Goal: Answer question/provide support: Share knowledge or assist other users

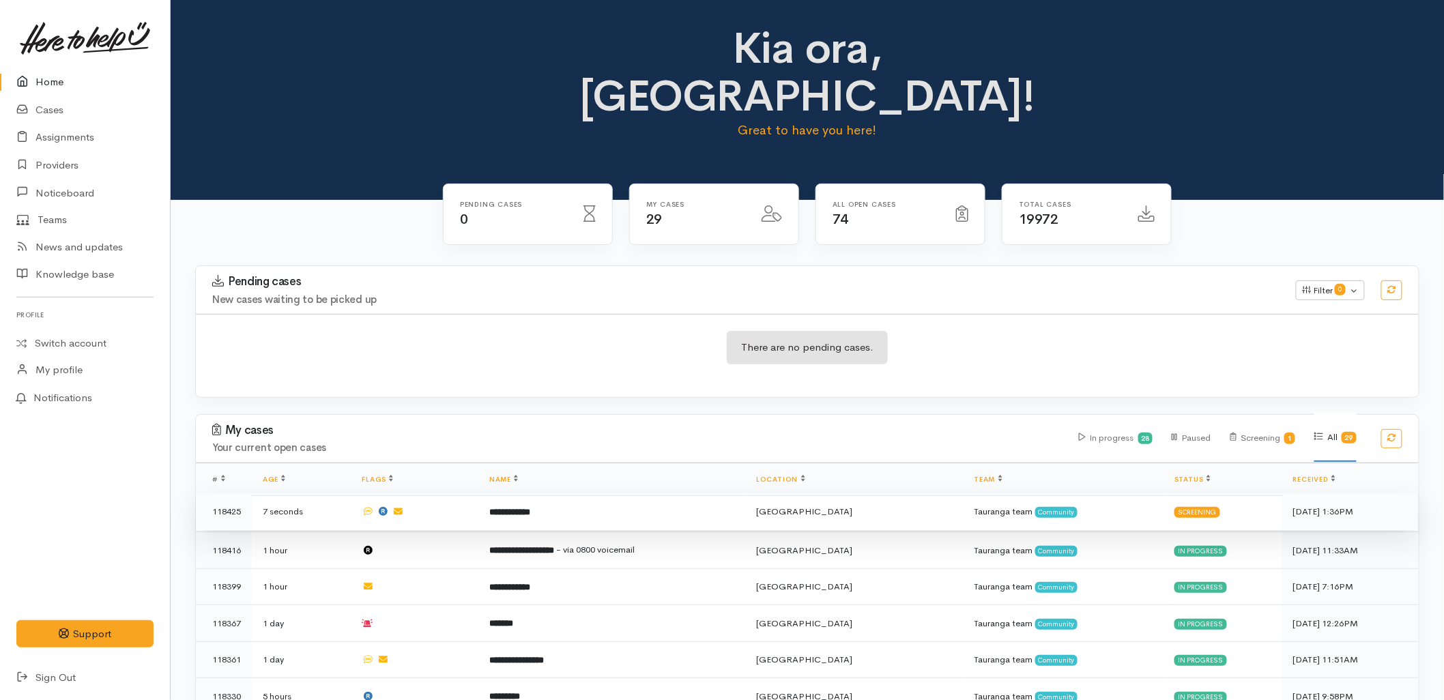
click at [546, 493] on td "**********" at bounding box center [611, 511] width 267 height 37
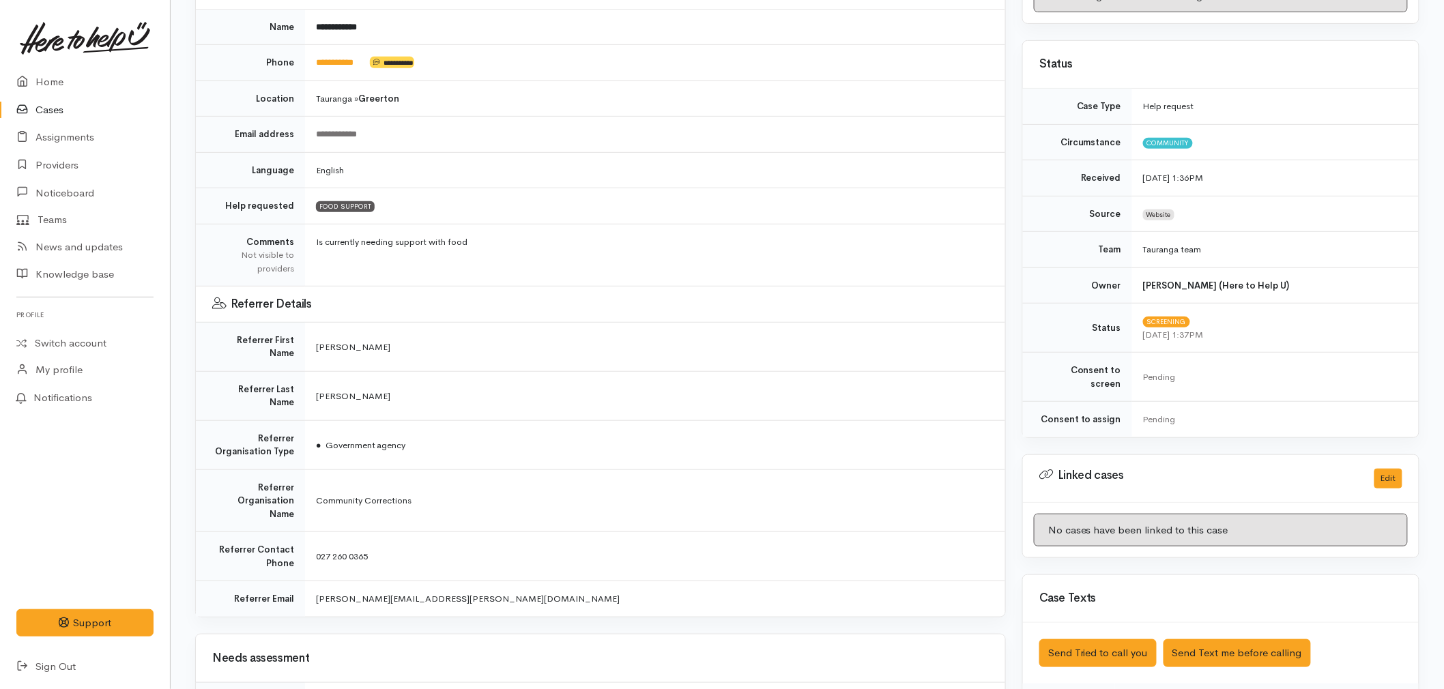
scroll to position [227, 0]
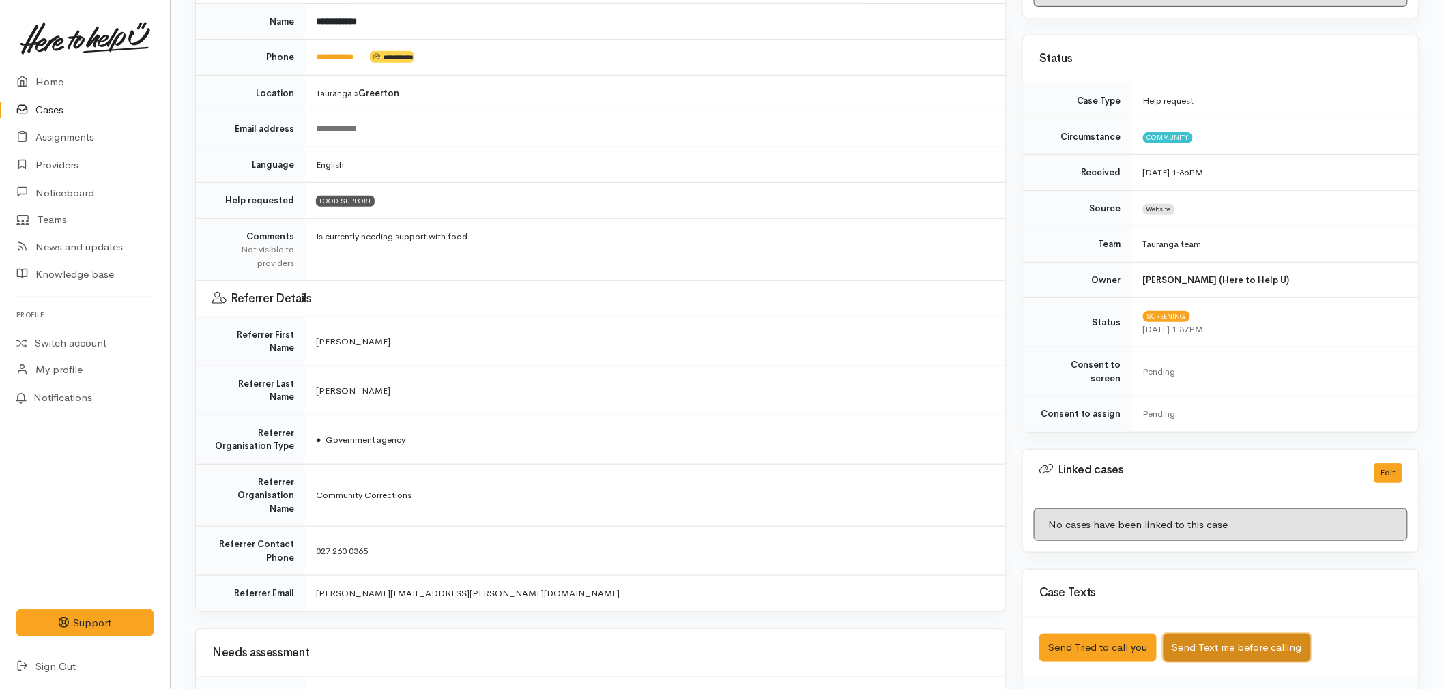
click at [1245, 638] on button "Send Text me before calling" at bounding box center [1237, 648] width 147 height 28
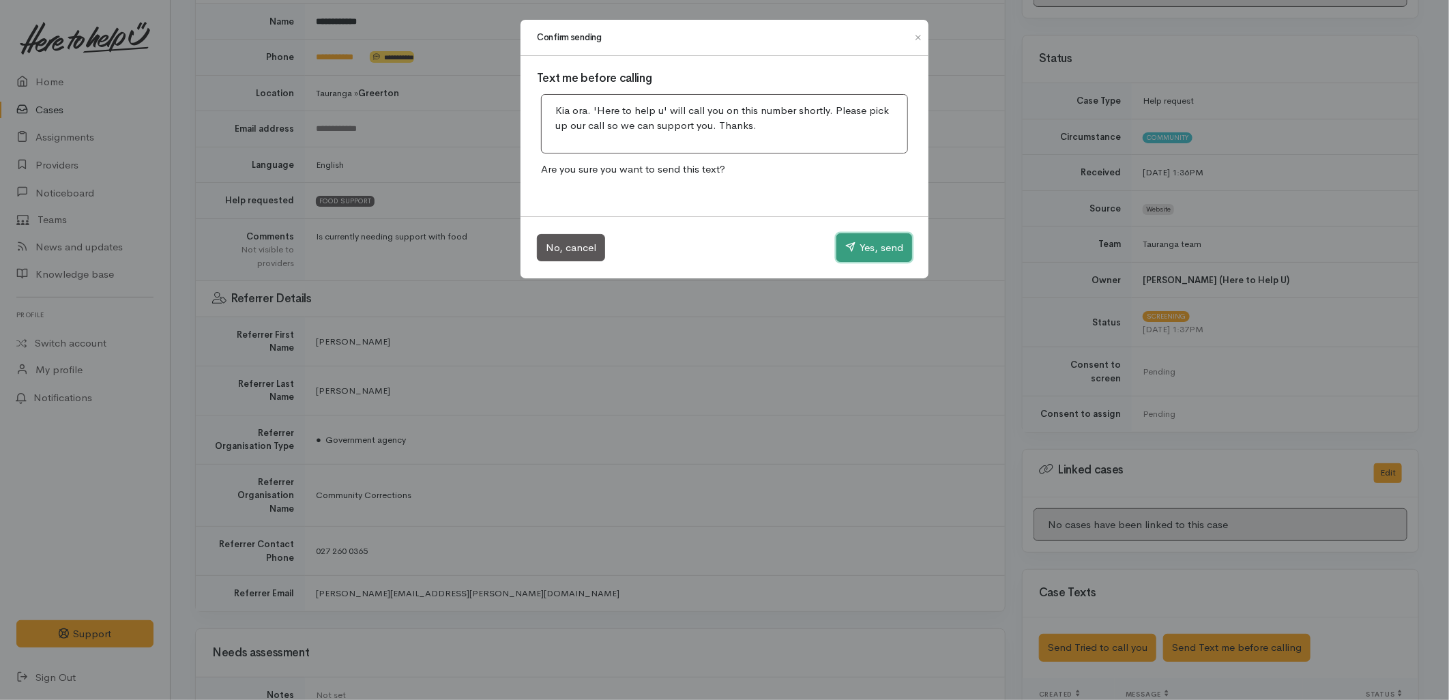
click at [871, 248] on button "Yes, send" at bounding box center [875, 247] width 76 height 29
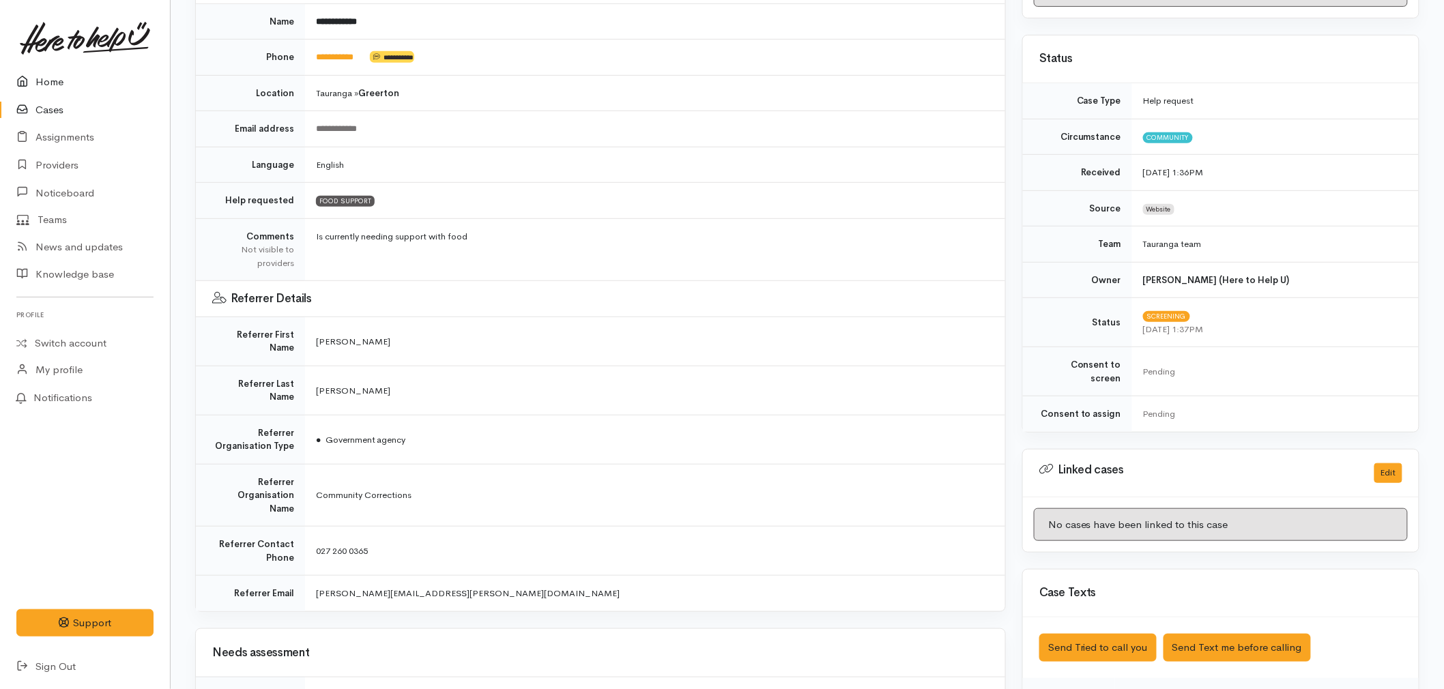
click at [25, 78] on icon at bounding box center [25, 82] width 19 height 17
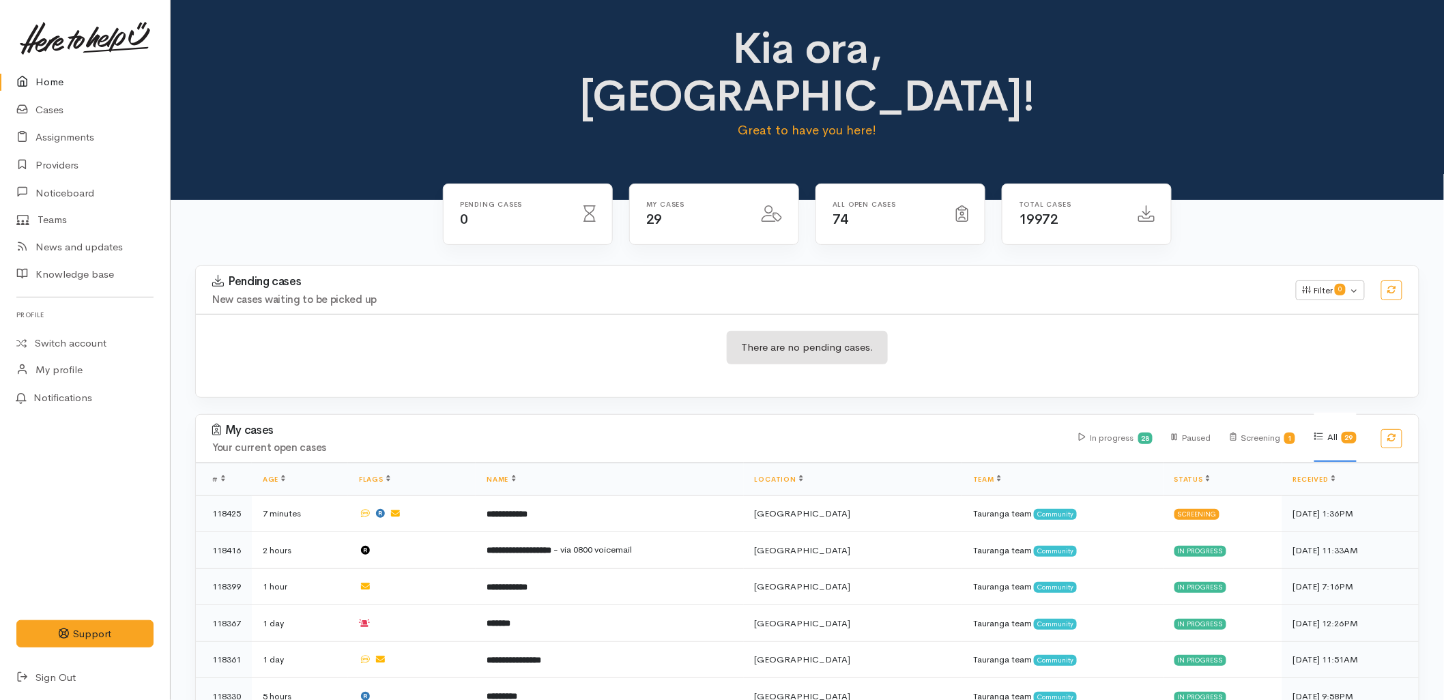
click at [369, 275] on h3 "Pending cases" at bounding box center [745, 282] width 1067 height 14
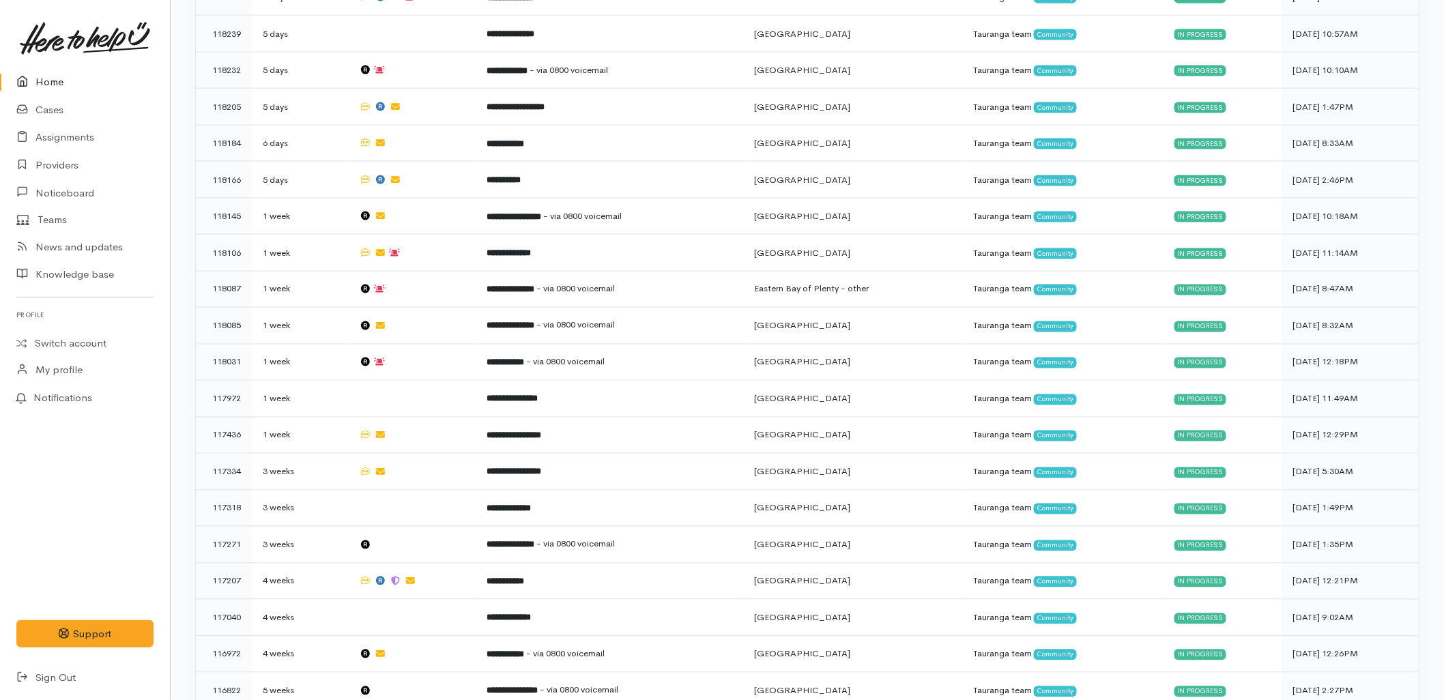
scroll to position [840, 0]
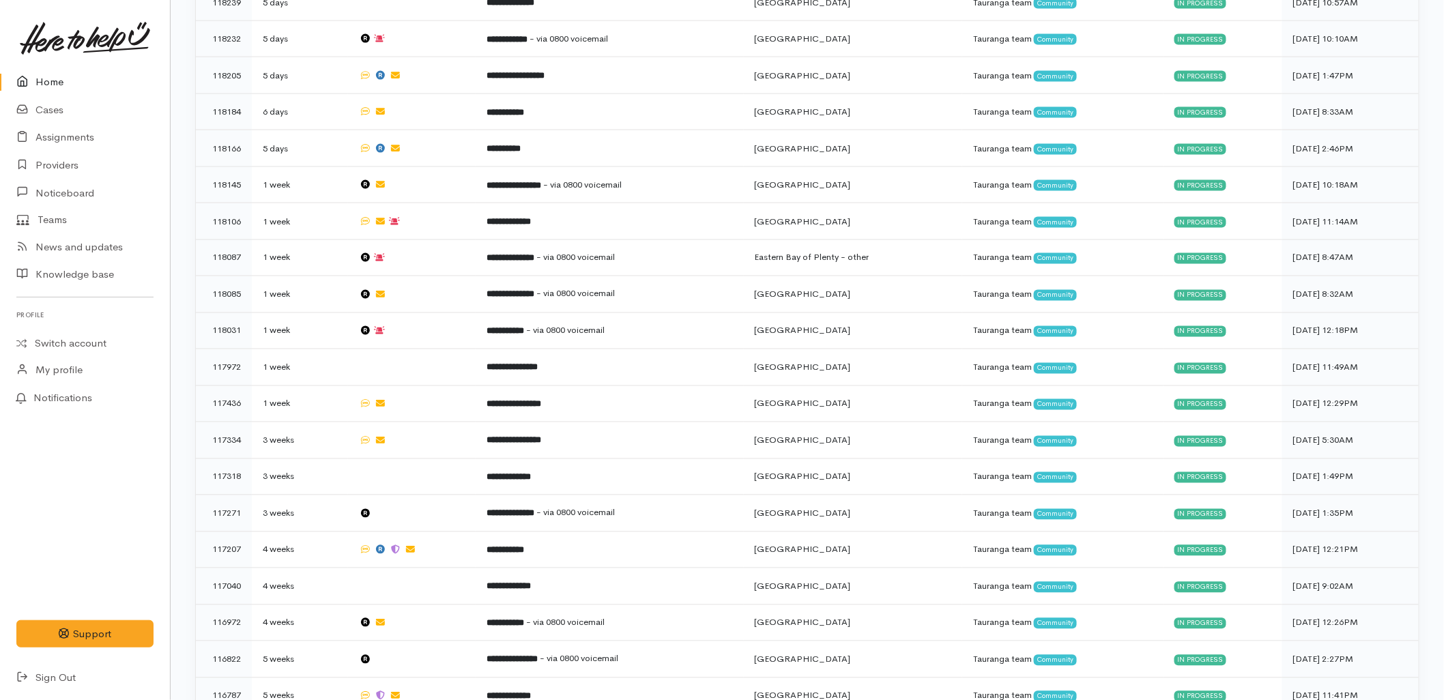
drag, startPoint x: 612, startPoint y: 16, endPoint x: 1140, endPoint y: 706, distance: 867.9
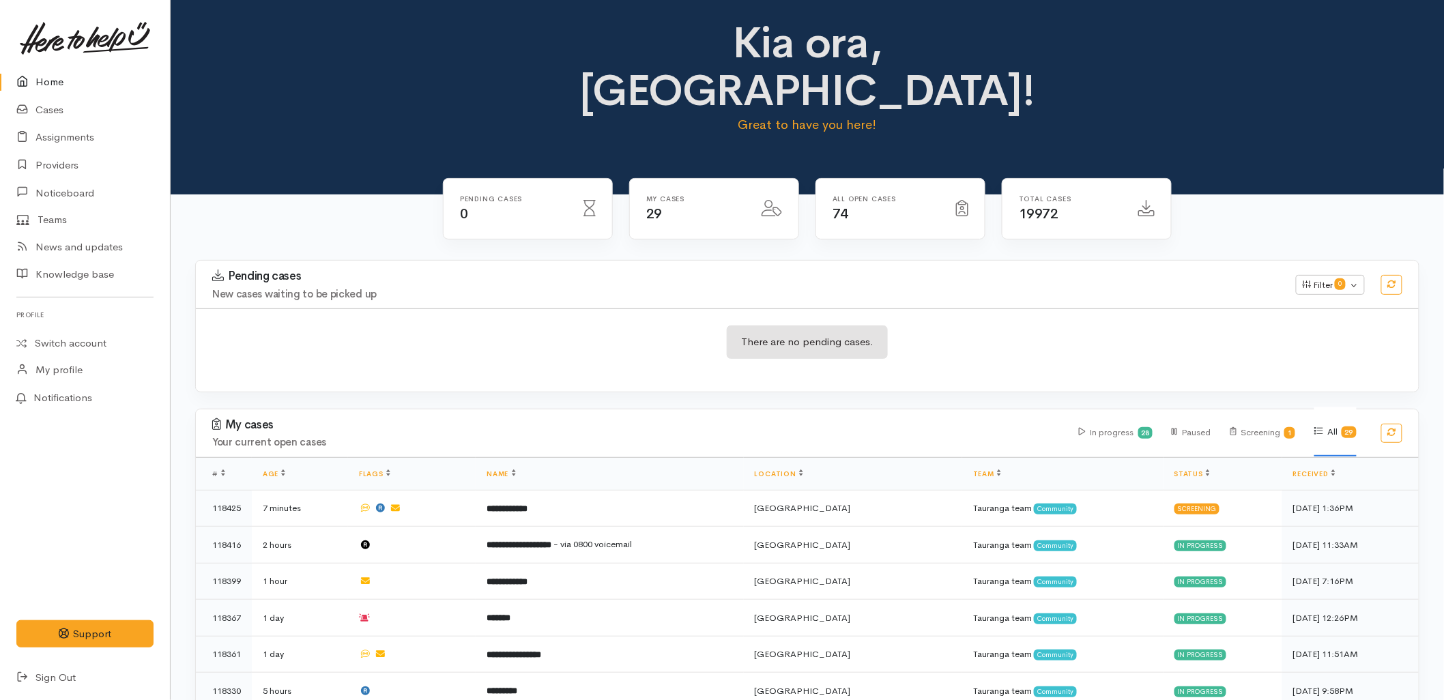
click at [445, 326] on div "There are no pending cases." at bounding box center [807, 351] width 1223 height 50
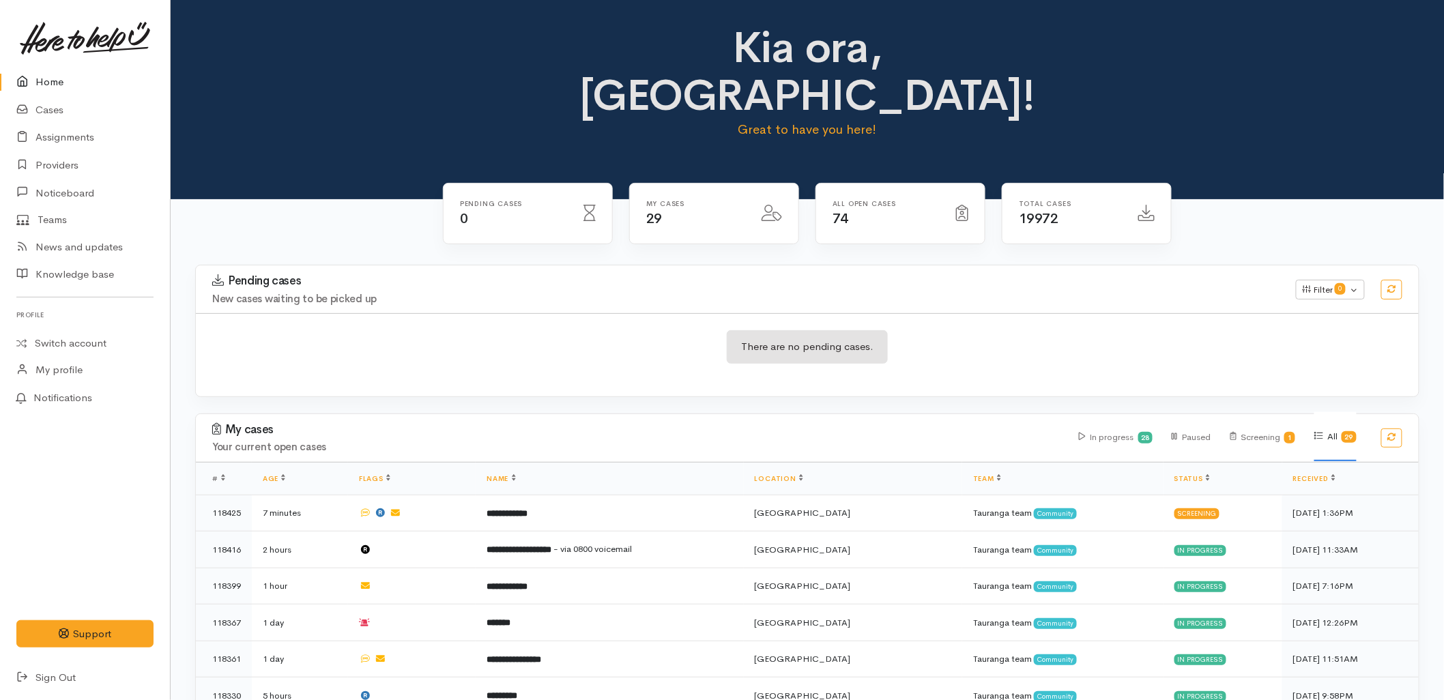
scroll to position [0, 0]
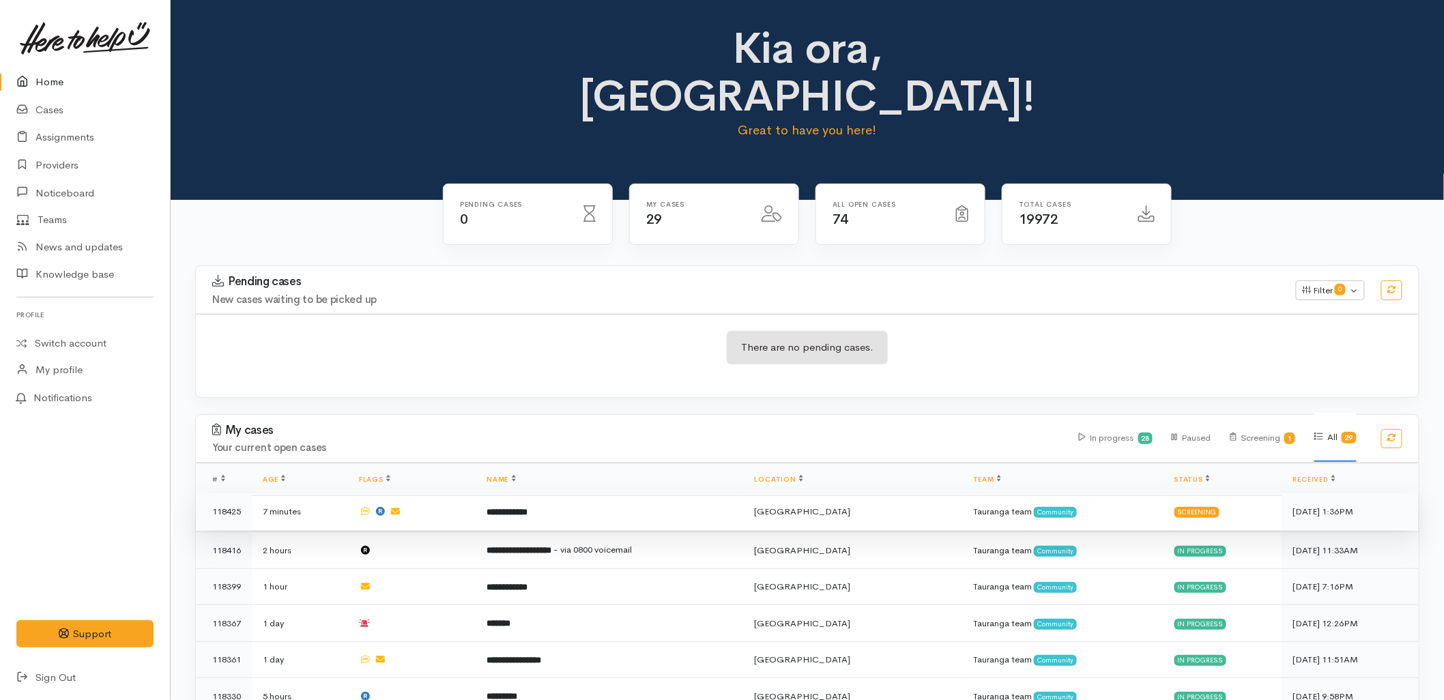
click at [469, 493] on td at bounding box center [412, 511] width 128 height 37
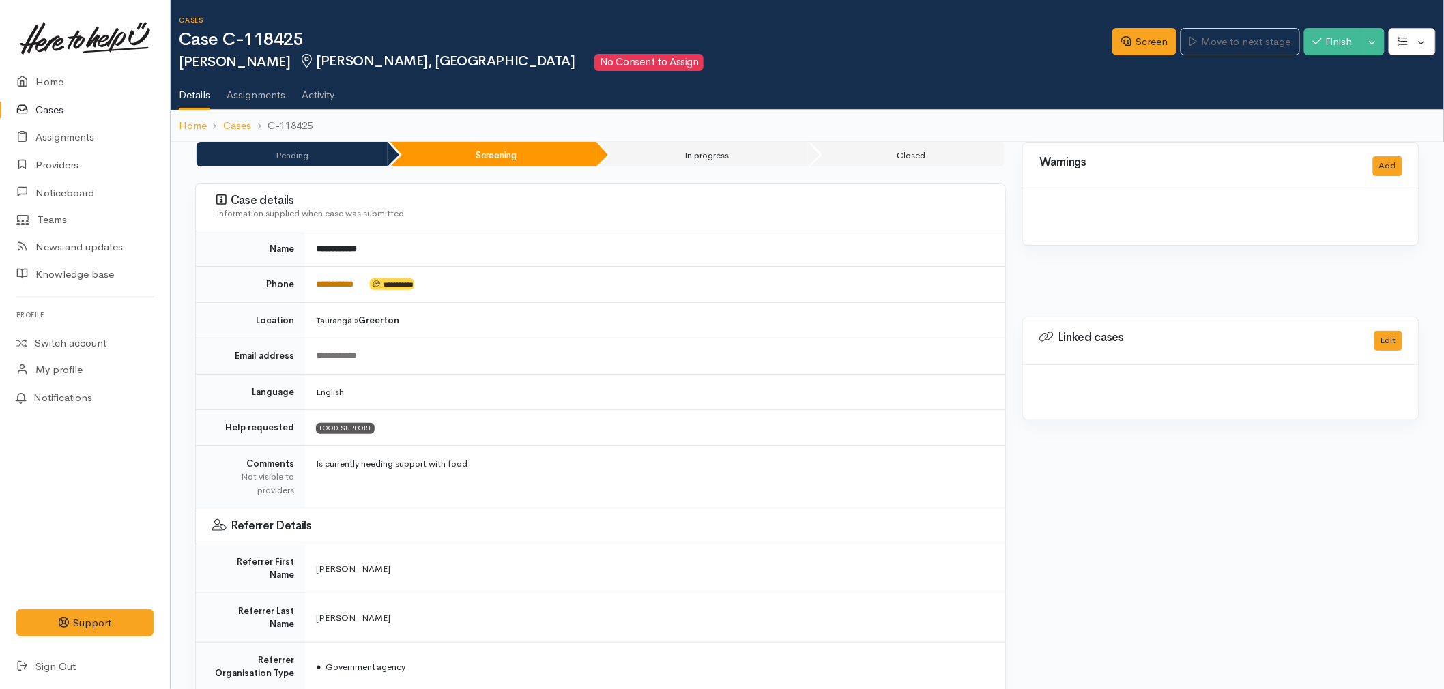
click at [341, 283] on link "**********" at bounding box center [335, 284] width 38 height 9
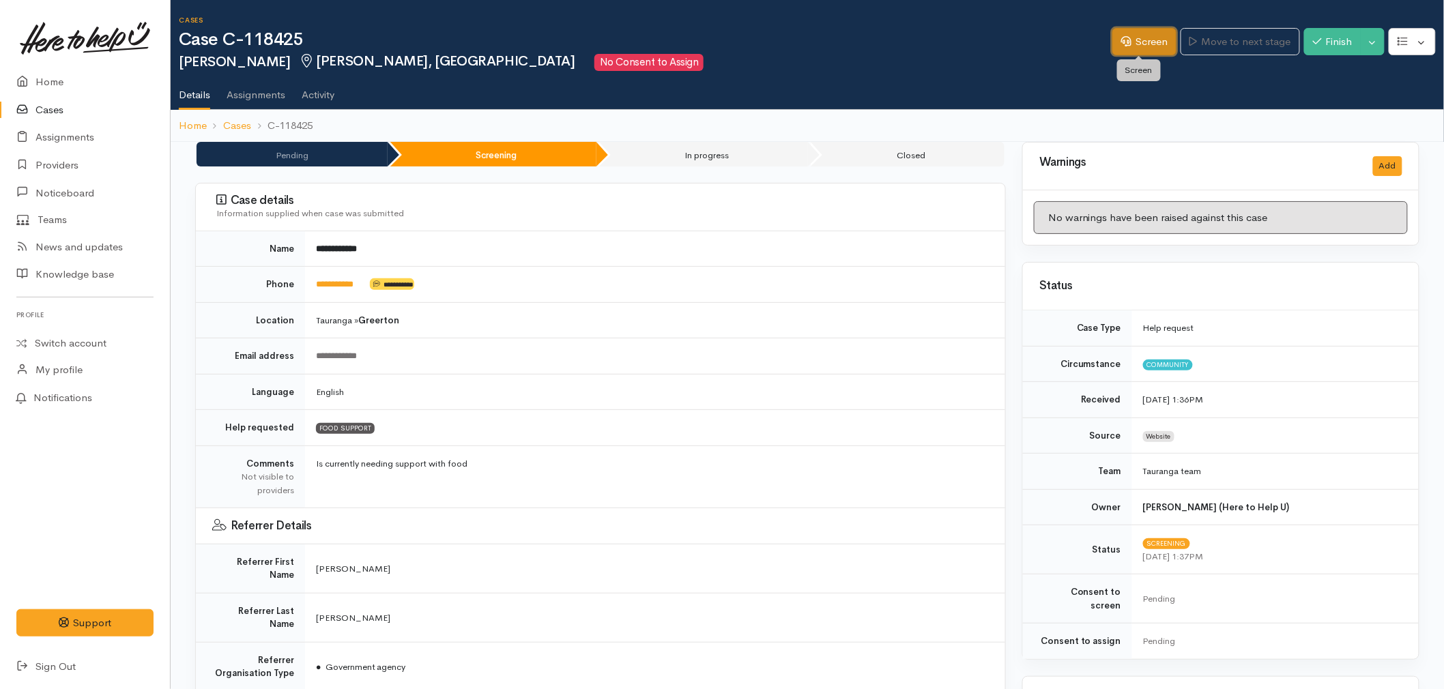
click at [1141, 44] on link "Screen" at bounding box center [1144, 42] width 64 height 28
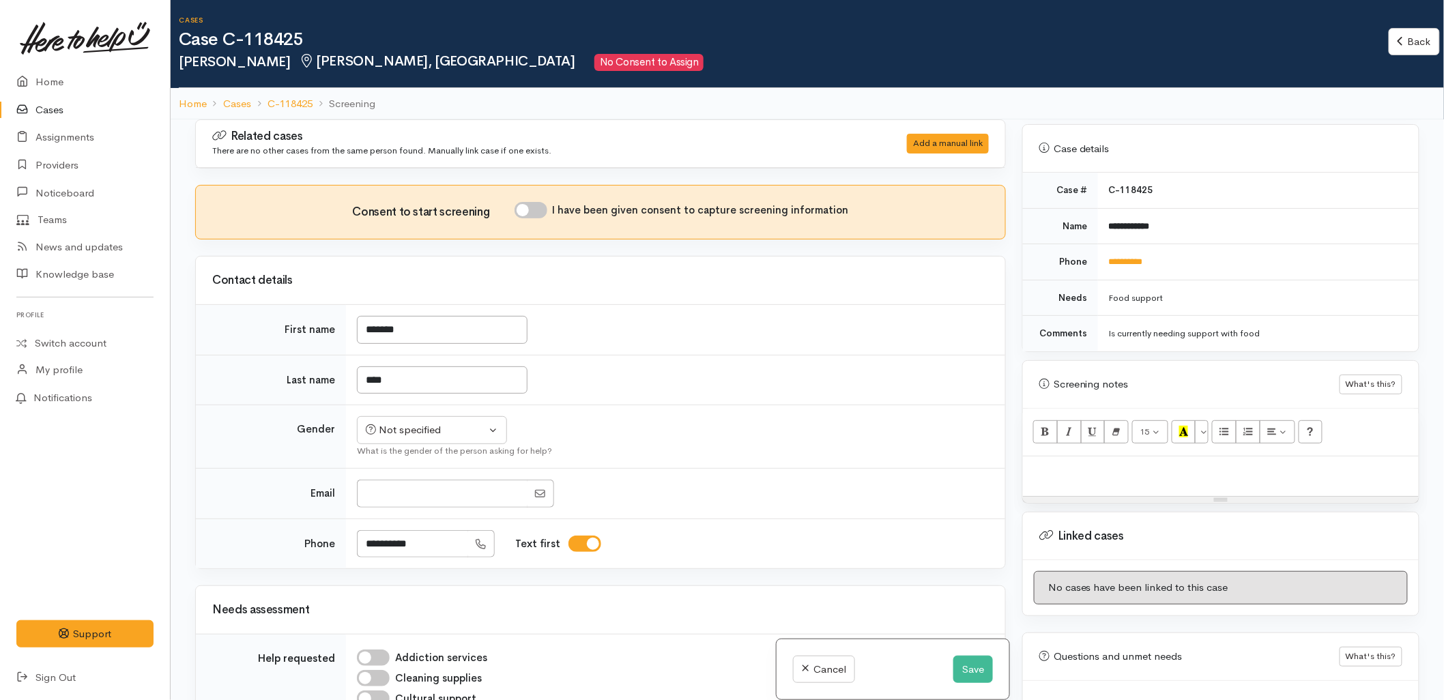
scroll to position [530, 0]
click at [1068, 442] on div "15 8 9 10 11 12 14 18 24 36 Background Color Transparent Select #ffff00 Text Co…" at bounding box center [1221, 432] width 396 height 48
click at [1077, 463] on p at bounding box center [1221, 471] width 382 height 16
paste div
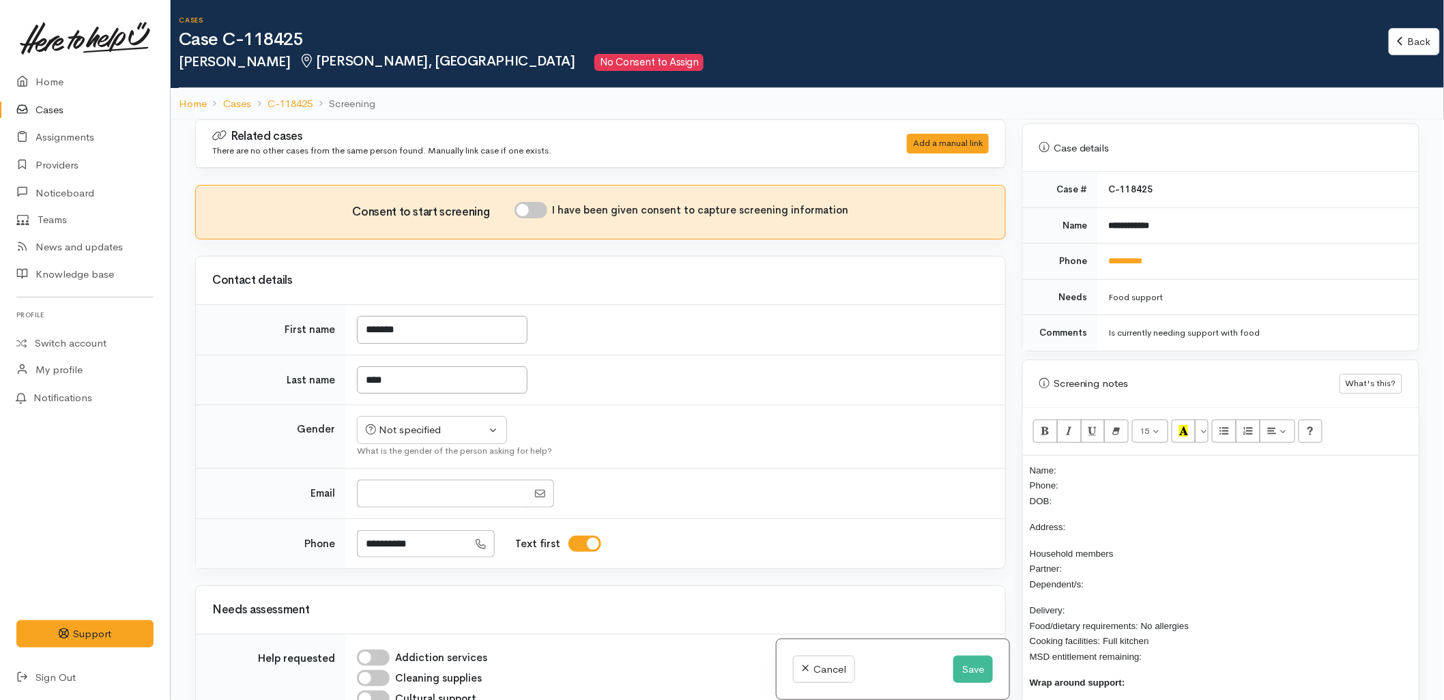
scroll to position [16, 0]
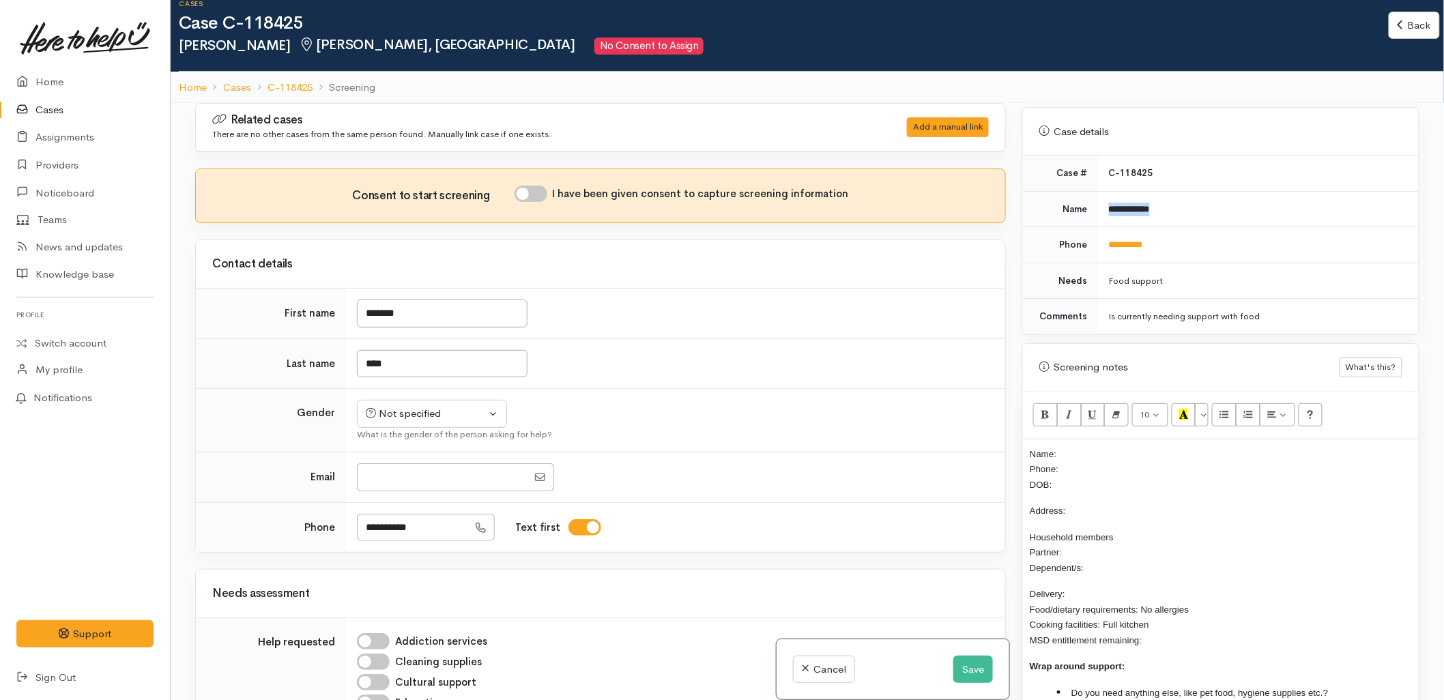
drag, startPoint x: 1169, startPoint y: 201, endPoint x: 1108, endPoint y: 205, distance: 60.9
click at [1108, 205] on td "**********" at bounding box center [1258, 209] width 321 height 36
copy b "**********"
click at [1099, 446] on p "Name: Phone: DOB:" at bounding box center [1221, 469] width 382 height 46
drag, startPoint x: 1168, startPoint y: 241, endPoint x: 1108, endPoint y: 235, distance: 60.3
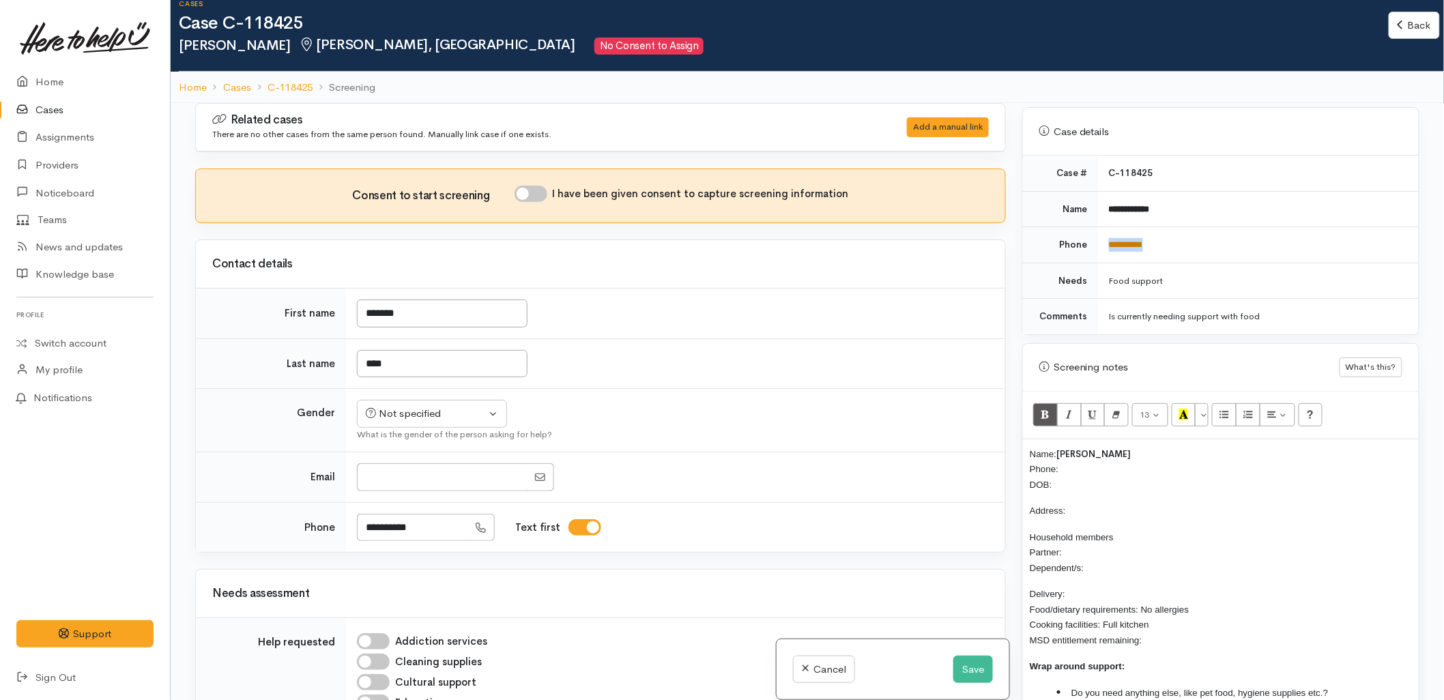
click at [1108, 235] on td "**********" at bounding box center [1258, 245] width 321 height 36
copy link "**********"
click at [1088, 454] on p "Name: Crystal Bond Phone: DOB:" at bounding box center [1221, 469] width 382 height 46
click at [414, 409] on div "Not specified" at bounding box center [426, 414] width 120 height 16
click at [398, 487] on span "[DEMOGRAPHIC_DATA]" at bounding box center [442, 487] width 117 height 16
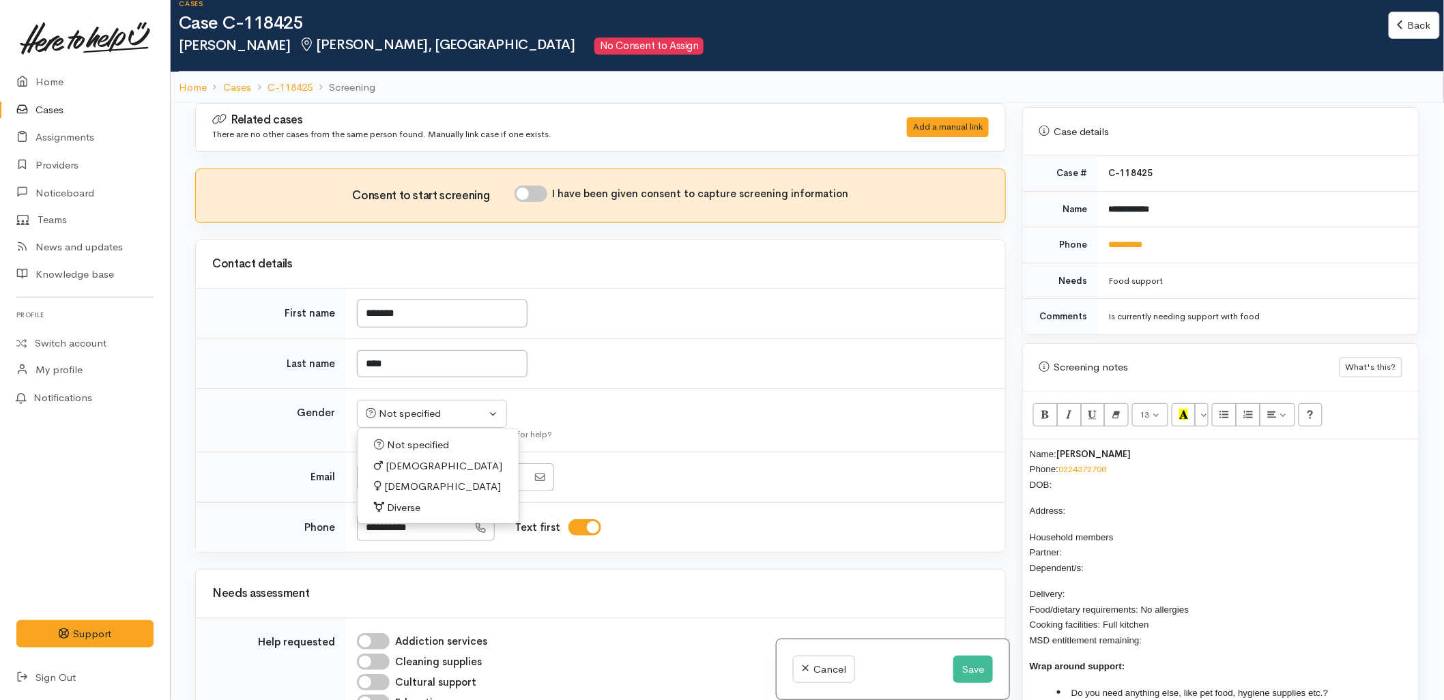
select select "[DEMOGRAPHIC_DATA]"
click at [537, 195] on input "I have been given consent to capture screening information" at bounding box center [531, 194] width 33 height 16
checkbox input "true"
click at [805, 452] on td "Not specified Male Female Diverse Female Not specified Male Female Diverse What…" at bounding box center [675, 420] width 659 height 63
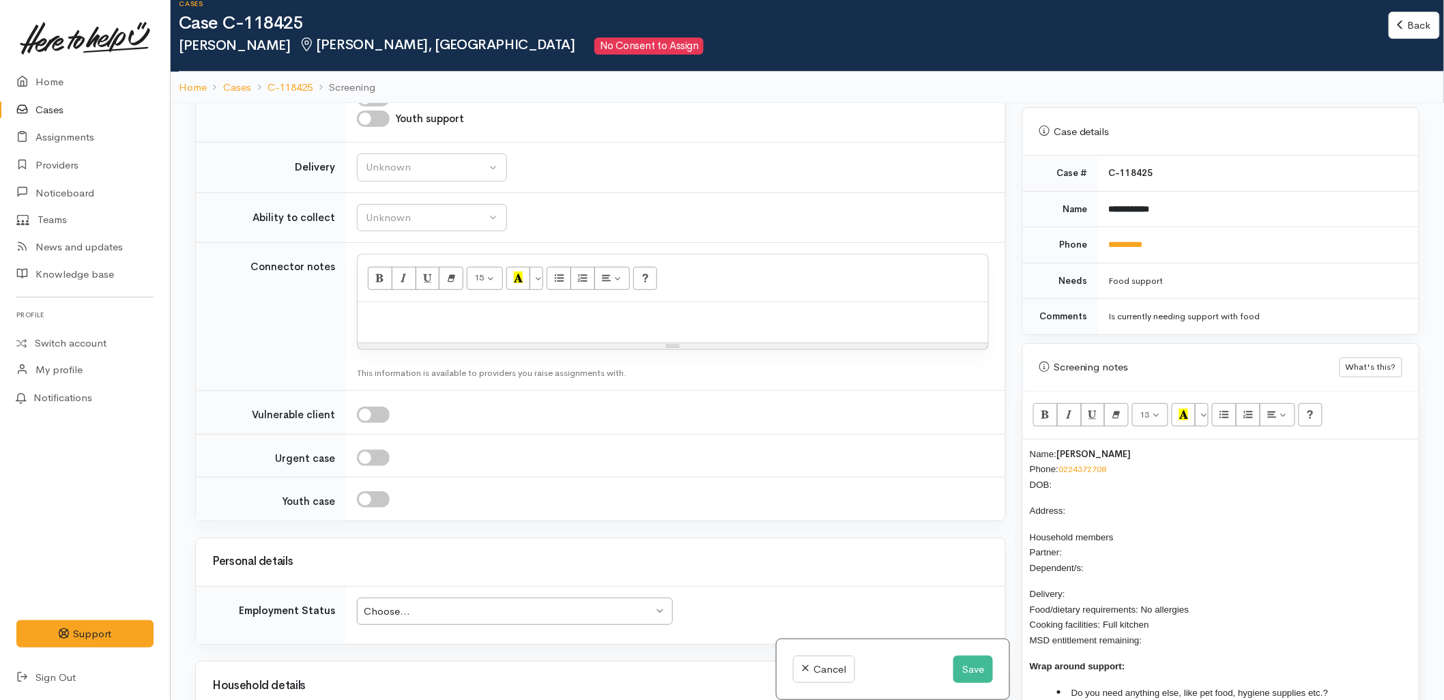
scroll to position [910, 0]
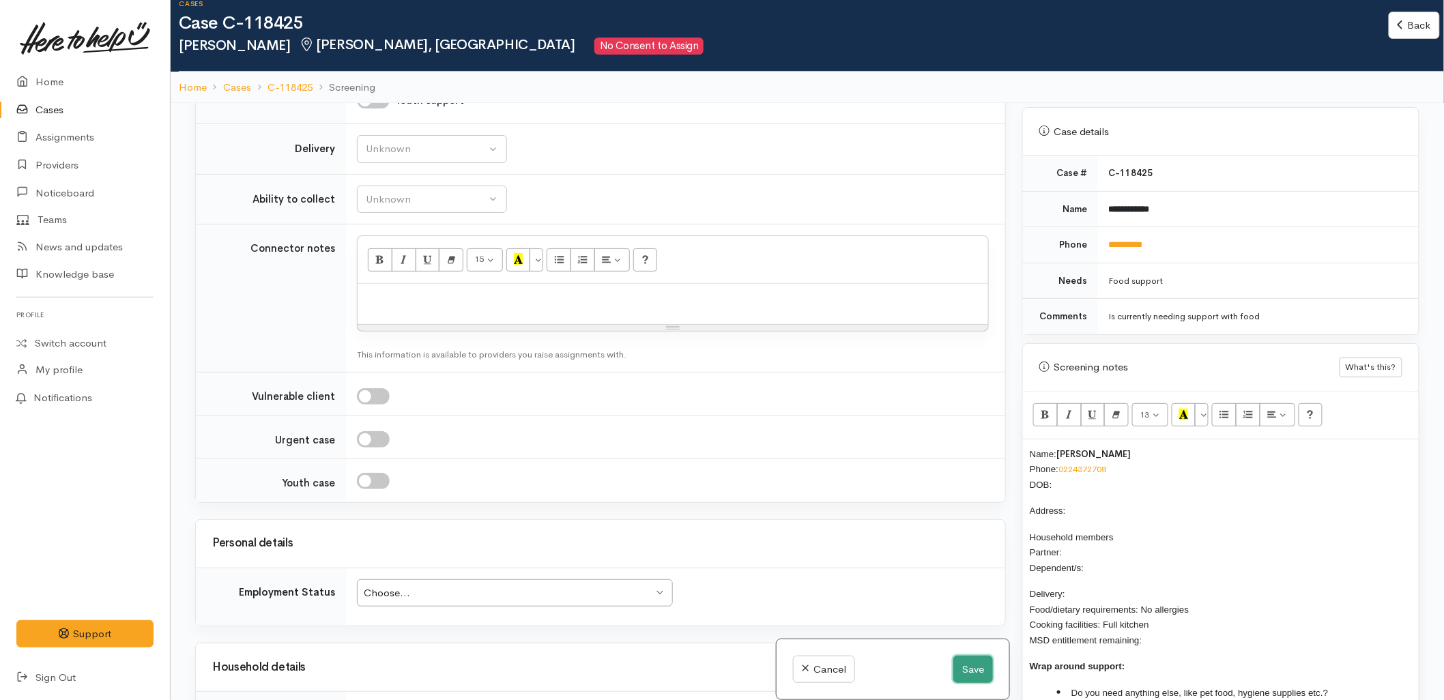
click at [973, 669] on button "Save" at bounding box center [973, 670] width 40 height 28
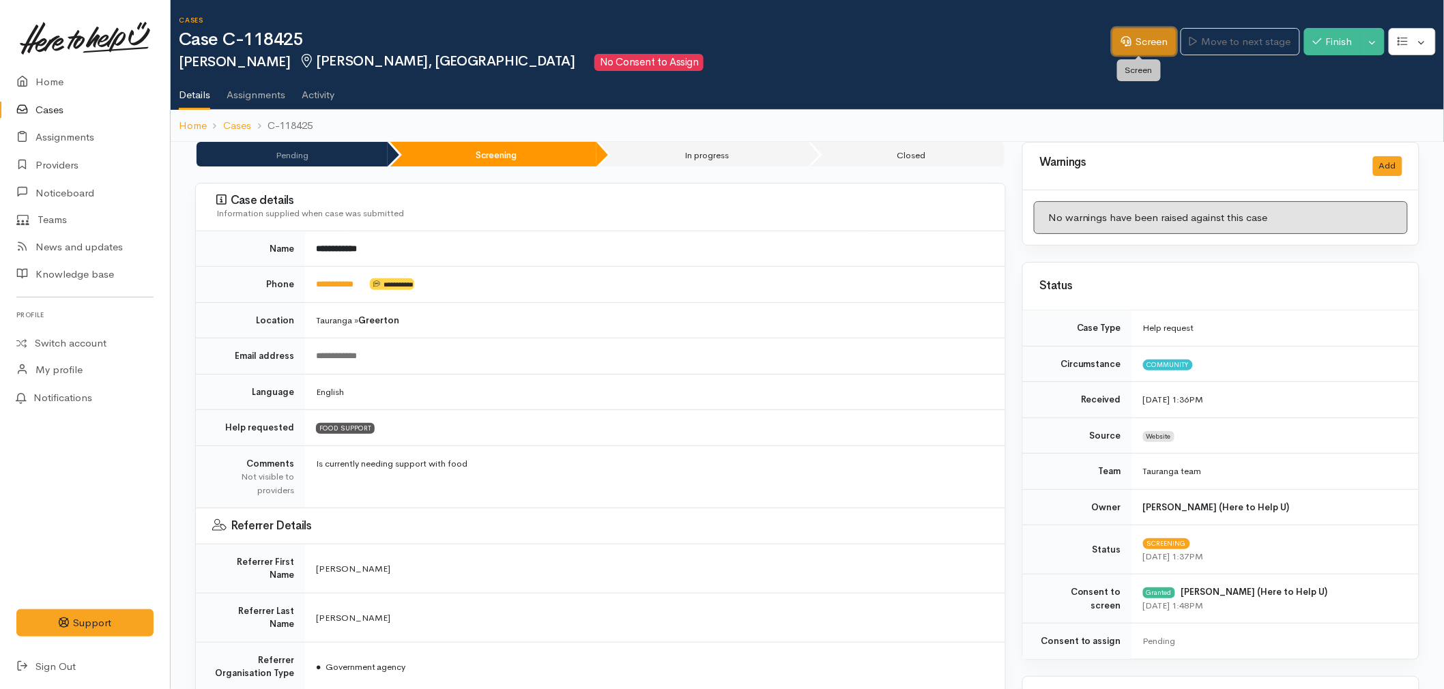
click at [1129, 45] on link "Screen" at bounding box center [1144, 42] width 64 height 28
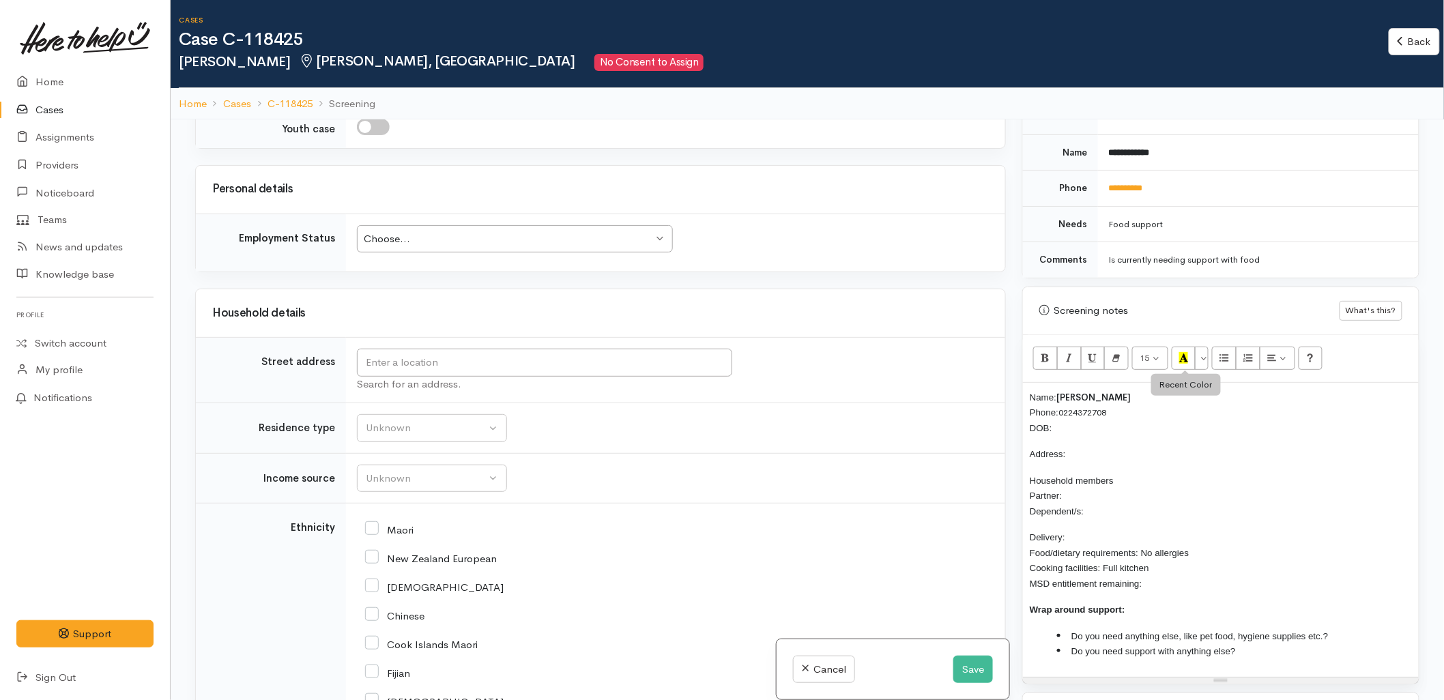
scroll to position [606, 0]
click at [1069, 425] on p "Name: [PERSON_NAME] Phone: [PHONE_NUMBER] DOB:" at bounding box center [1221, 410] width 382 height 46
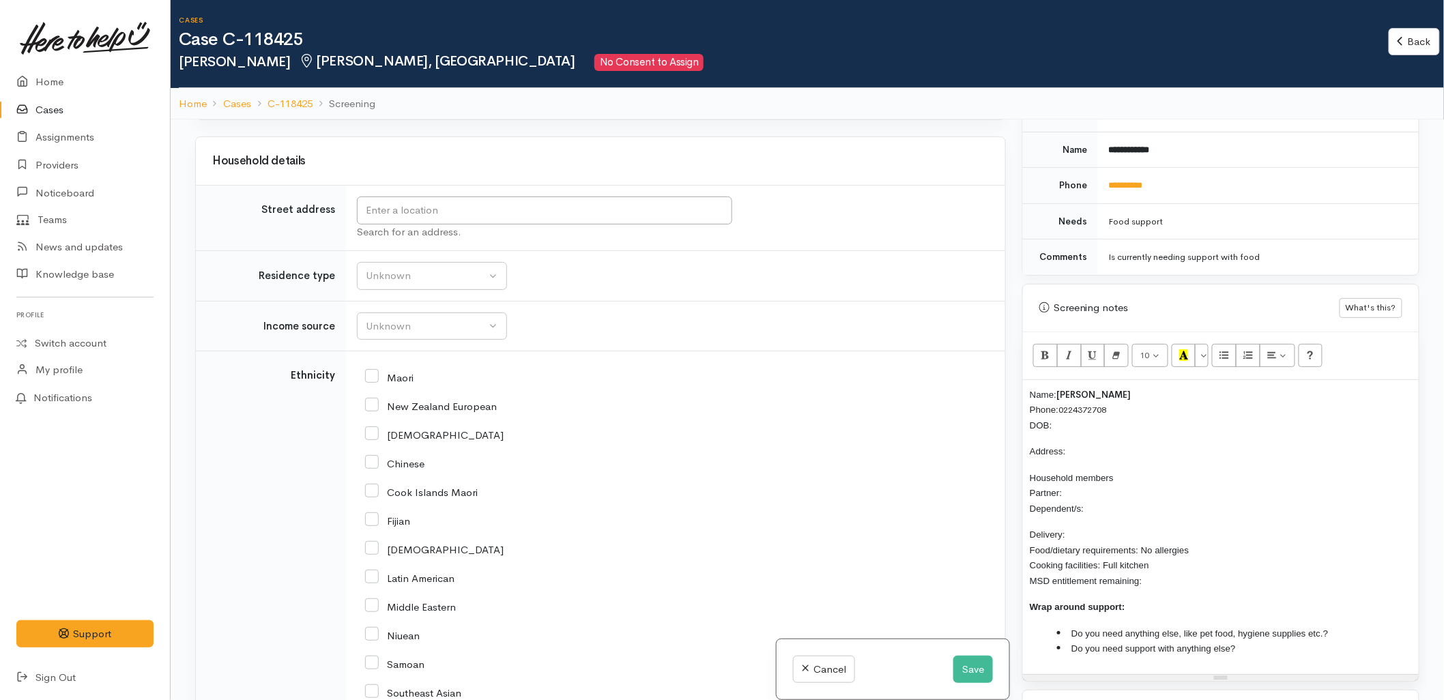
click at [629, 431] on div "[DEMOGRAPHIC_DATA]" at bounding box center [673, 434] width 616 height 12
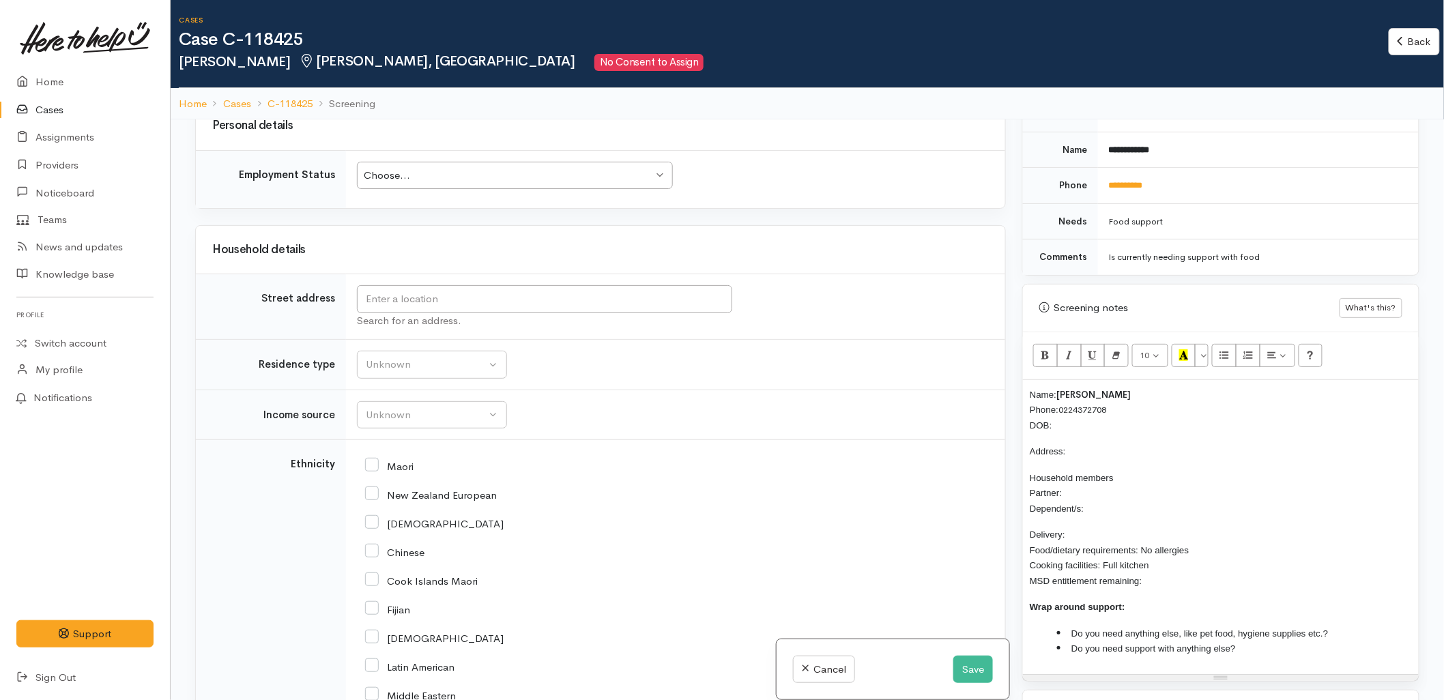
scroll to position [1288, 0]
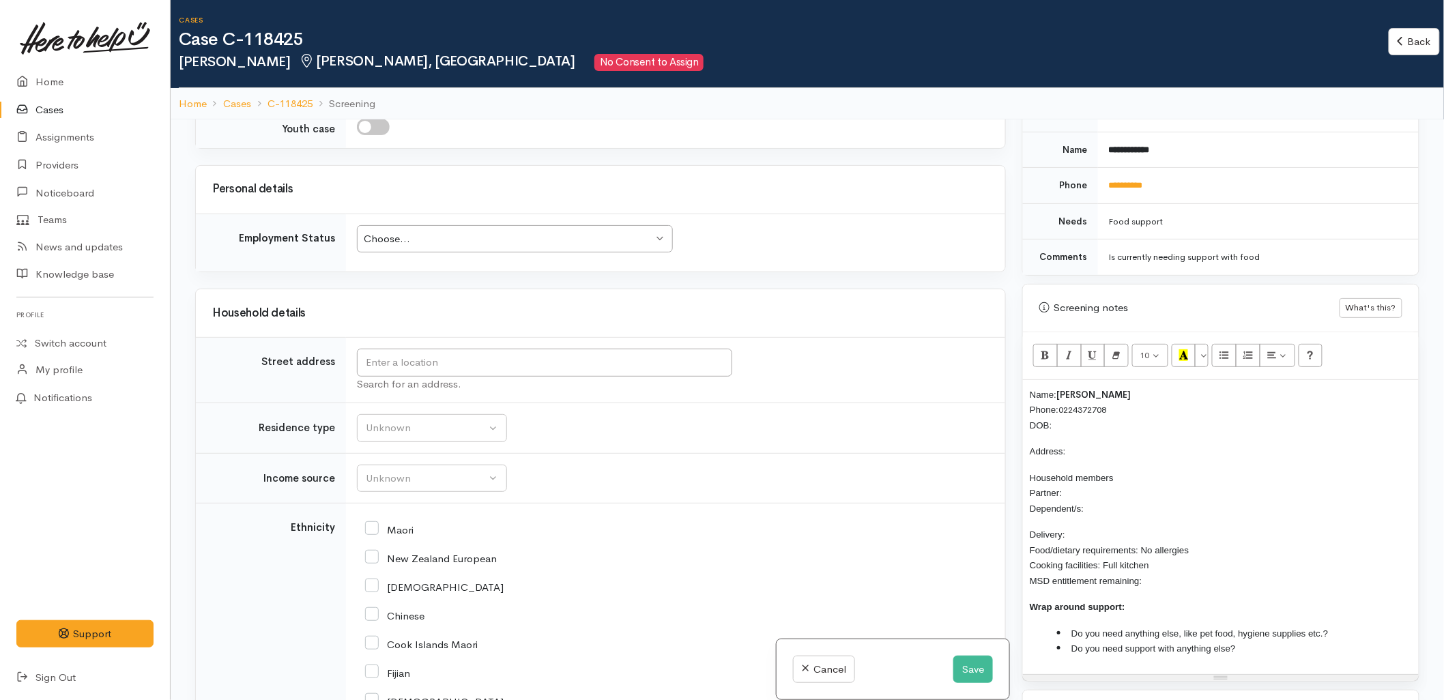
click at [1076, 424] on p "Name: [PERSON_NAME] Phone: [PHONE_NUMBER] DOB:" at bounding box center [1221, 410] width 382 height 46
click at [596, 345] on td "Search for an address." at bounding box center [675, 371] width 659 height 66
click at [602, 358] on input "text" at bounding box center [544, 363] width 375 height 28
type input "2 Tekoah Place, Judea, Tauranga, New Zealand"
drag, startPoint x: 466, startPoint y: 364, endPoint x: 364, endPoint y: 360, distance: 102.4
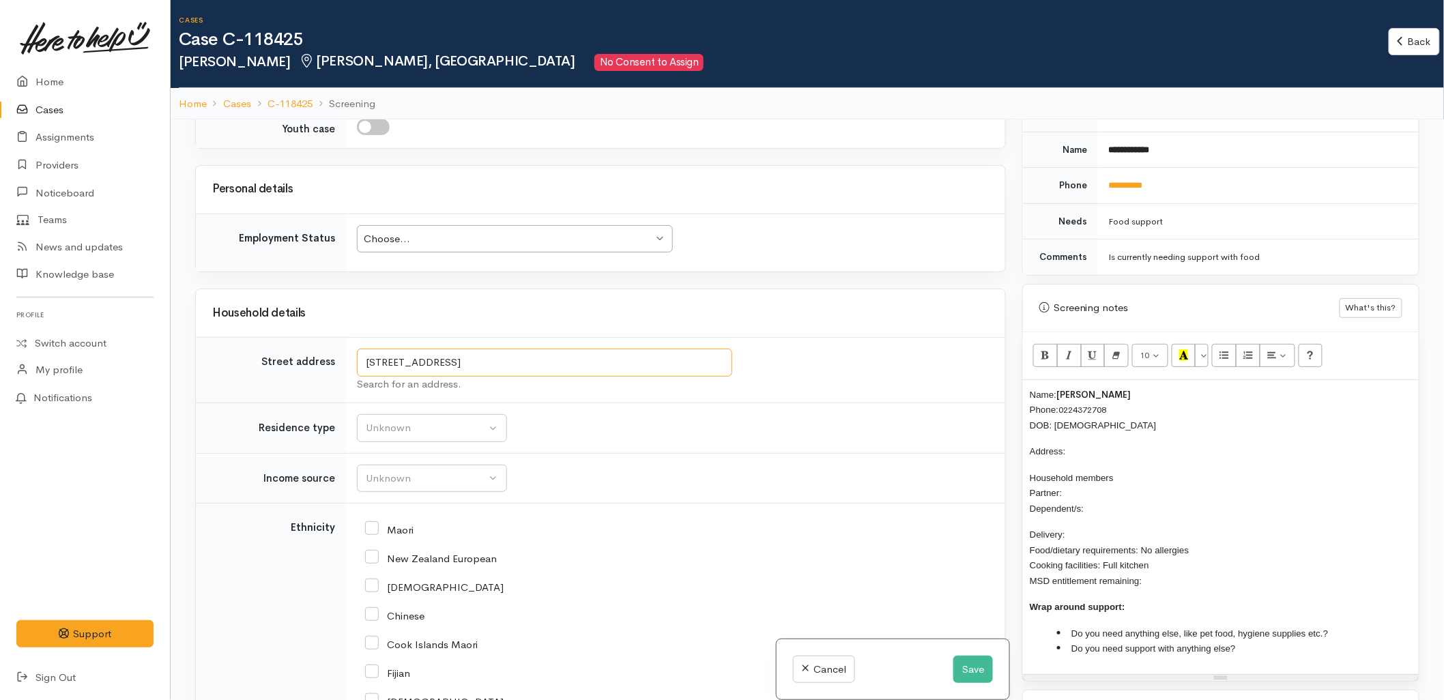
click at [364, 360] on input "2 Tekoah Place, Judea, Tauranga, New Zealand" at bounding box center [544, 363] width 375 height 28
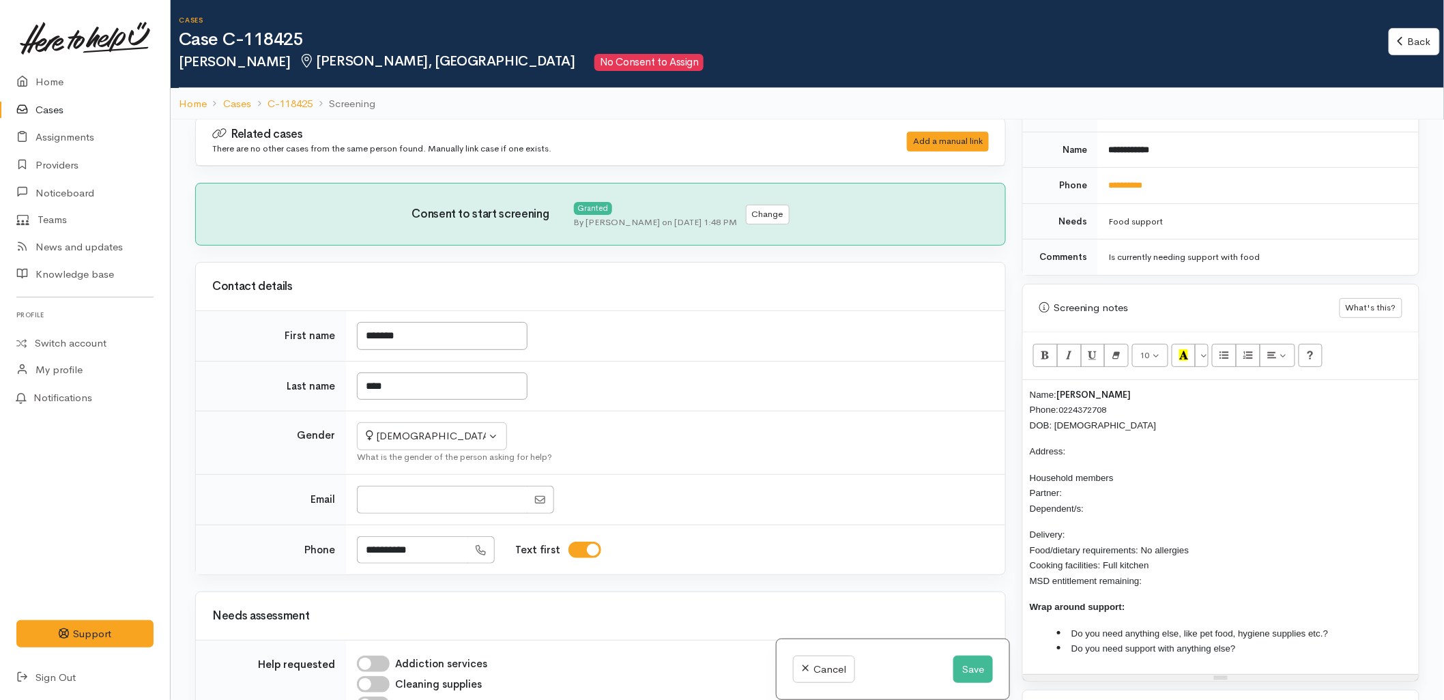
scroll to position [0, 0]
click at [1074, 446] on p "Address:" at bounding box center [1221, 452] width 382 height 16
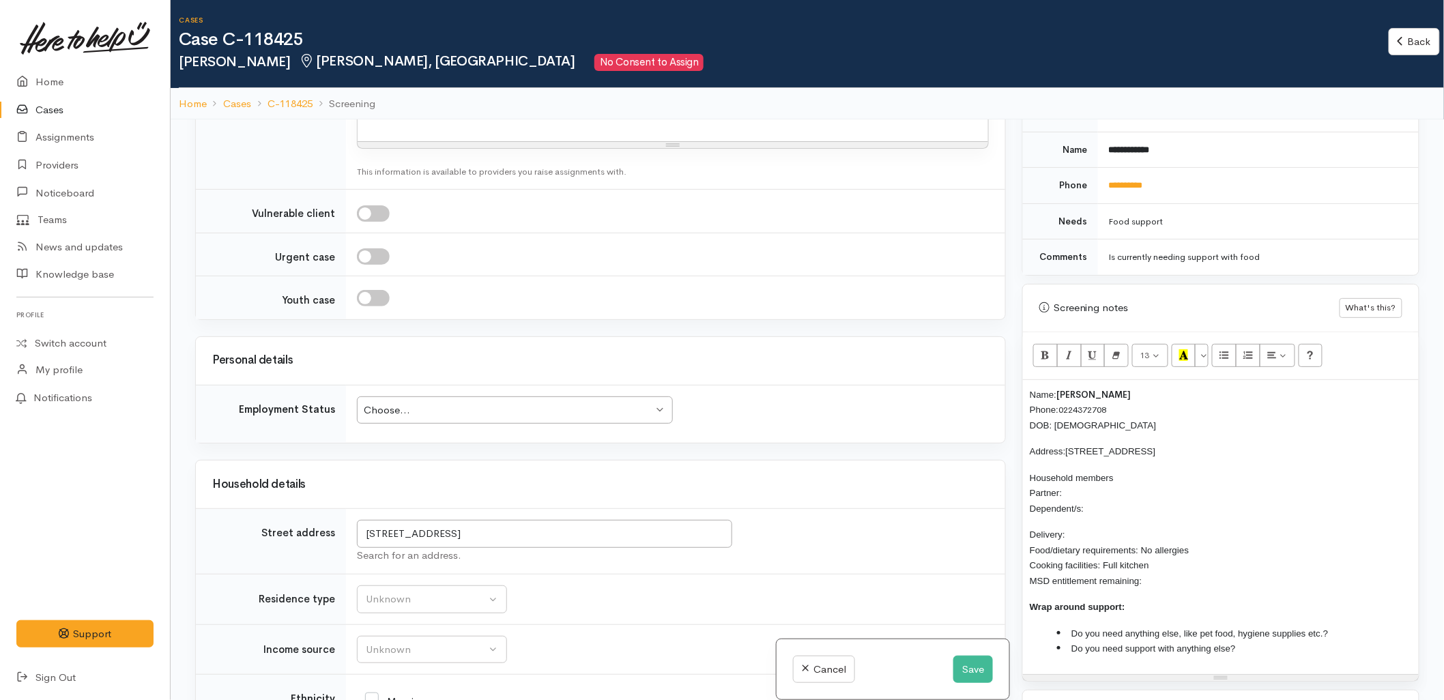
scroll to position [1516, 0]
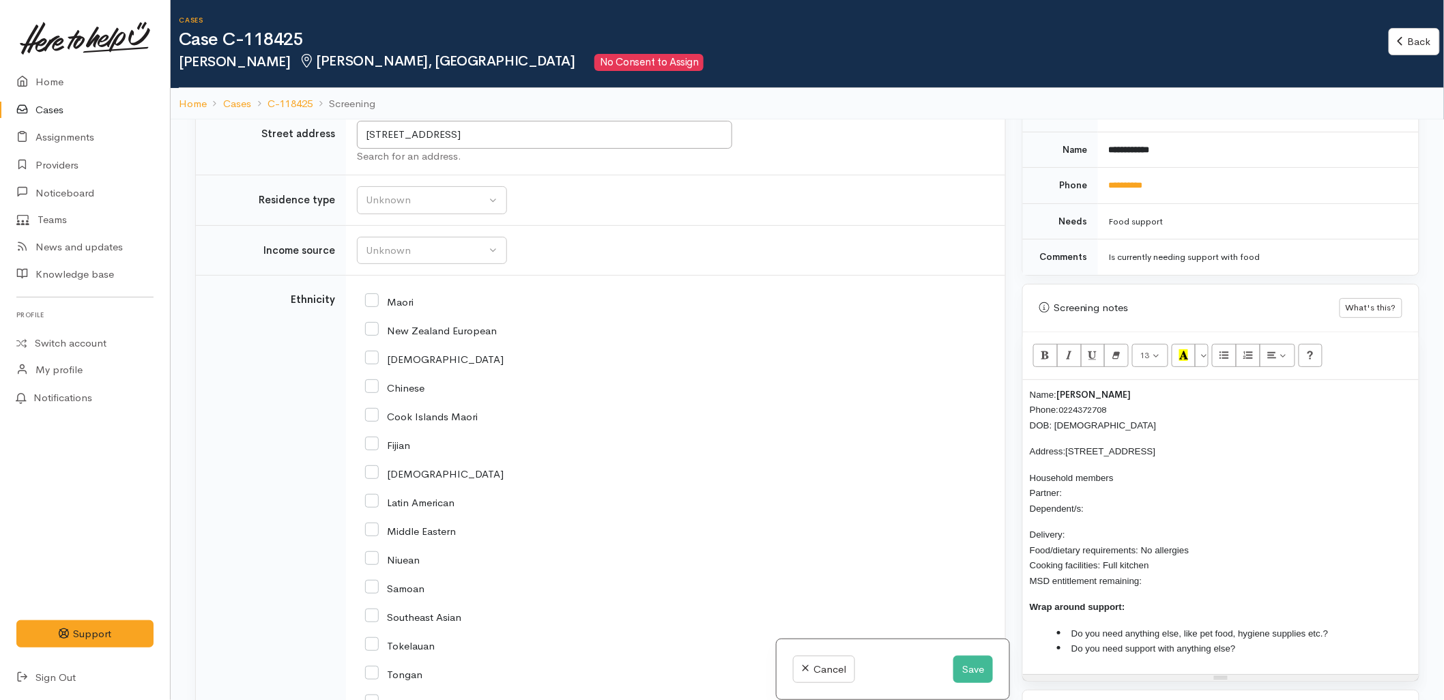
click at [1067, 493] on p "Household members Partner: Dependent/s:" at bounding box center [1221, 493] width 382 height 46
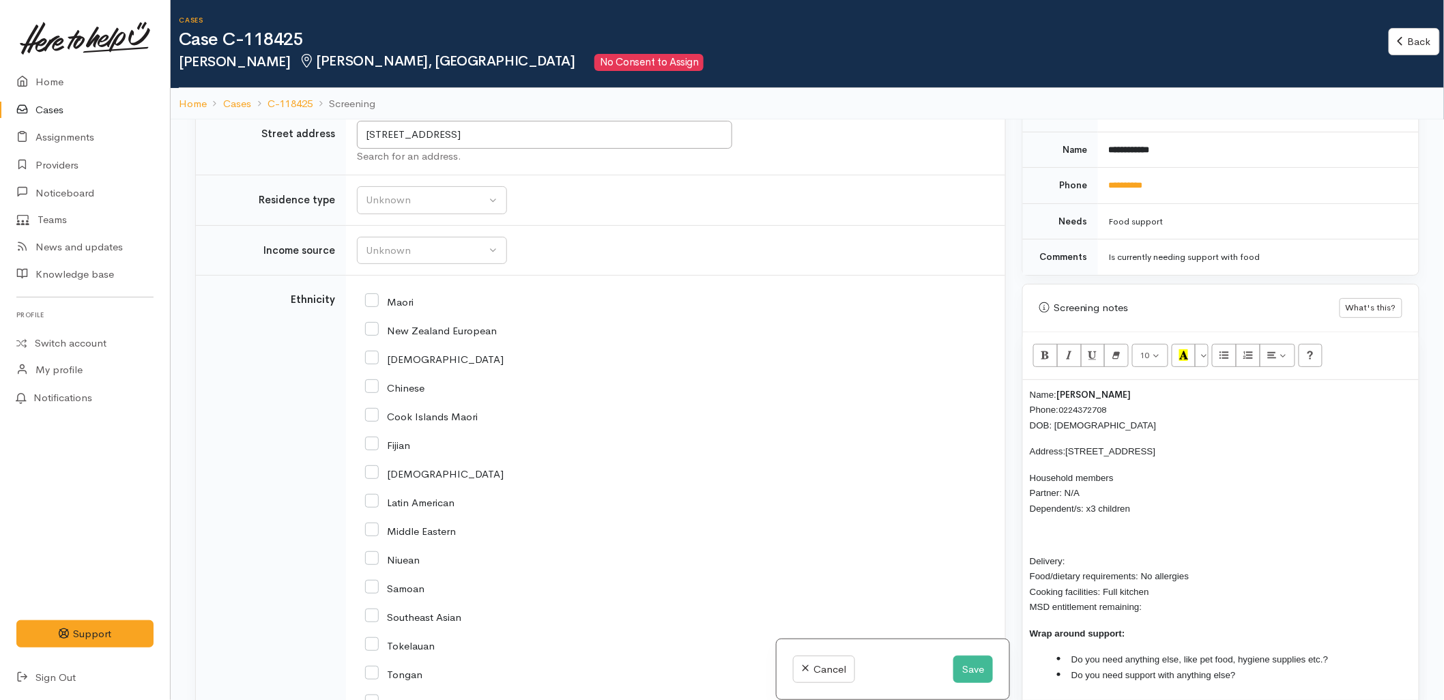
click at [1056, 527] on div "Name: Crystal Bond Phone: 0224372708 DOB: 06/08/1983 Address: 2 Tekoah Place, J…" at bounding box center [1221, 540] width 396 height 321
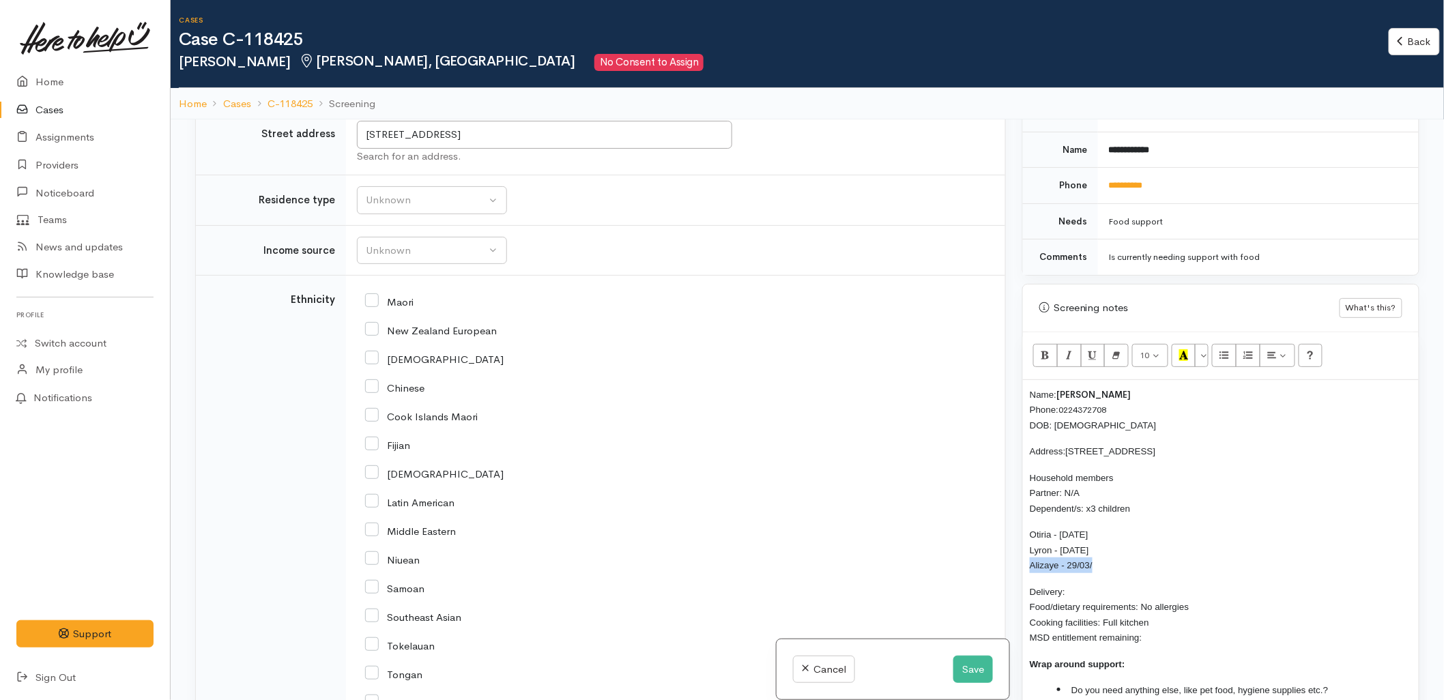
drag, startPoint x: 1027, startPoint y: 573, endPoint x: 1122, endPoint y: 572, distance: 94.9
click at [1122, 572] on div "Name: Crystal Bond Phone: 0224372708 DOB: 06/08/1983 Address: 2 Tekoah Place, J…" at bounding box center [1221, 555] width 396 height 351
click at [1099, 565] on p "Otiria - 14/02/2011 Lyron - 17/04/2009 Alizaye - 29/03/" at bounding box center [1221, 550] width 382 height 46
drag, startPoint x: 1108, startPoint y: 571, endPoint x: 1030, endPoint y: 568, distance: 77.2
click at [1030, 568] on p "Otiria - 14/02/2011 Lyron - 17/04/2009 Alizaye - 29/03/" at bounding box center [1221, 550] width 382 height 46
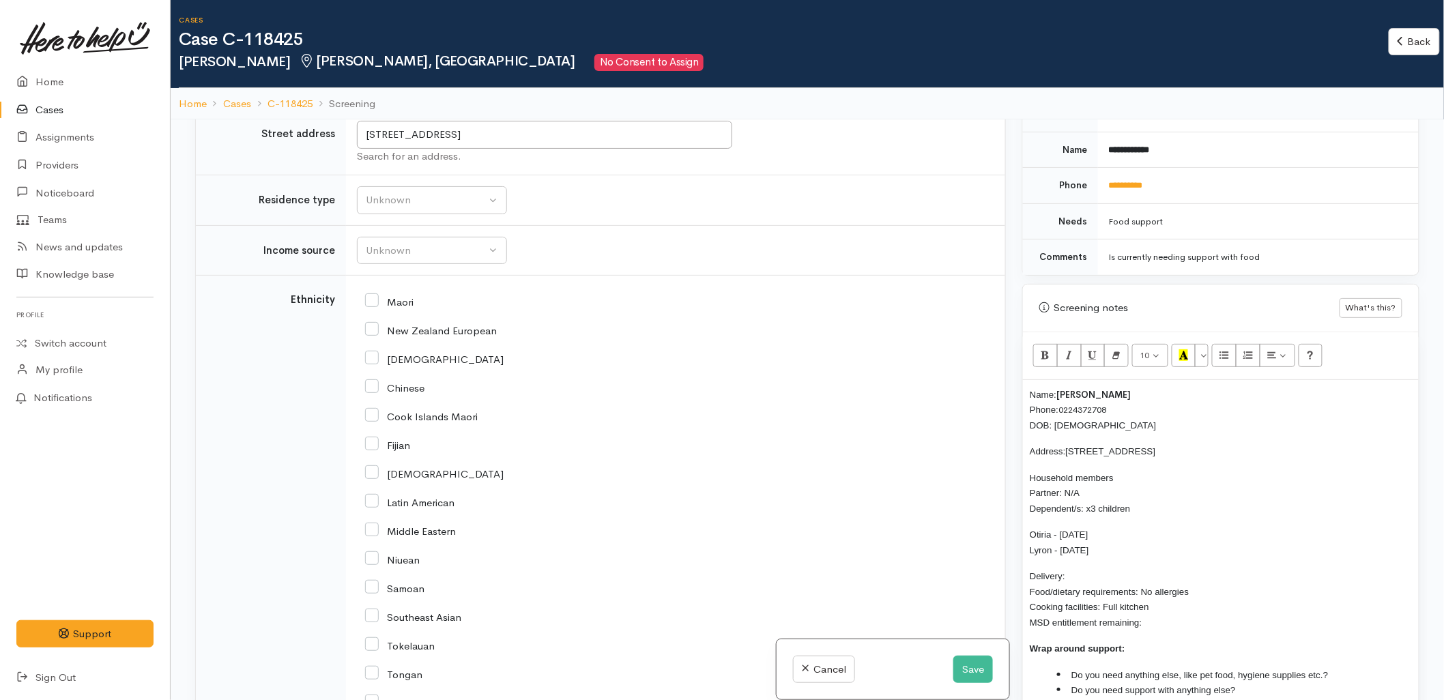
click at [1092, 509] on span "Household members Partner: N/A Dependent/s: x3 children" at bounding box center [1080, 493] width 100 height 41
click at [1080, 571] on p "Delivery: Food/dietary requirements: No allergies Cooking facilities: Full kitc…" at bounding box center [1221, 598] width 382 height 61
click at [1174, 624] on p "Delivery: No Food/dietary requirements: No allergies Cooking facilities: Full k…" at bounding box center [1221, 598] width 382 height 61
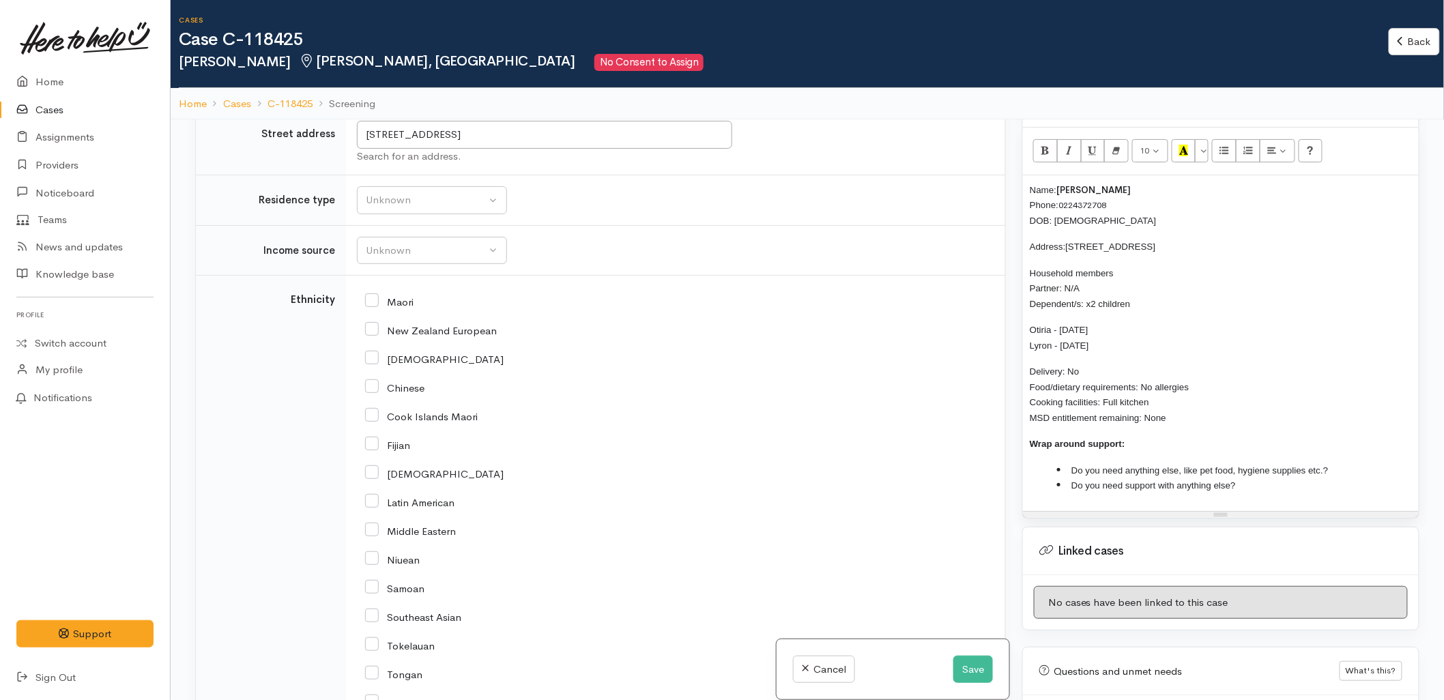
scroll to position [834, 0]
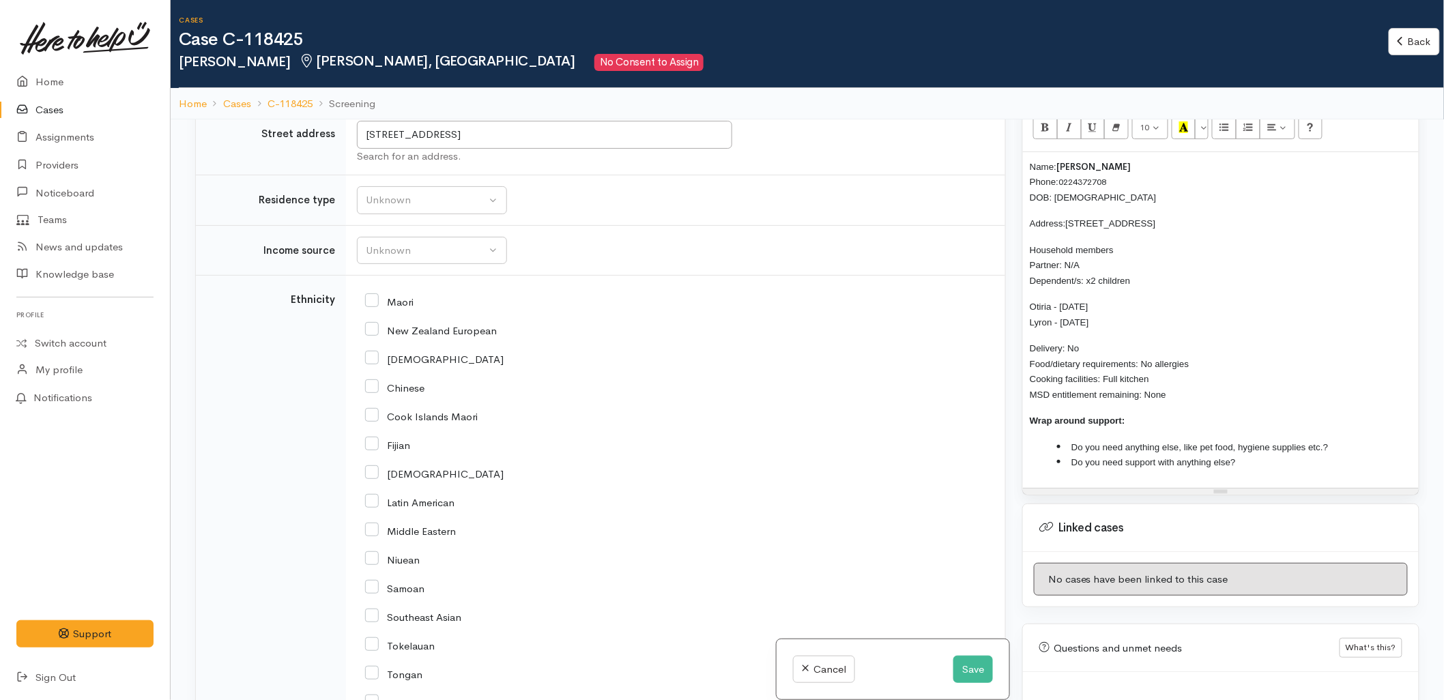
click at [1345, 456] on li "Do you need support with anything else?" at bounding box center [1234, 462] width 355 height 16
click at [1353, 446] on li "Do you need anything else, like pet food, hygiene supplies etc.?" at bounding box center [1234, 447] width 355 height 16
click at [416, 307] on div "Maori" at bounding box center [673, 301] width 616 height 12
drag, startPoint x: 400, startPoint y: 298, endPoint x: 405, endPoint y: 283, distance: 16.0
click at [400, 299] on input "Maori" at bounding box center [389, 301] width 48 height 12
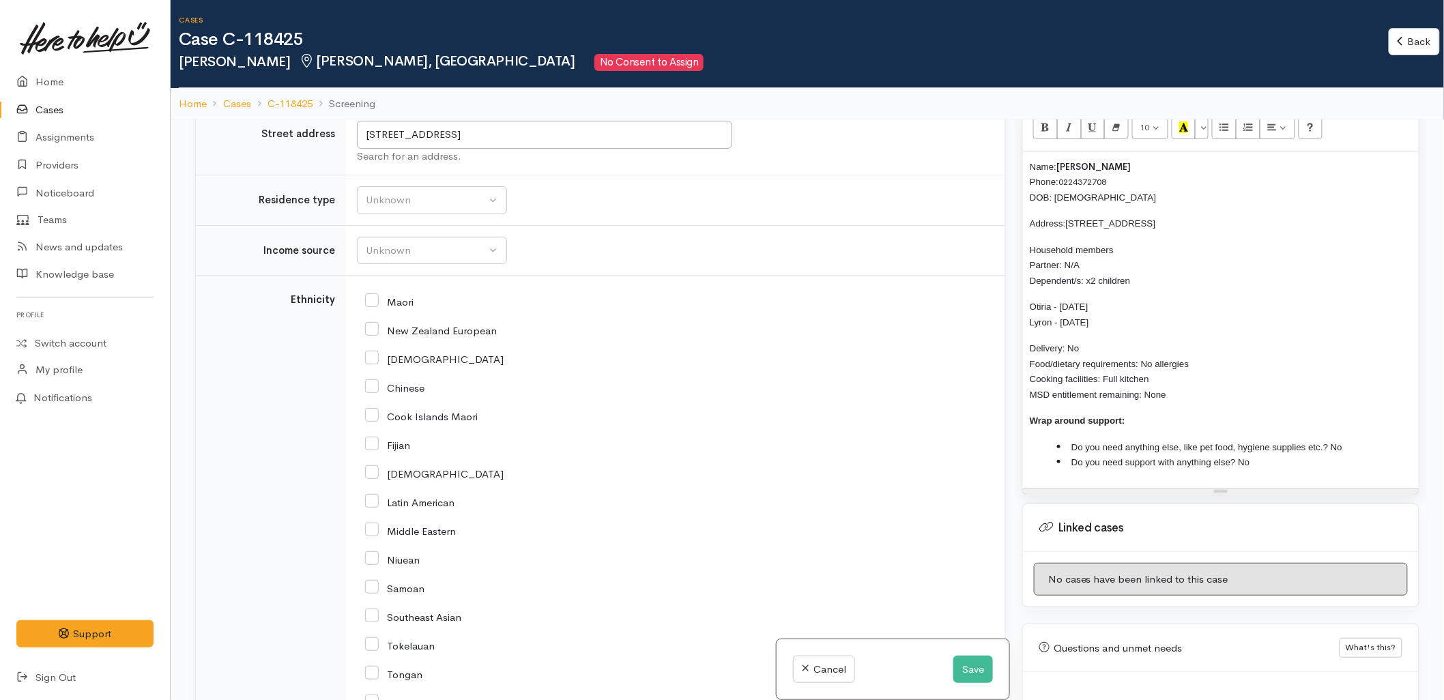
checkbox input "true"
click at [418, 253] on div "Unknown" at bounding box center [426, 251] width 120 height 16
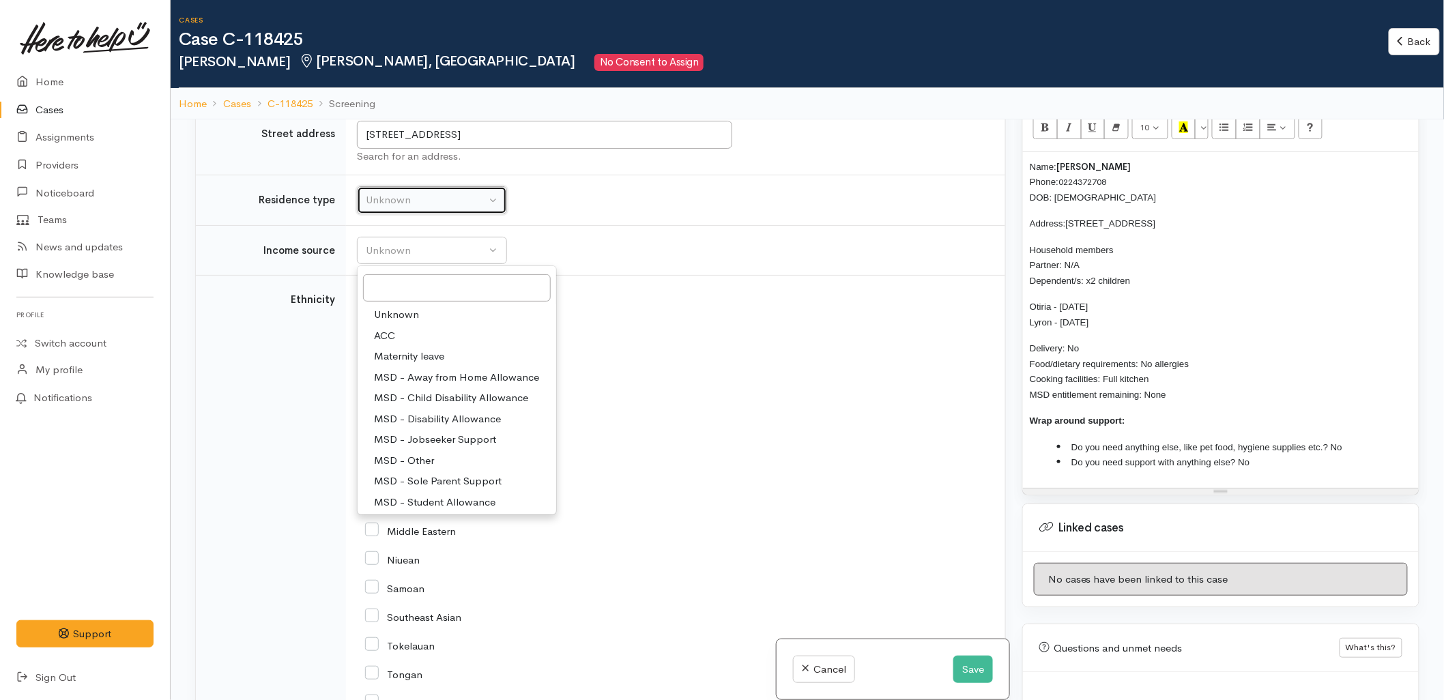
click at [418, 194] on div "Unknown" at bounding box center [426, 200] width 120 height 16
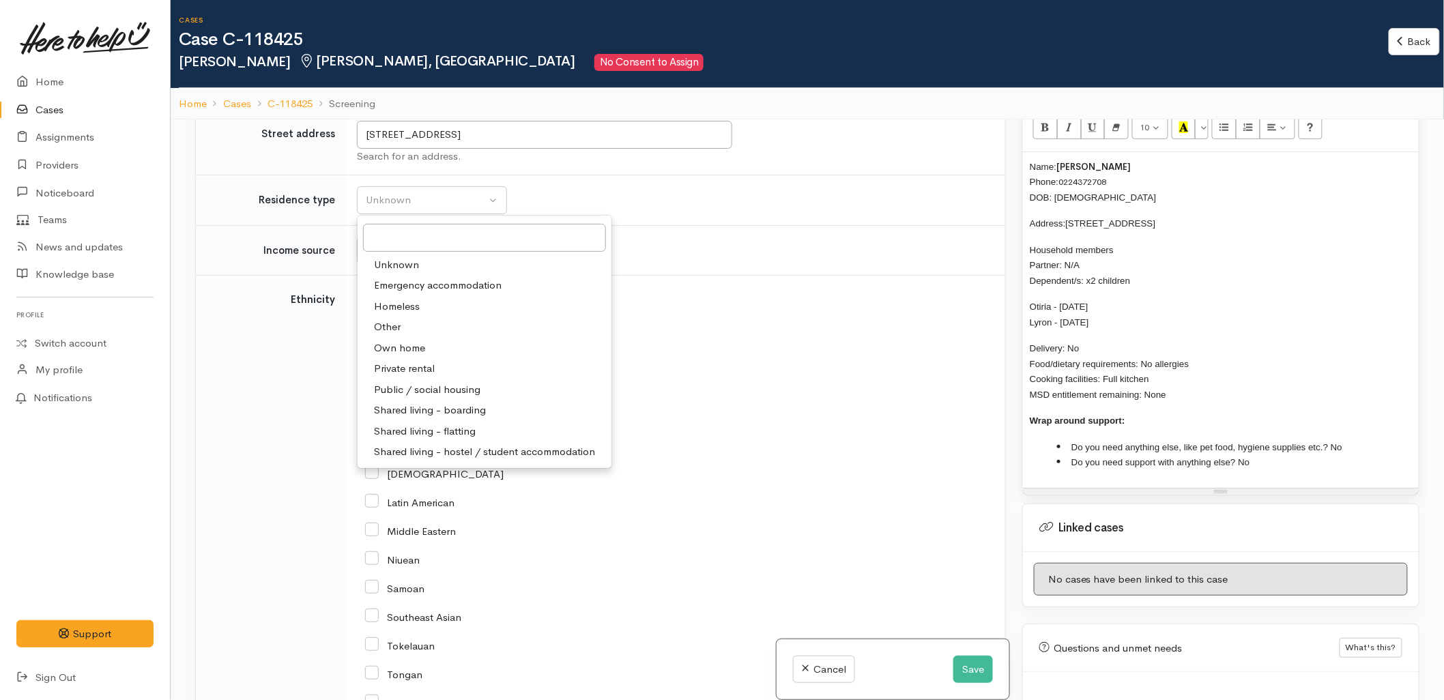
click at [414, 371] on span "Private rental" at bounding box center [404, 369] width 61 height 16
select select "2"
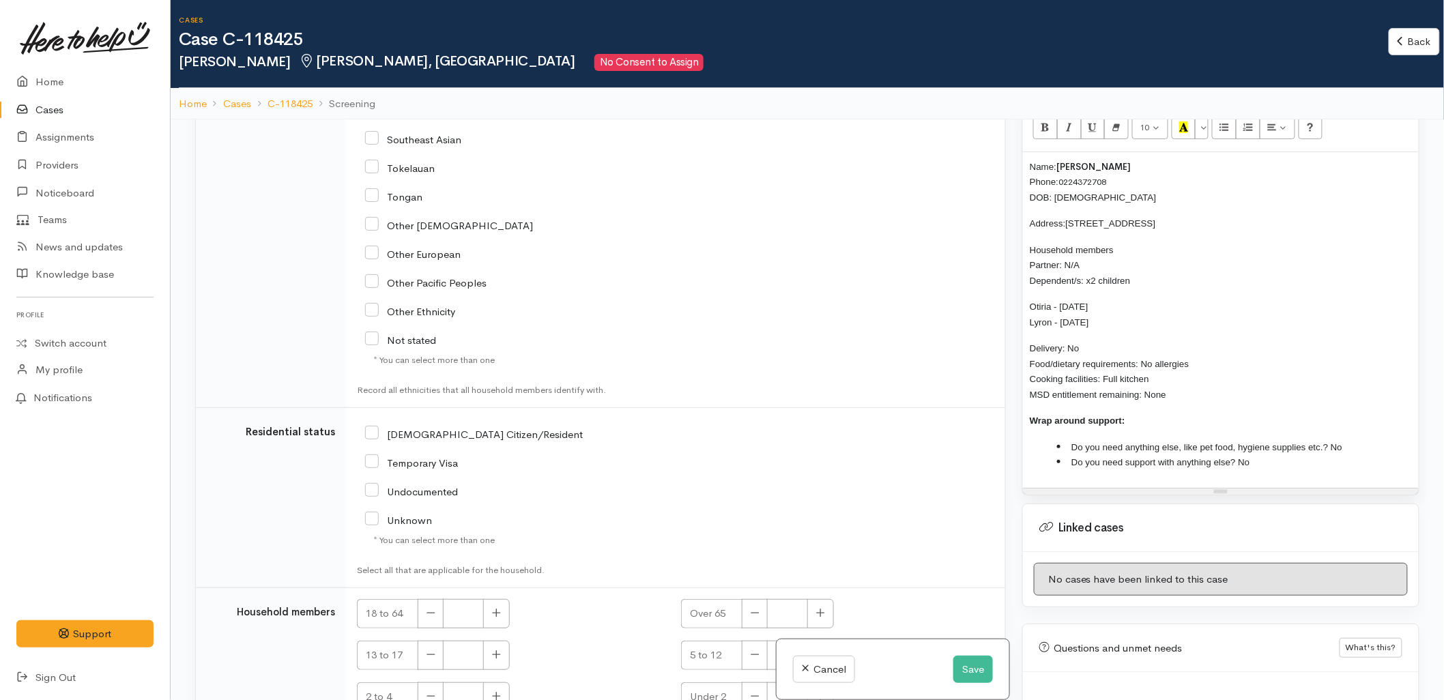
scroll to position [2047, 0]
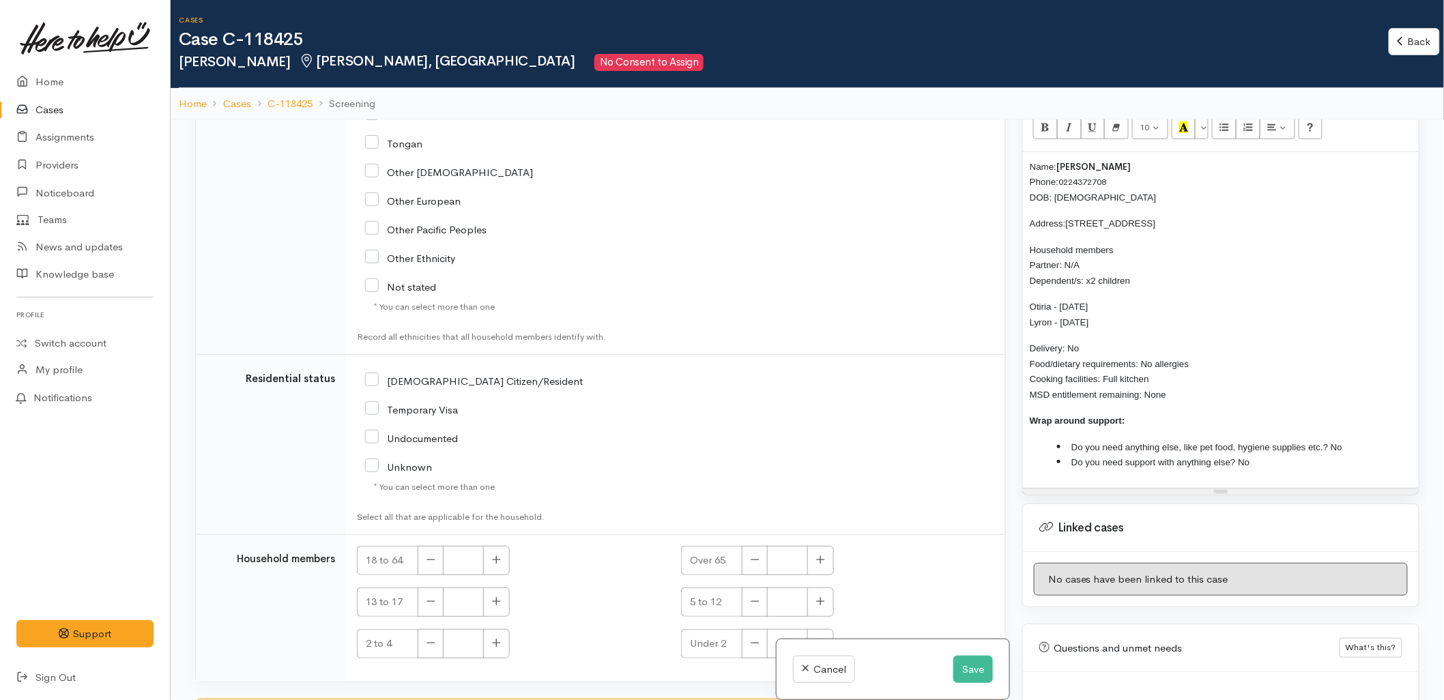
click at [437, 386] on input "[DEMOGRAPHIC_DATA] Citizen/Resident" at bounding box center [474, 380] width 218 height 12
checkbox input "true"
click at [500, 565] on icon "button" at bounding box center [496, 560] width 9 height 10
type input "1"
click at [500, 607] on icon "button" at bounding box center [496, 601] width 9 height 10
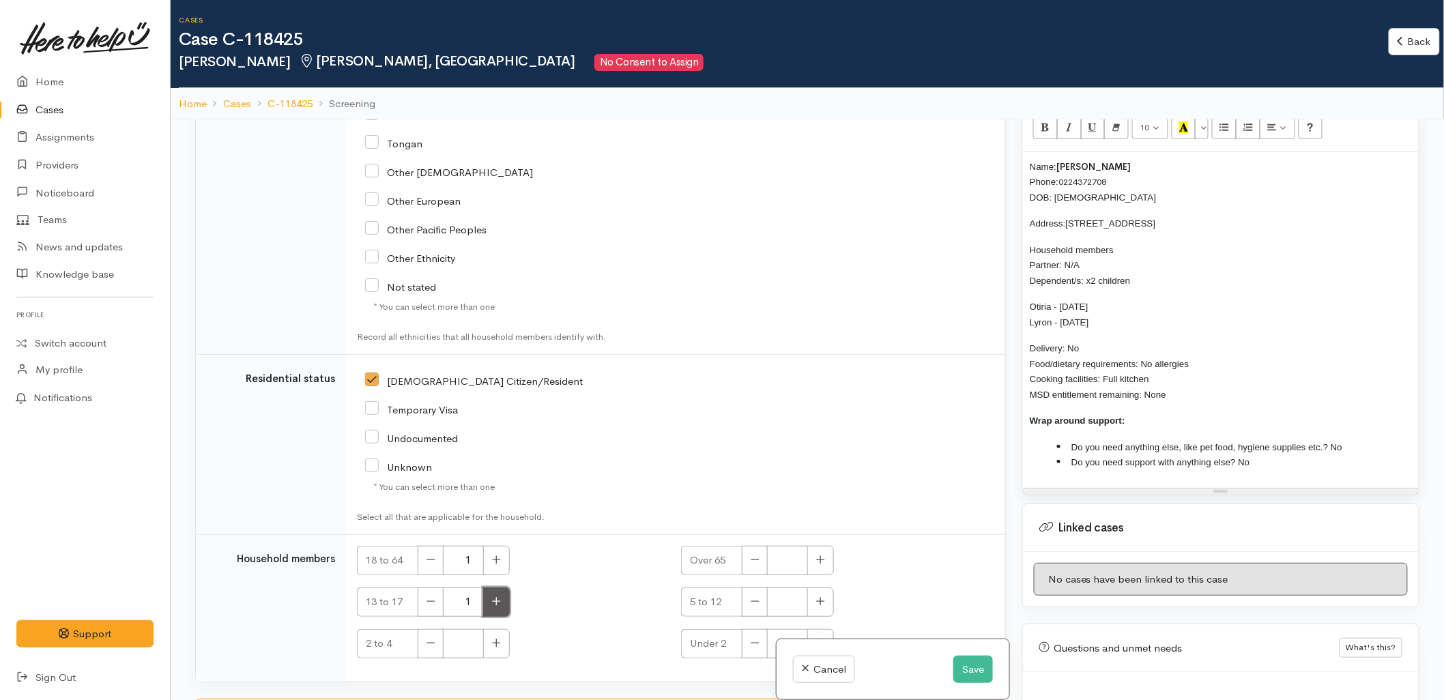
click at [500, 607] on icon "button" at bounding box center [496, 601] width 9 height 10
type input "2"
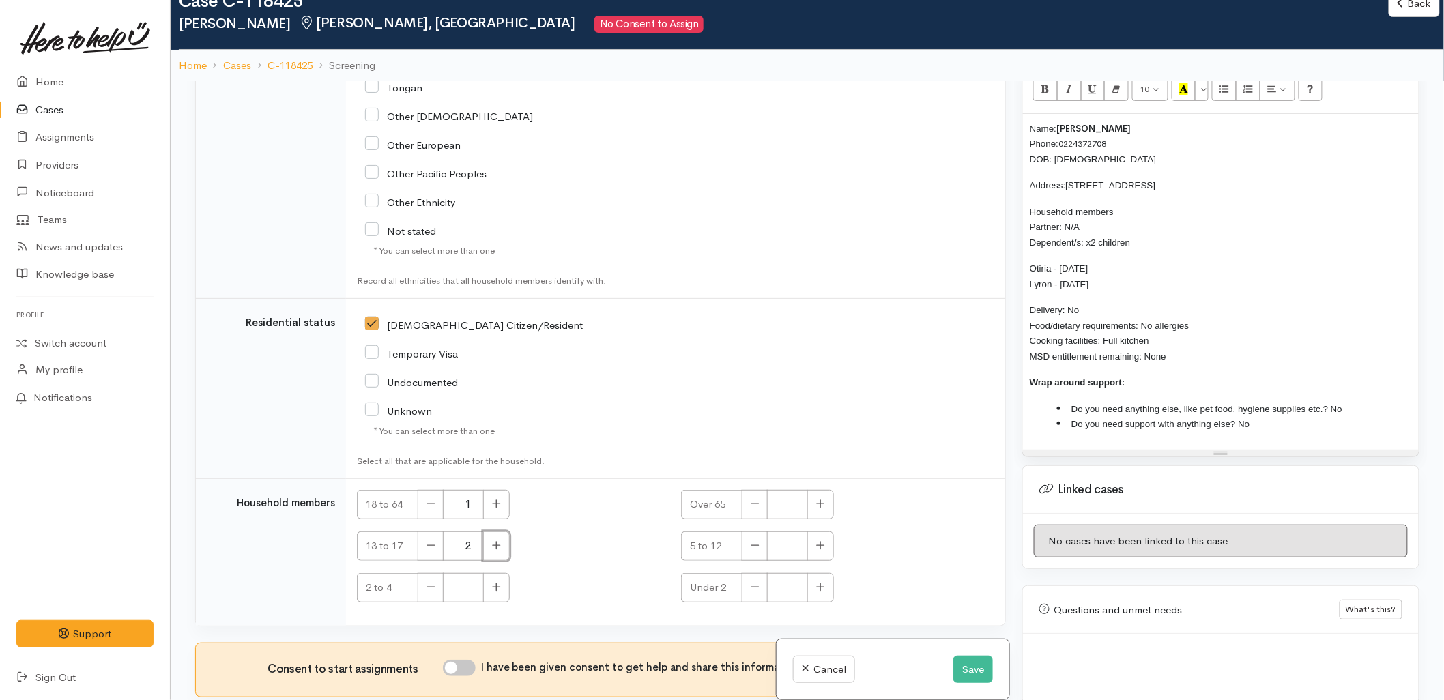
scroll to position [76, 0]
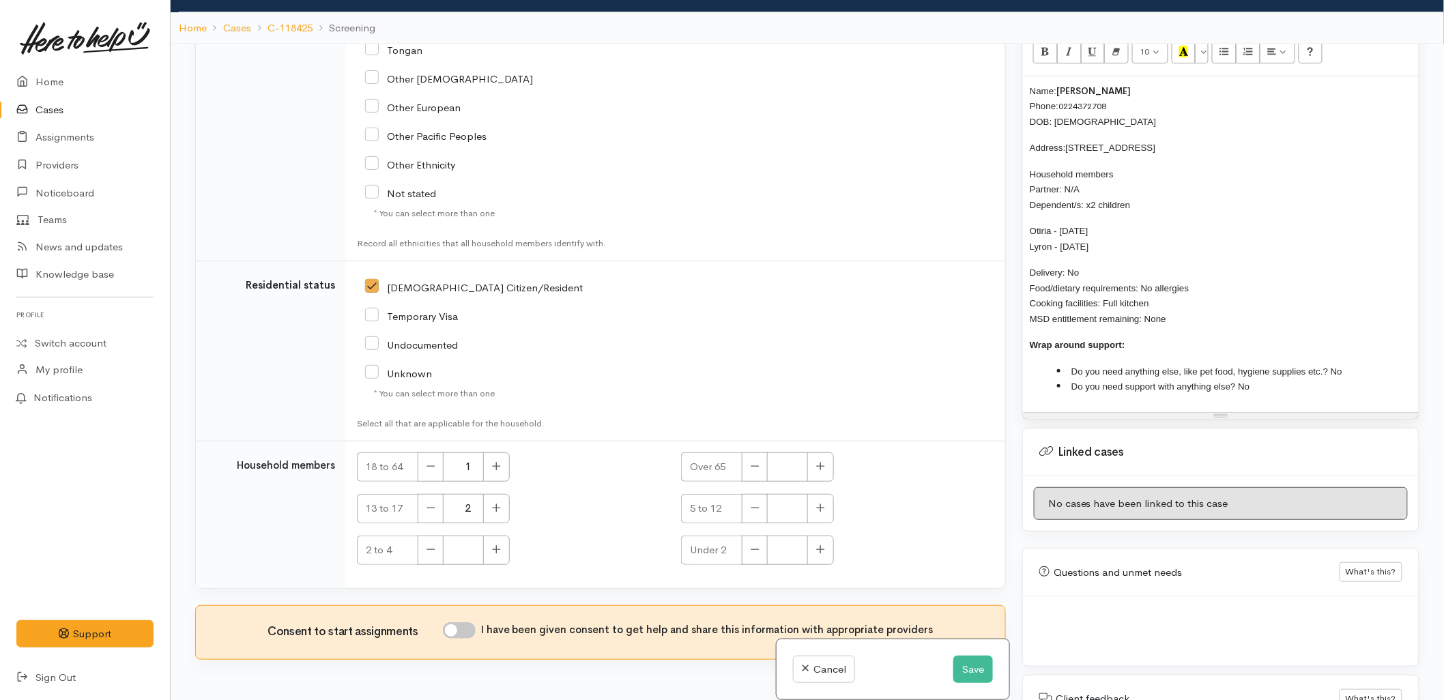
click at [468, 618] on div "Consent to start assignments I have been given consent to get help and share th…" at bounding box center [600, 632] width 809 height 53
click at [468, 626] on input "I have been given consent to get help and share this information with appropria…" at bounding box center [459, 630] width 33 height 16
checkbox input "true"
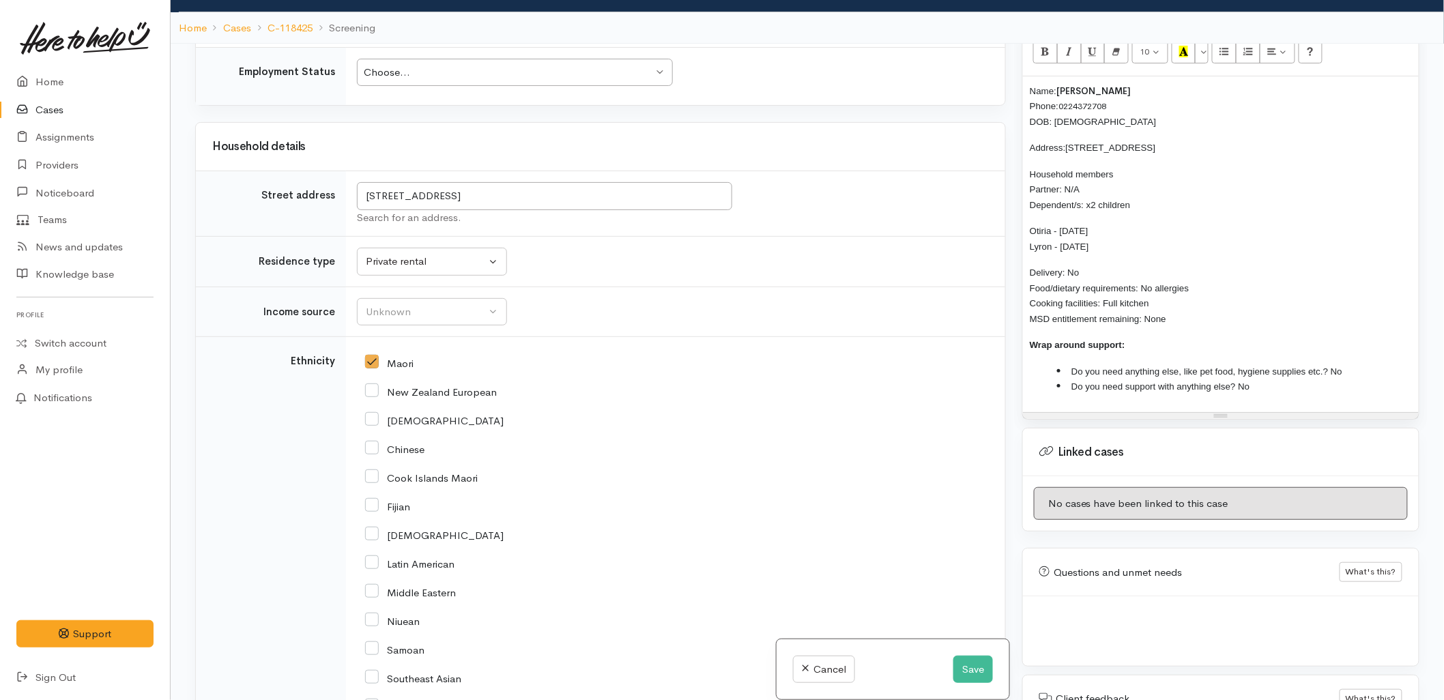
scroll to position [1310, 0]
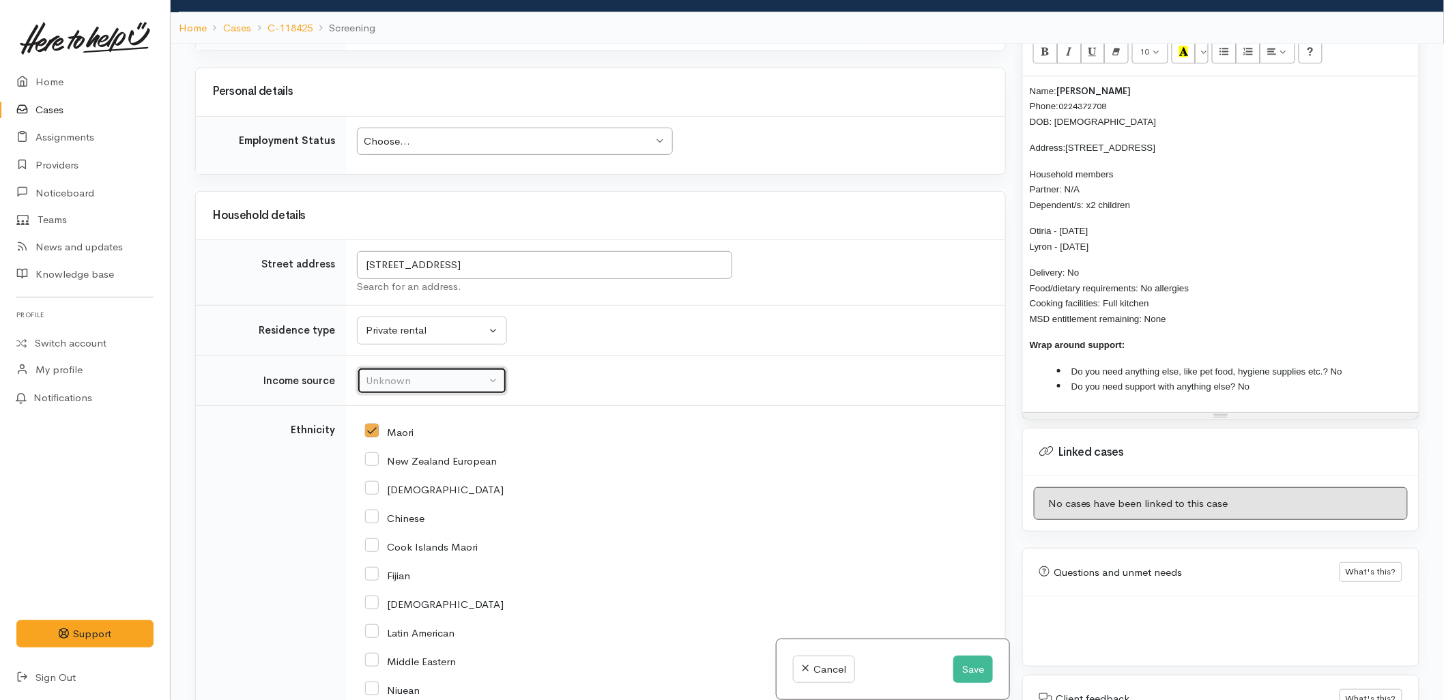
click at [427, 384] on div "Unknown" at bounding box center [426, 381] width 120 height 16
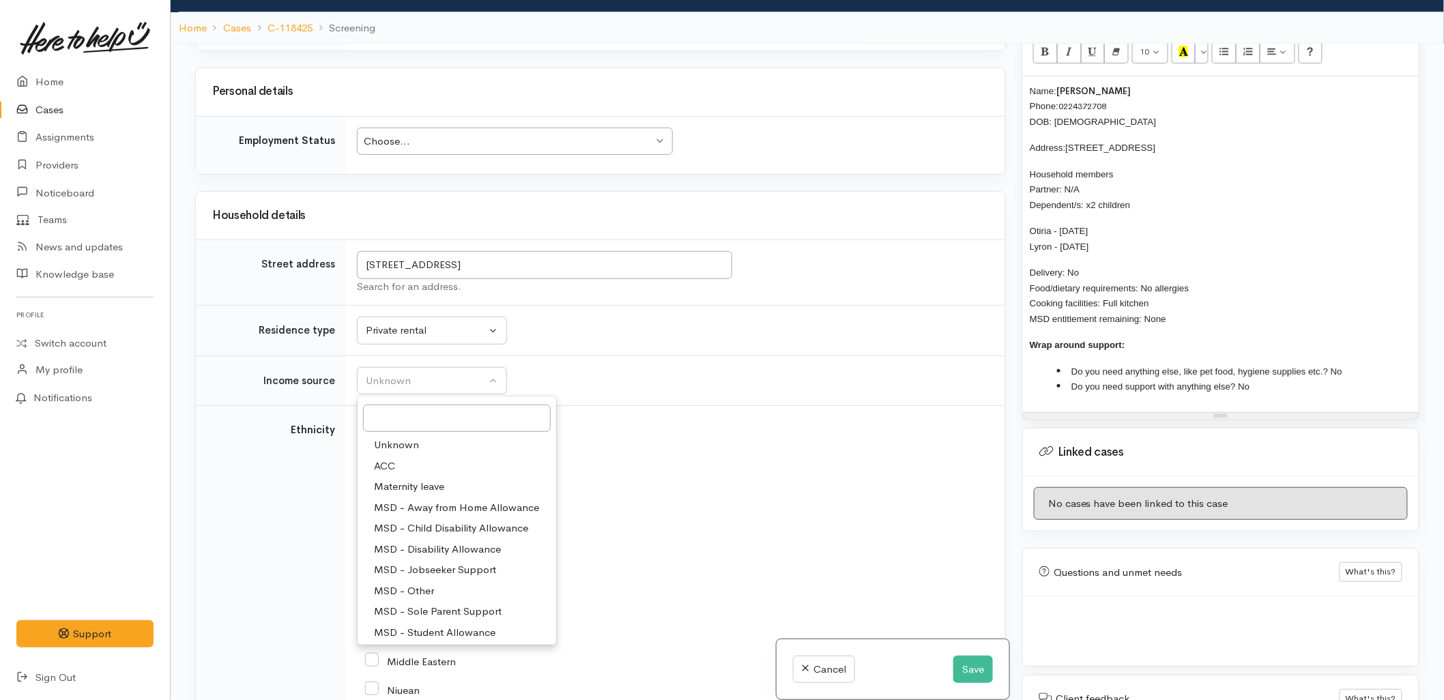
click at [411, 609] on span "MSD - Sole Parent Support" at bounding box center [438, 612] width 128 height 16
select select "7"
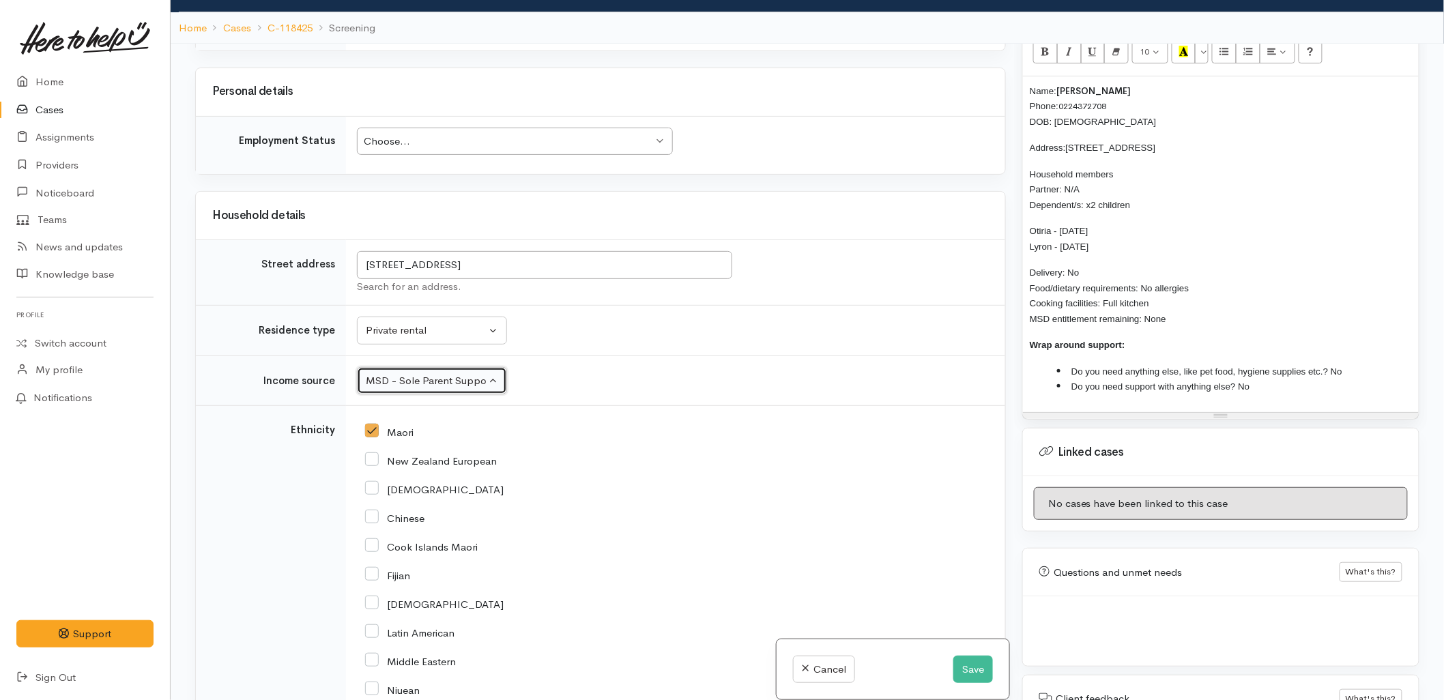
click at [442, 149] on div "Choose..." at bounding box center [508, 142] width 289 height 16
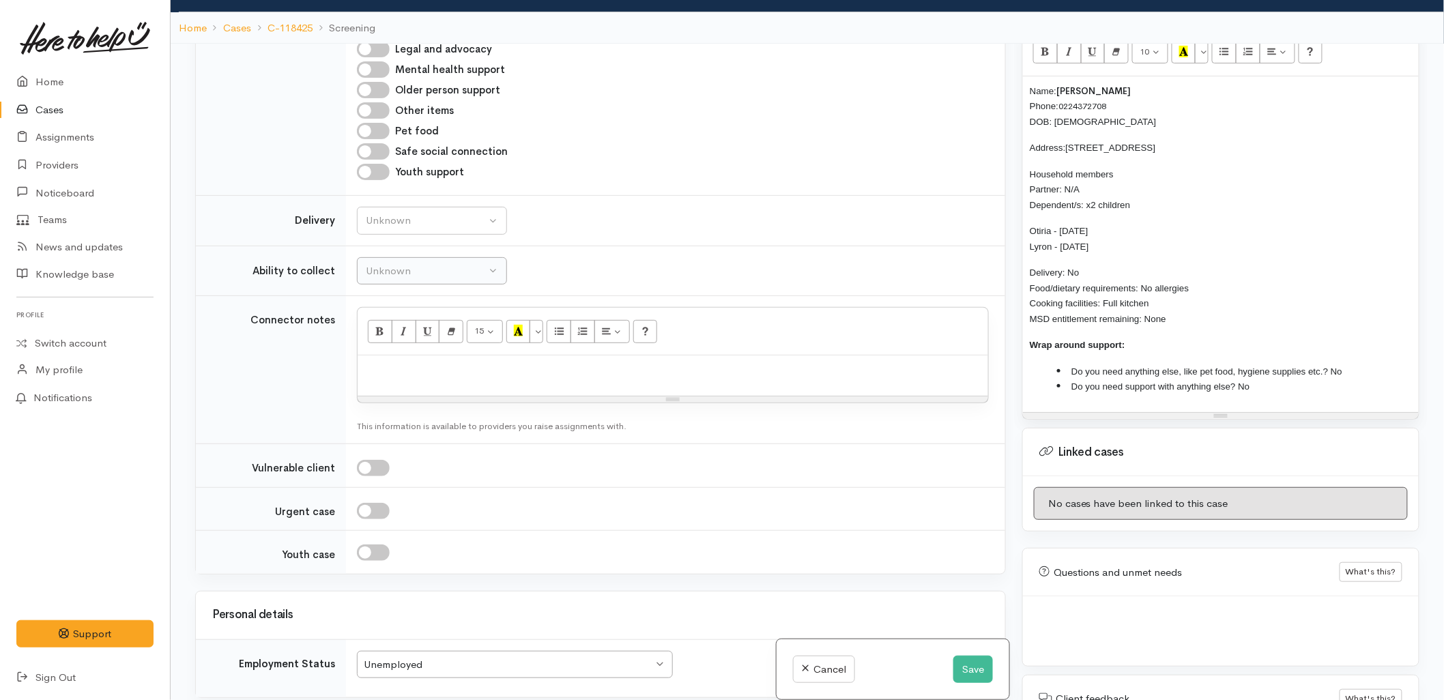
scroll to position [779, 0]
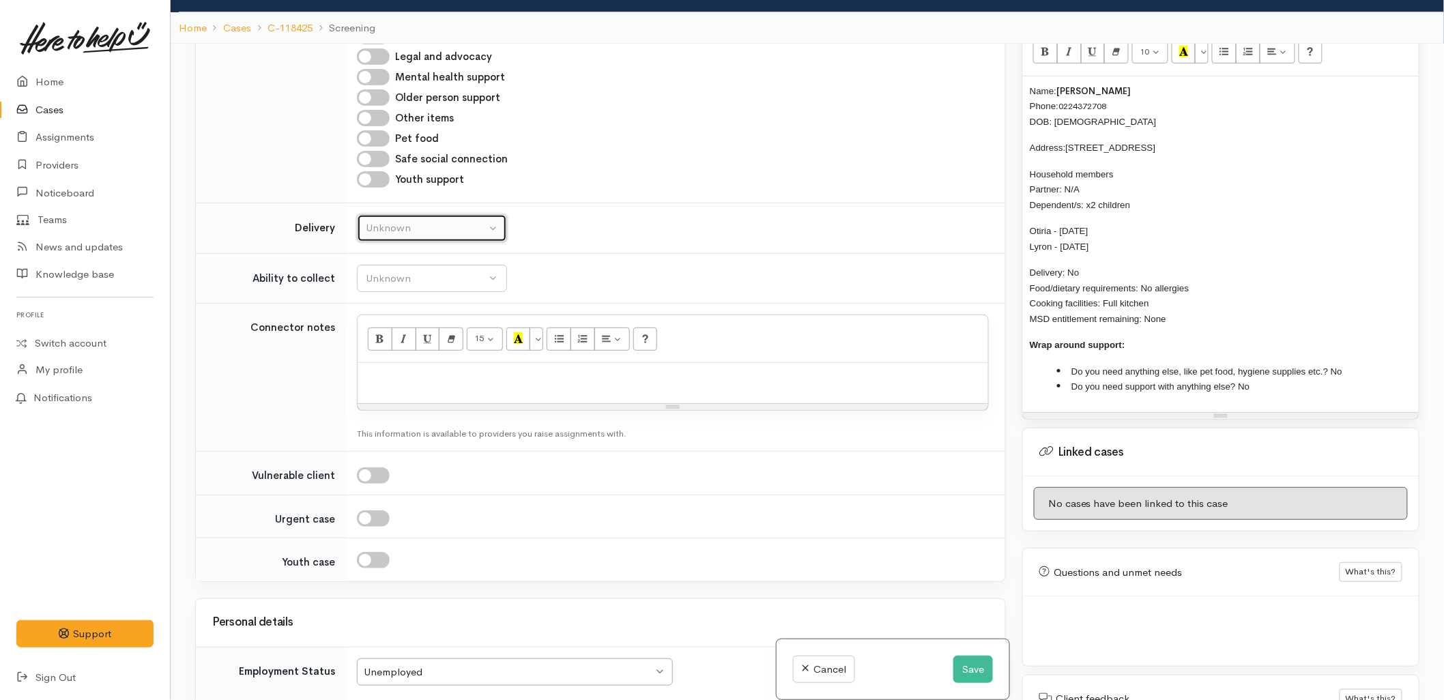
click at [403, 237] on button "Unknown" at bounding box center [432, 228] width 150 height 28
click at [396, 357] on link "No" at bounding box center [432, 355] width 149 height 21
select select "1"
click at [438, 253] on td "Unknown Delivery needed Delivery preferred No No Unknown Delivery needed Delive…" at bounding box center [675, 228] width 659 height 50
click at [435, 273] on div "Unknown" at bounding box center [426, 279] width 120 height 16
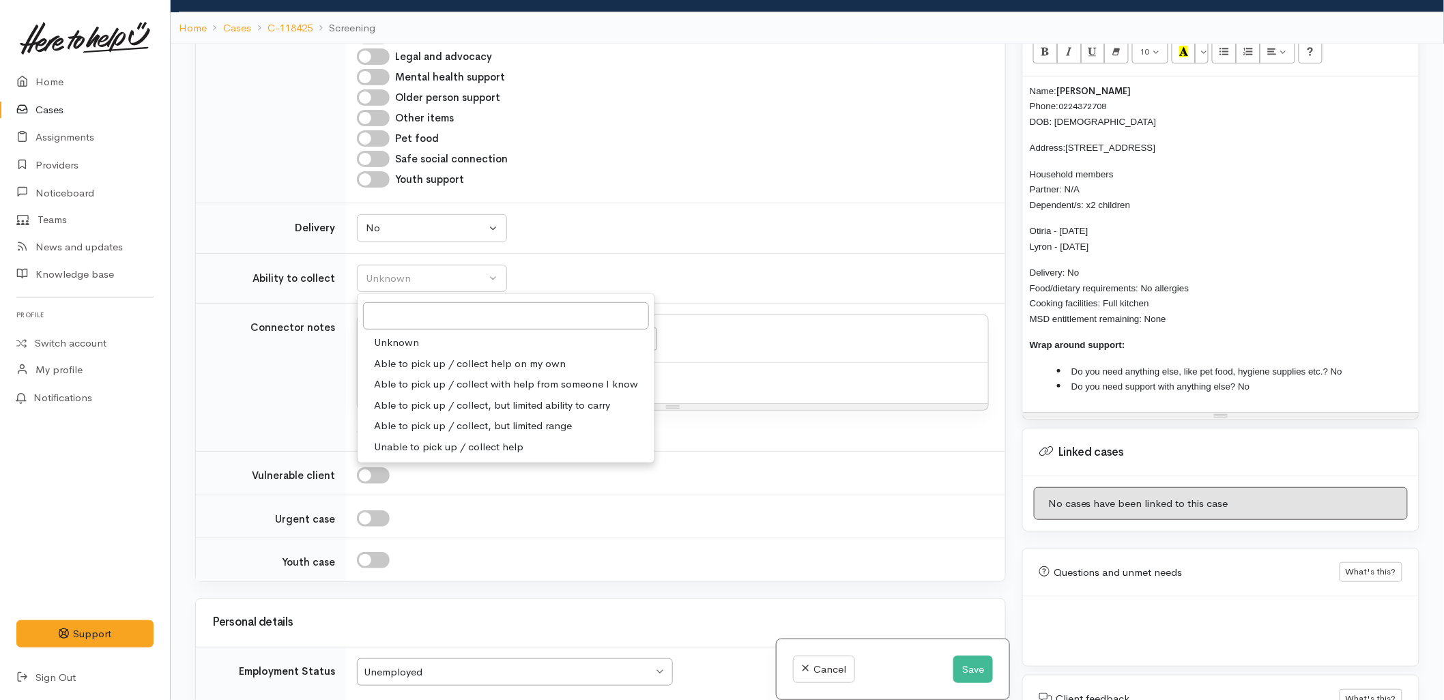
click at [430, 366] on span "Able to pick up / collect help on my own" at bounding box center [470, 364] width 192 height 16
select select "2"
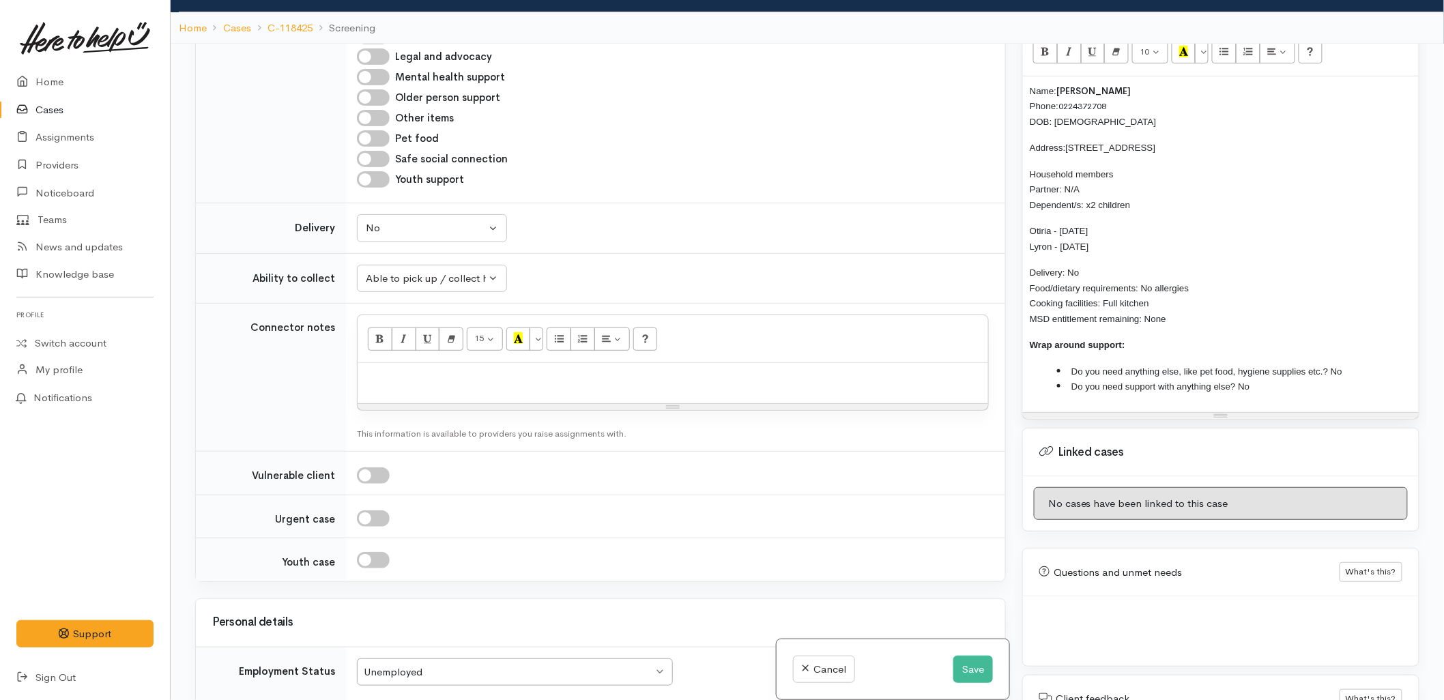
drag, startPoint x: 1179, startPoint y: 321, endPoint x: 1021, endPoint y: 92, distance: 277.7
click at [1021, 92] on div "Warnings Add No warnings have been raised against this case Add Warning Title ●…" at bounding box center [1221, 394] width 414 height 700
copy div "Name: Crystal Bond Phone: 0224372708 DOB: 06/08/1983 Address: 2 Tekoah Place, J…"
click at [647, 380] on p at bounding box center [672, 378] width 617 height 16
paste div
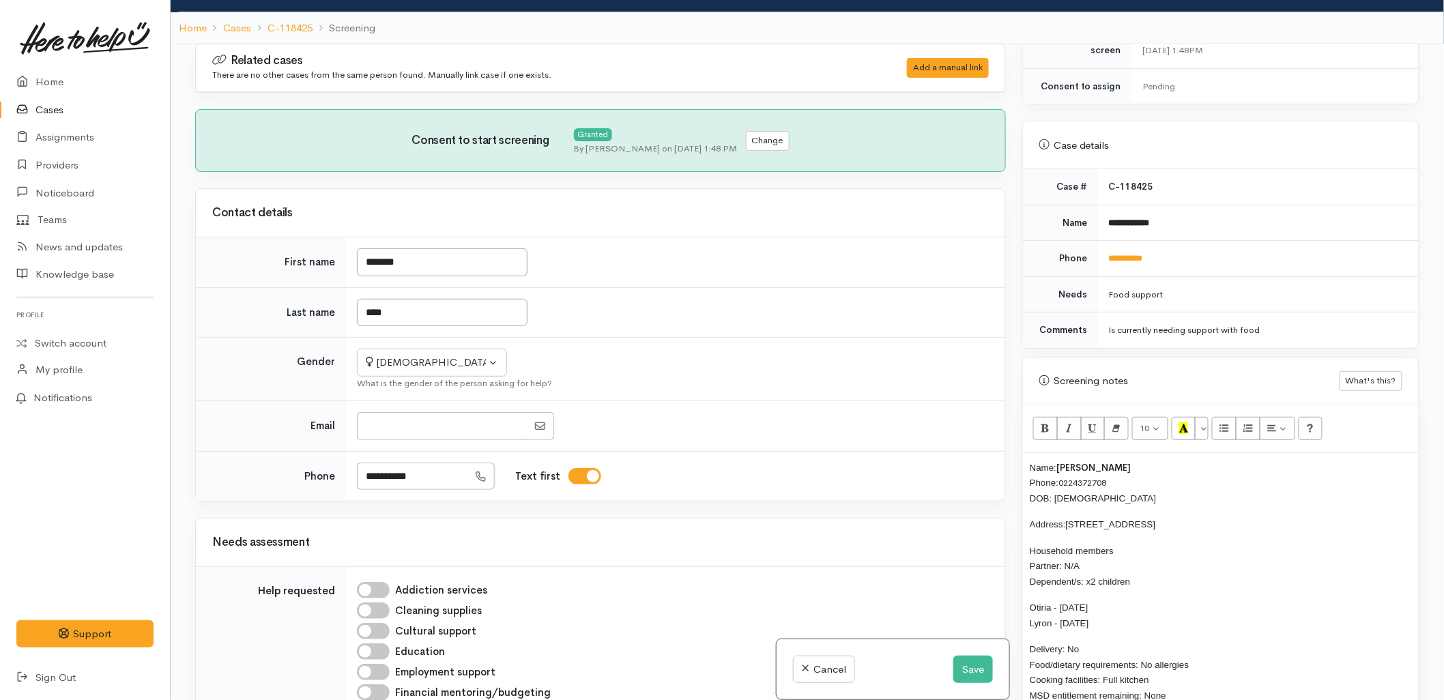
scroll to position [379, 0]
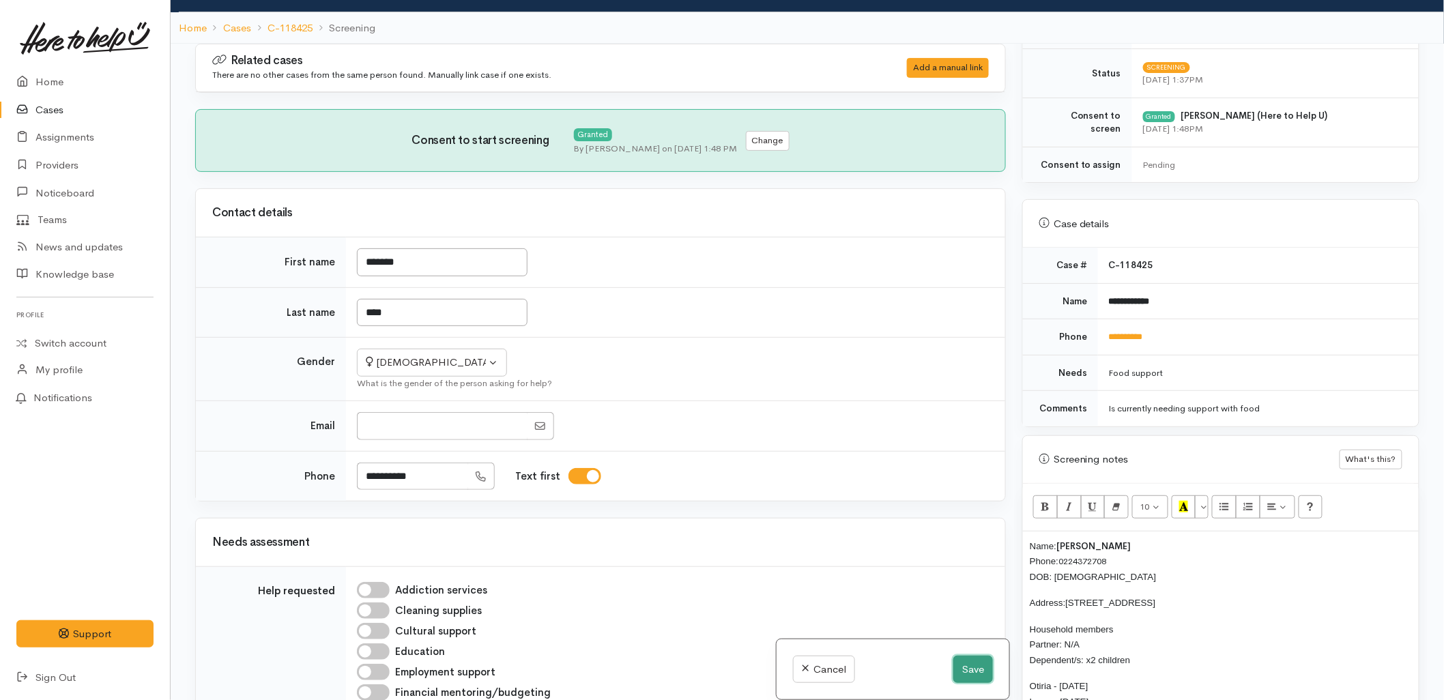
click at [964, 676] on button "Save" at bounding box center [973, 670] width 40 height 28
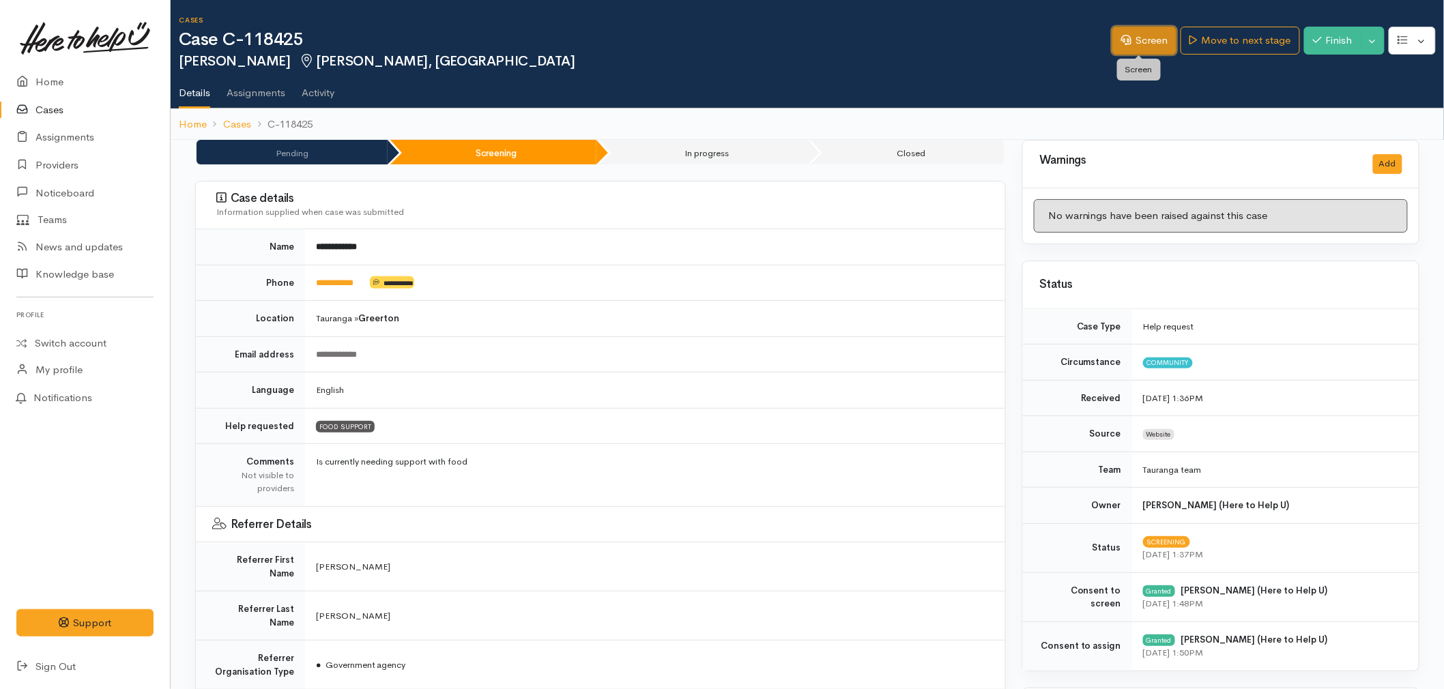
click at [1124, 40] on icon at bounding box center [1126, 40] width 10 height 10
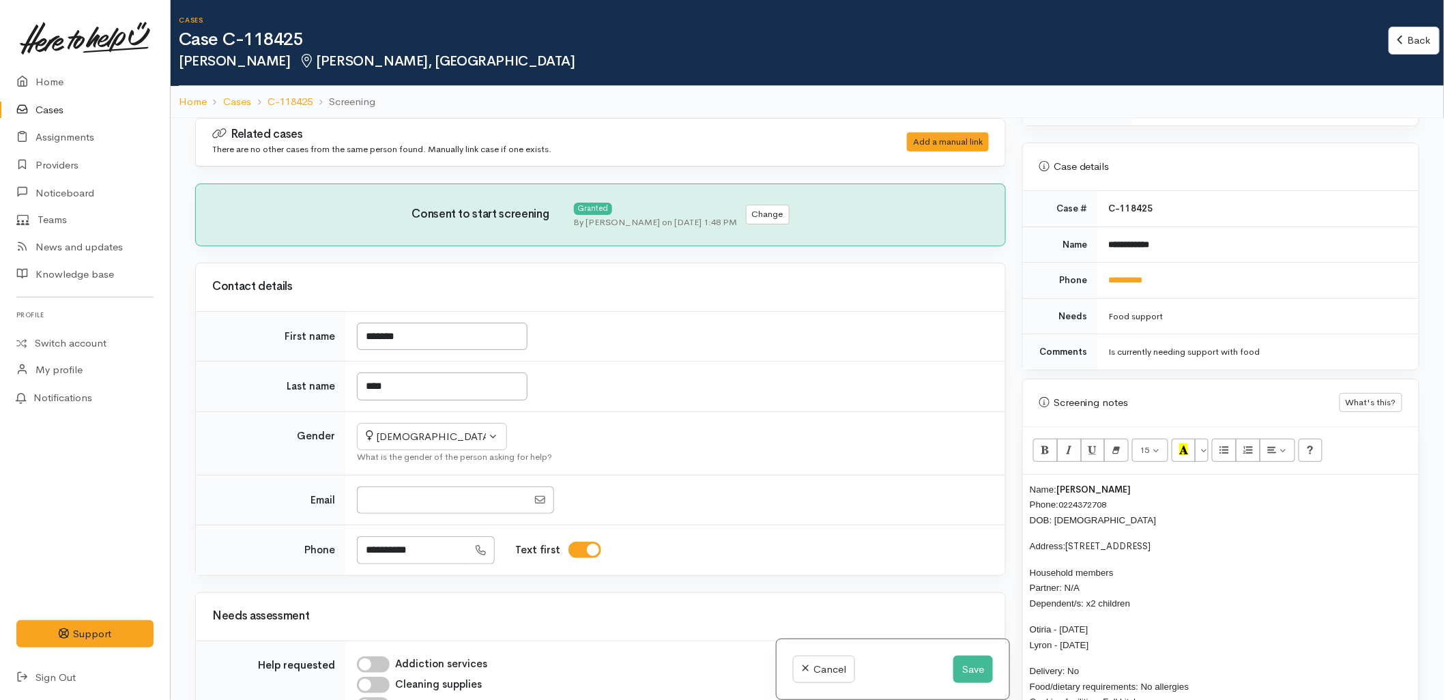
scroll to position [530, 0]
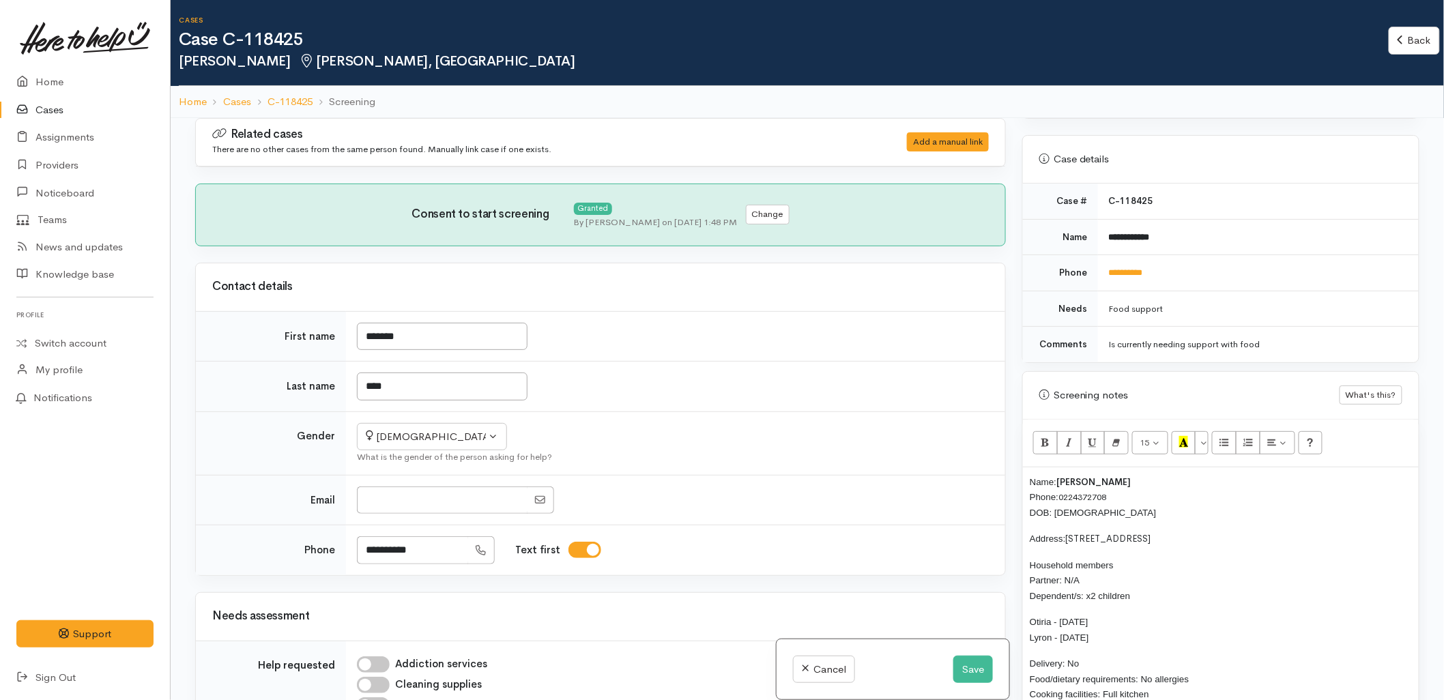
click at [1025, 485] on div "Name: Crystal Bond Phone: 0224372708 DOB: 06/08/1983 Address: 2 Tekoah Place, J…" at bounding box center [1221, 635] width 396 height 336
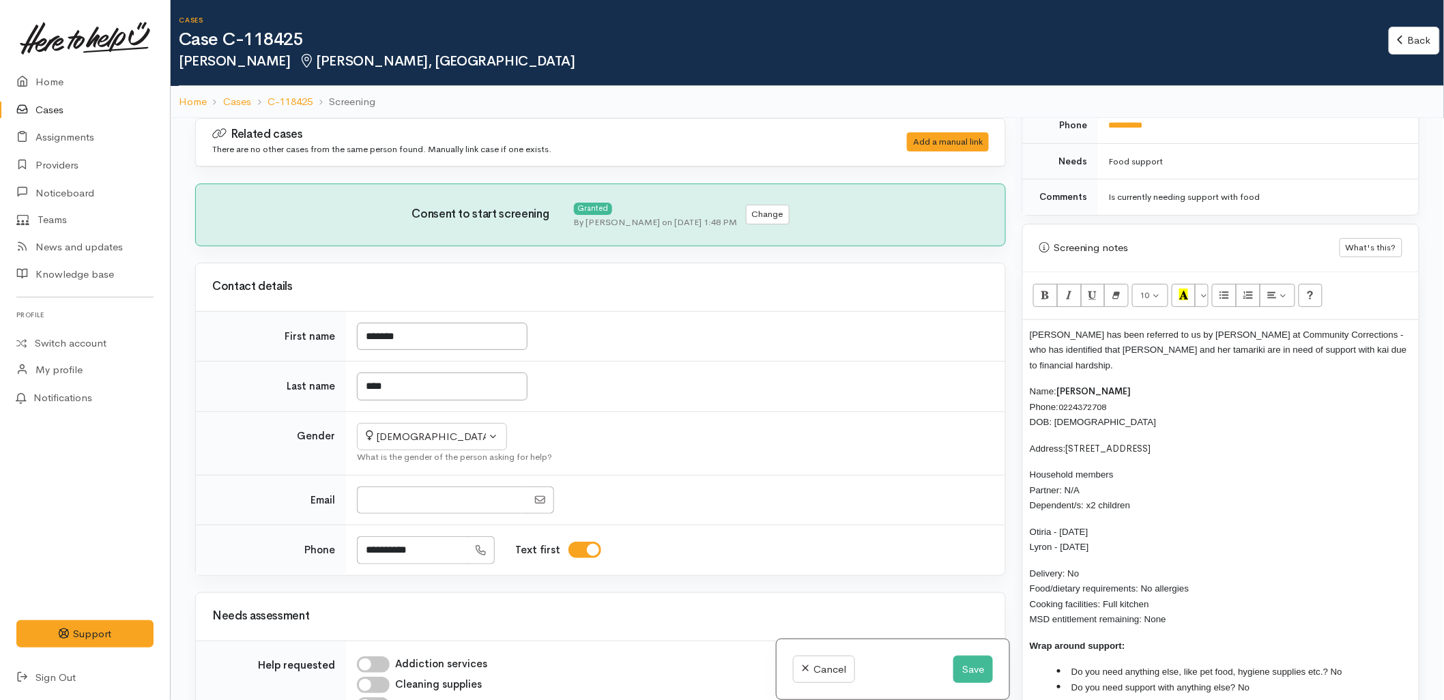
scroll to position [682, 0]
drag, startPoint x: 1176, startPoint y: 616, endPoint x: 1021, endPoint y: 328, distance: 327.3
click at [1021, 328] on div "Warnings Add No warnings have been raised against this case Add Warning Title ●…" at bounding box center [1221, 468] width 414 height 700
copy div "Crystal has been referred to us by Priscilla Johnson at Community Corrections -…"
click at [962, 672] on button "Save" at bounding box center [973, 670] width 40 height 28
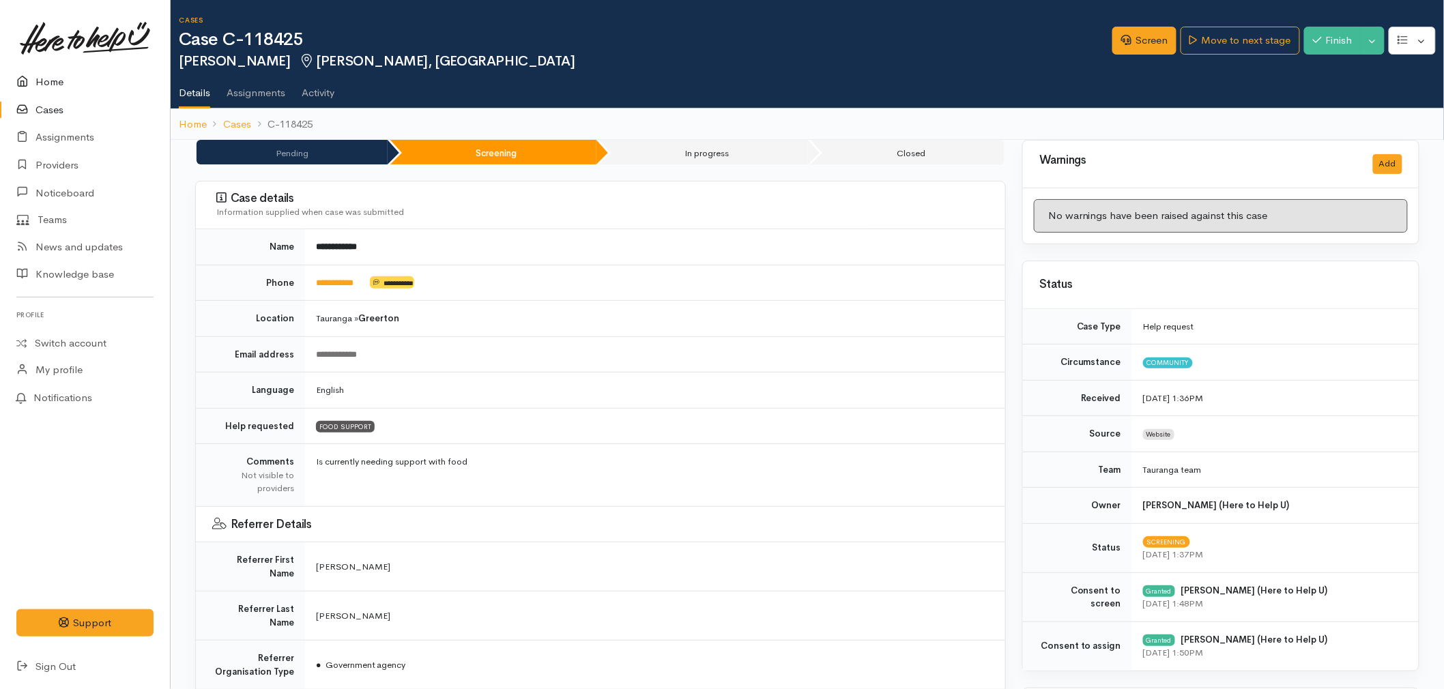
click at [66, 84] on link "Home" at bounding box center [85, 82] width 170 height 28
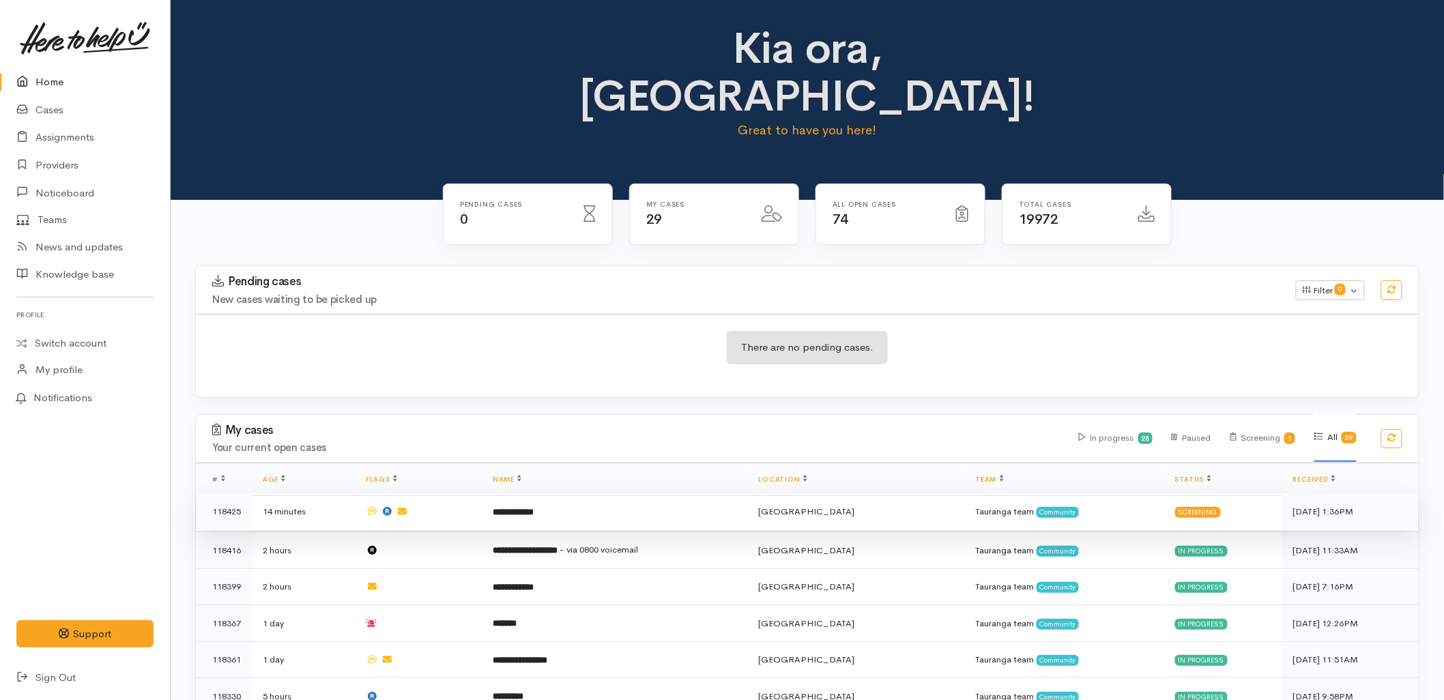
drag, startPoint x: 418, startPoint y: 290, endPoint x: 725, endPoint y: 461, distance: 351.3
click at [418, 331] on div "There are no pending cases." at bounding box center [807, 356] width 1223 height 50
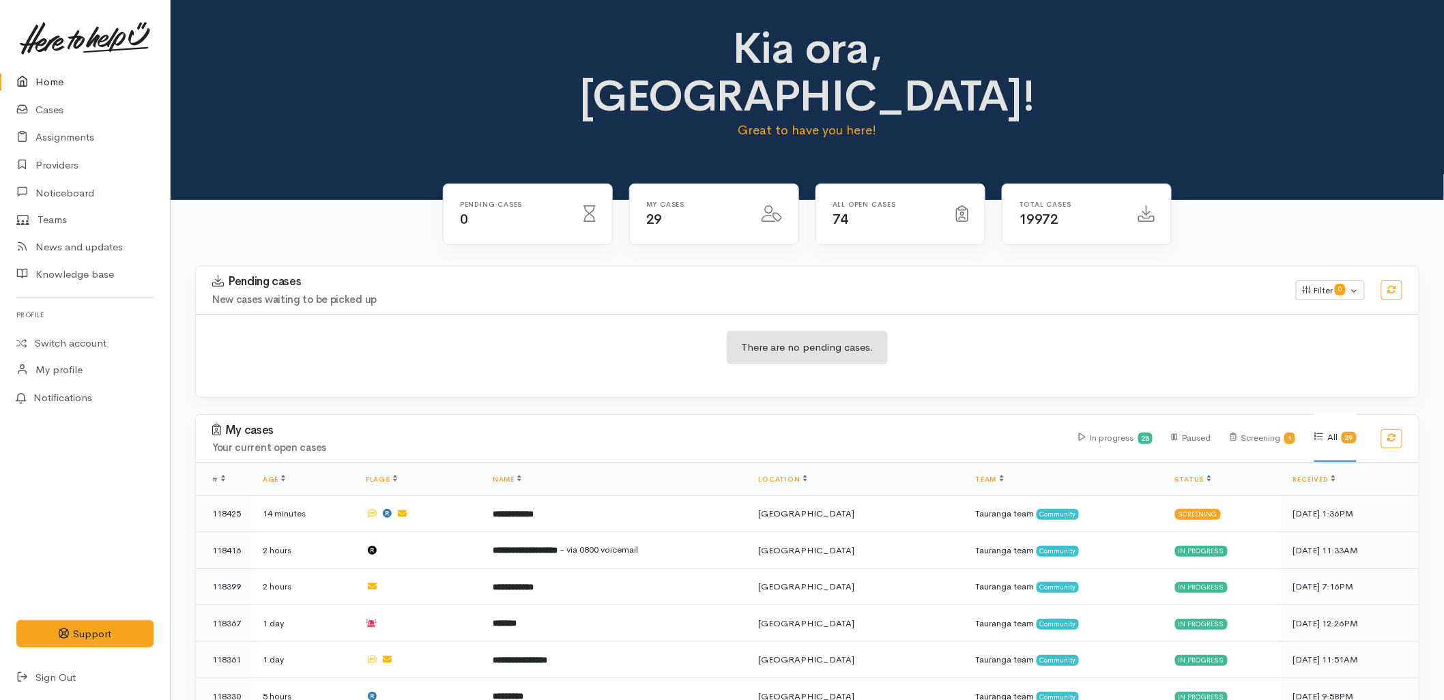
click at [810, 275] on div "Pending cases New cases waiting to be picked up" at bounding box center [746, 290] width 1084 height 30
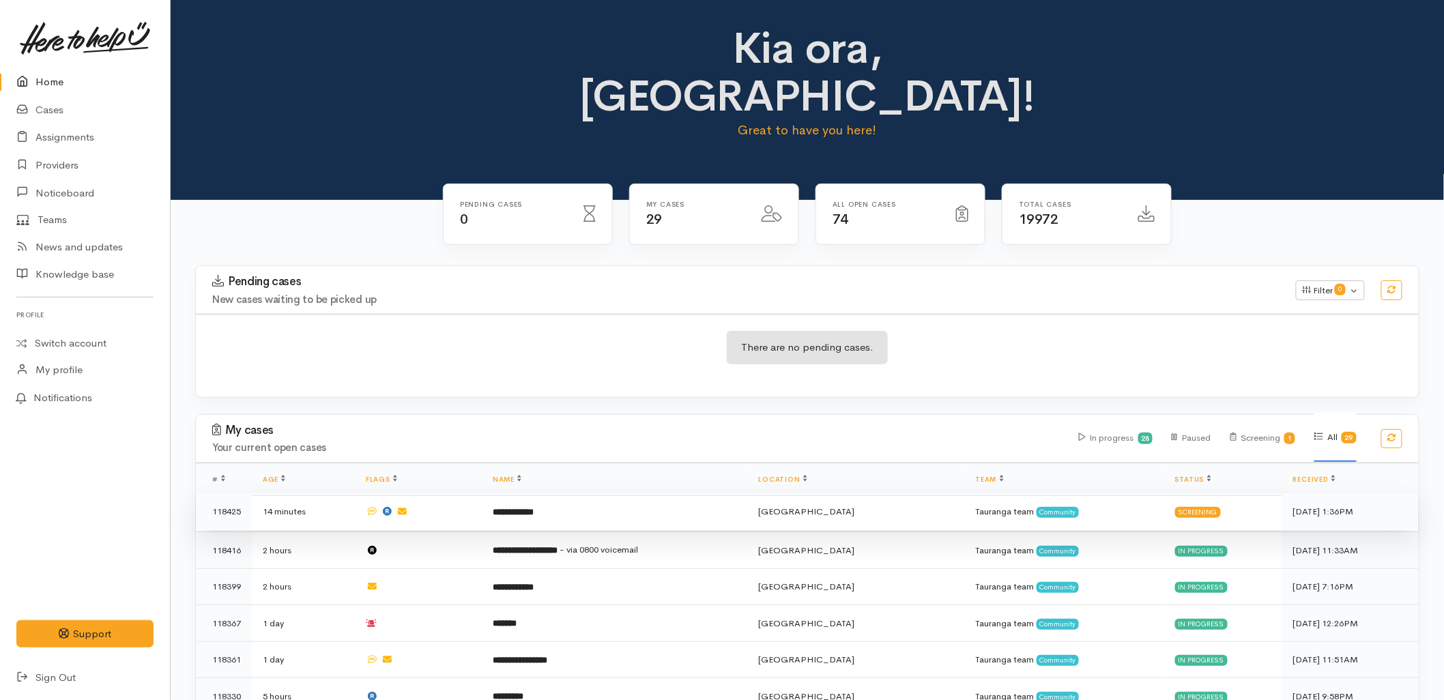
click at [500, 493] on td "**********" at bounding box center [615, 511] width 266 height 37
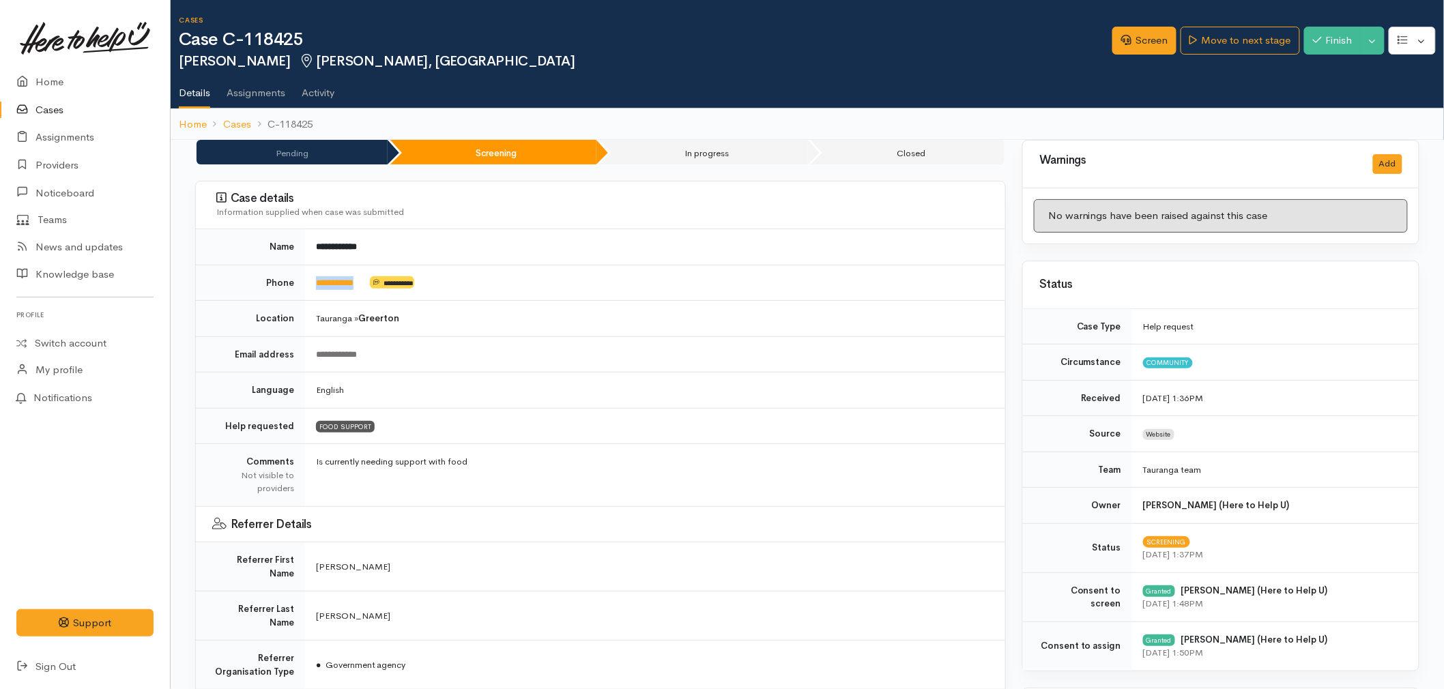
drag, startPoint x: 375, startPoint y: 287, endPoint x: 314, endPoint y: 291, distance: 61.5
click at [314, 291] on td "**********" at bounding box center [655, 283] width 700 height 36
copy td "**********"
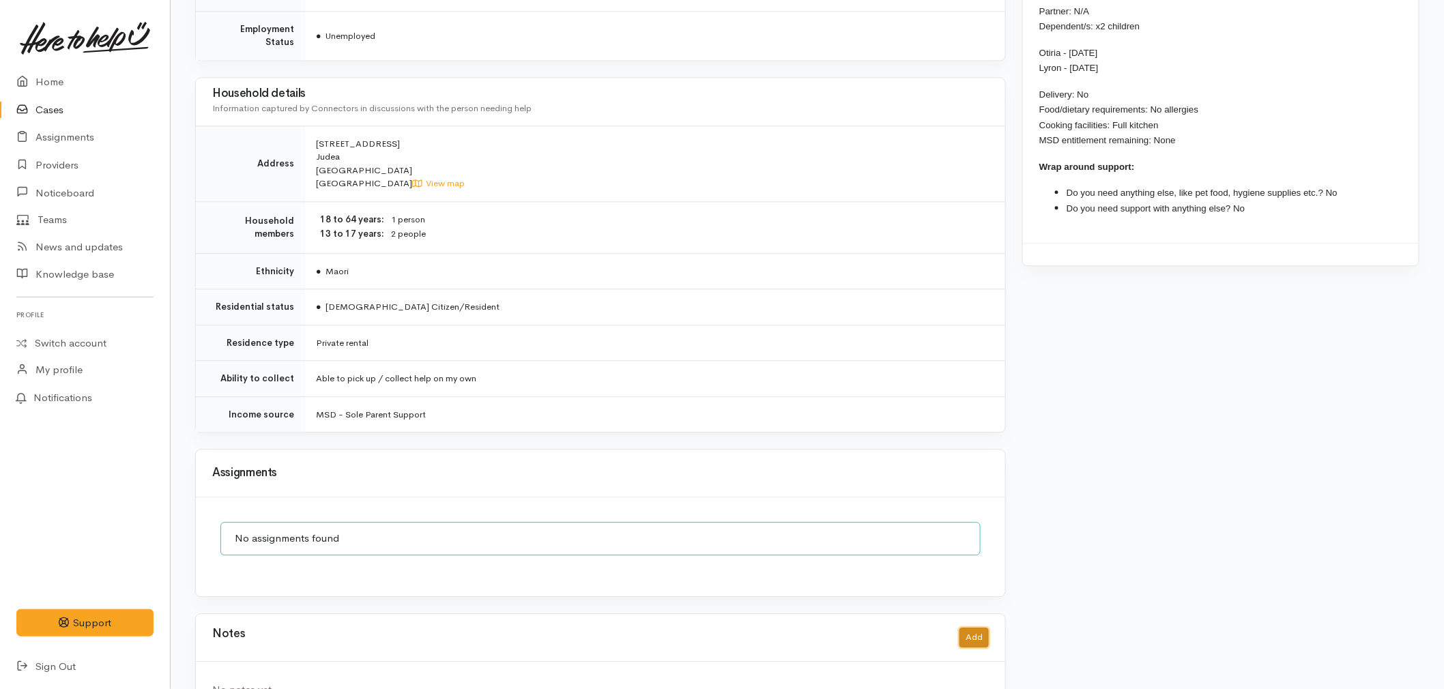
click at [974, 628] on button "Add" at bounding box center [973, 638] width 29 height 20
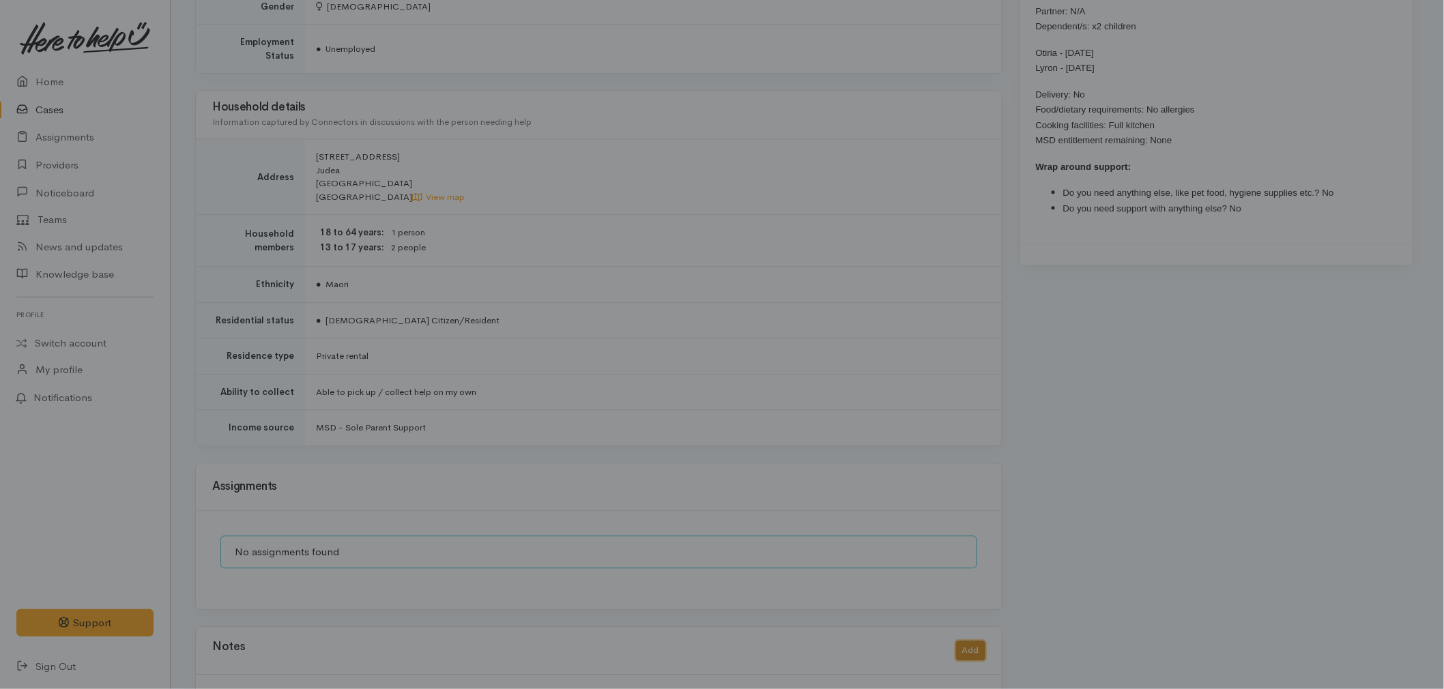
scroll to position [1271, 0]
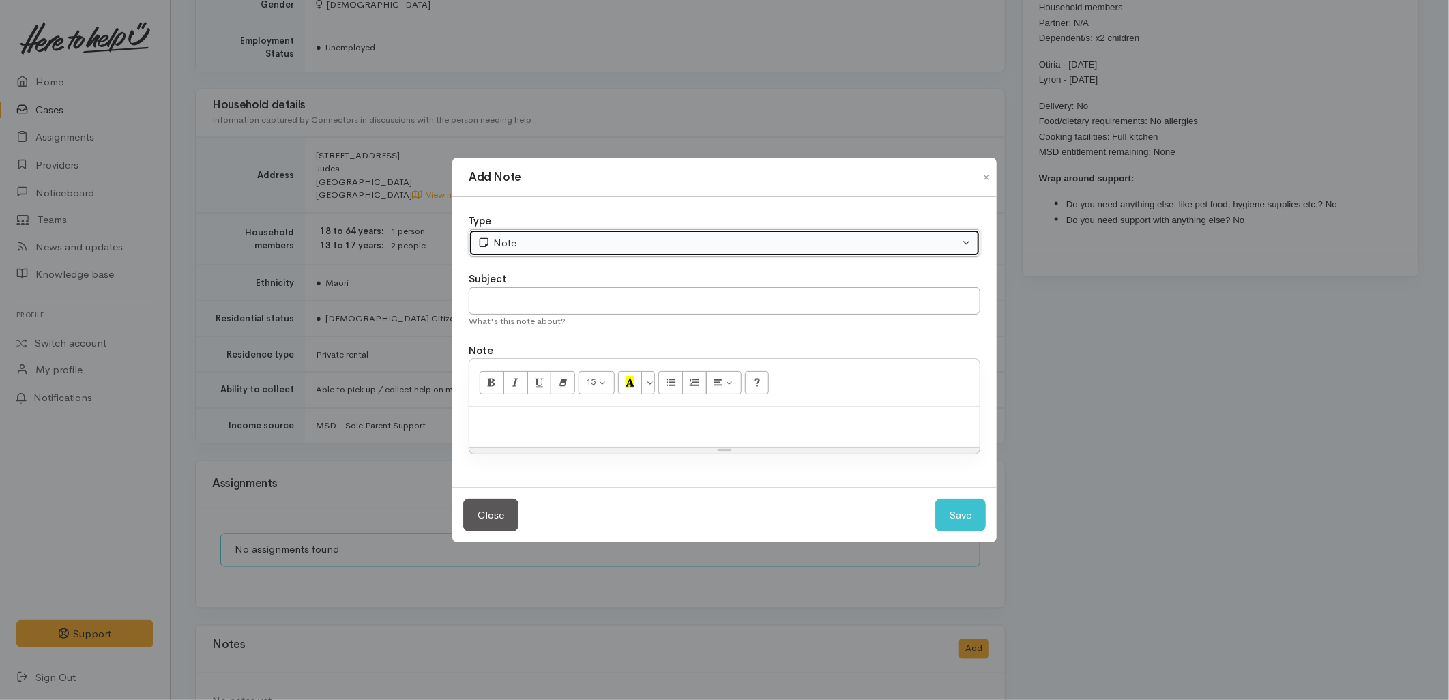
click at [538, 240] on div "Note" at bounding box center [719, 243] width 482 height 16
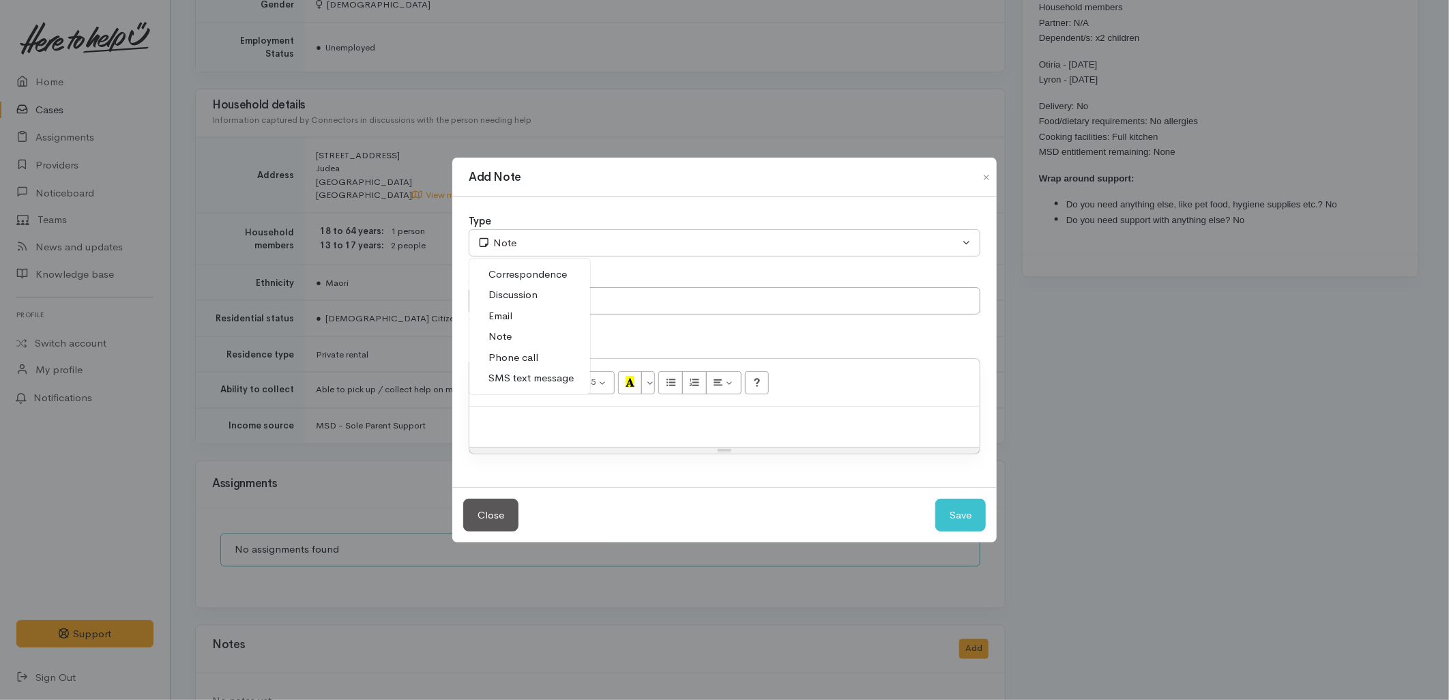
click at [527, 383] on span "SMS text message" at bounding box center [531, 379] width 85 height 16
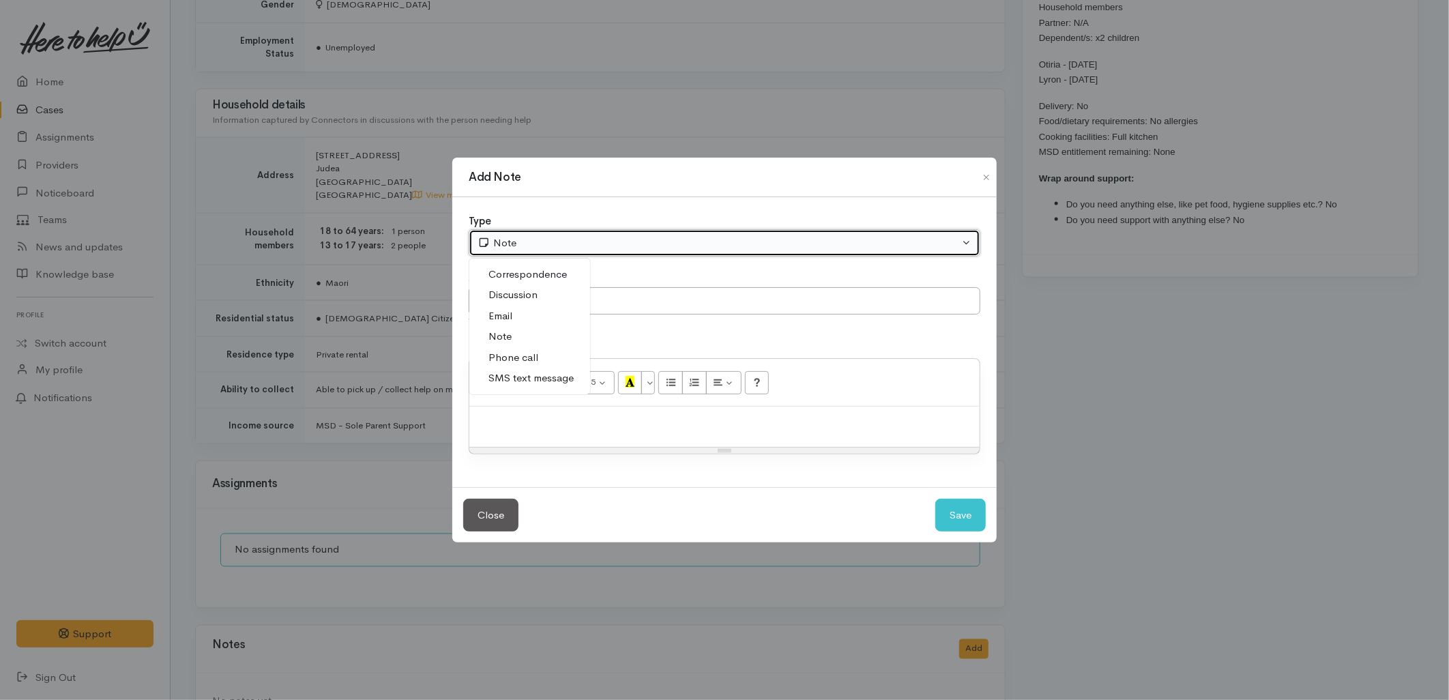
select select "5"
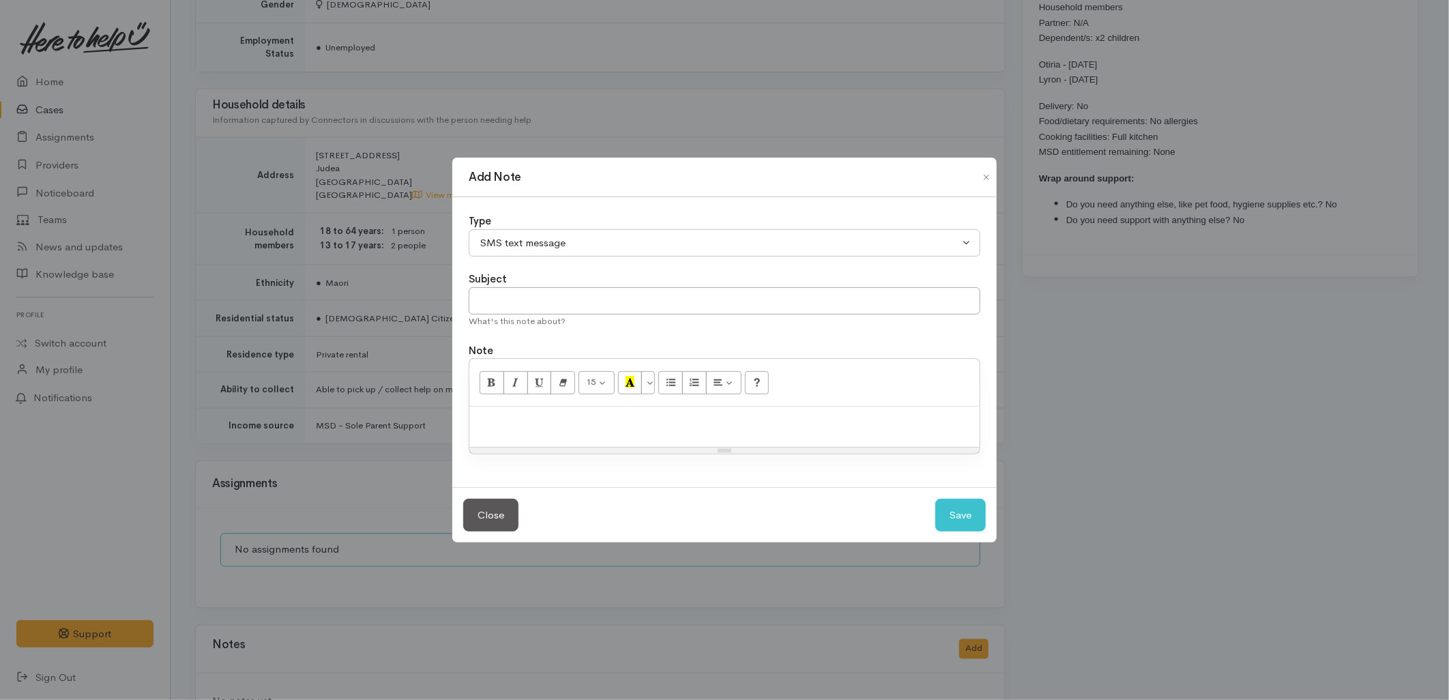
click at [523, 321] on div "What's this note about?" at bounding box center [725, 322] width 512 height 14
click at [525, 290] on input "text" at bounding box center [725, 301] width 512 height 28
type input "E-Text"
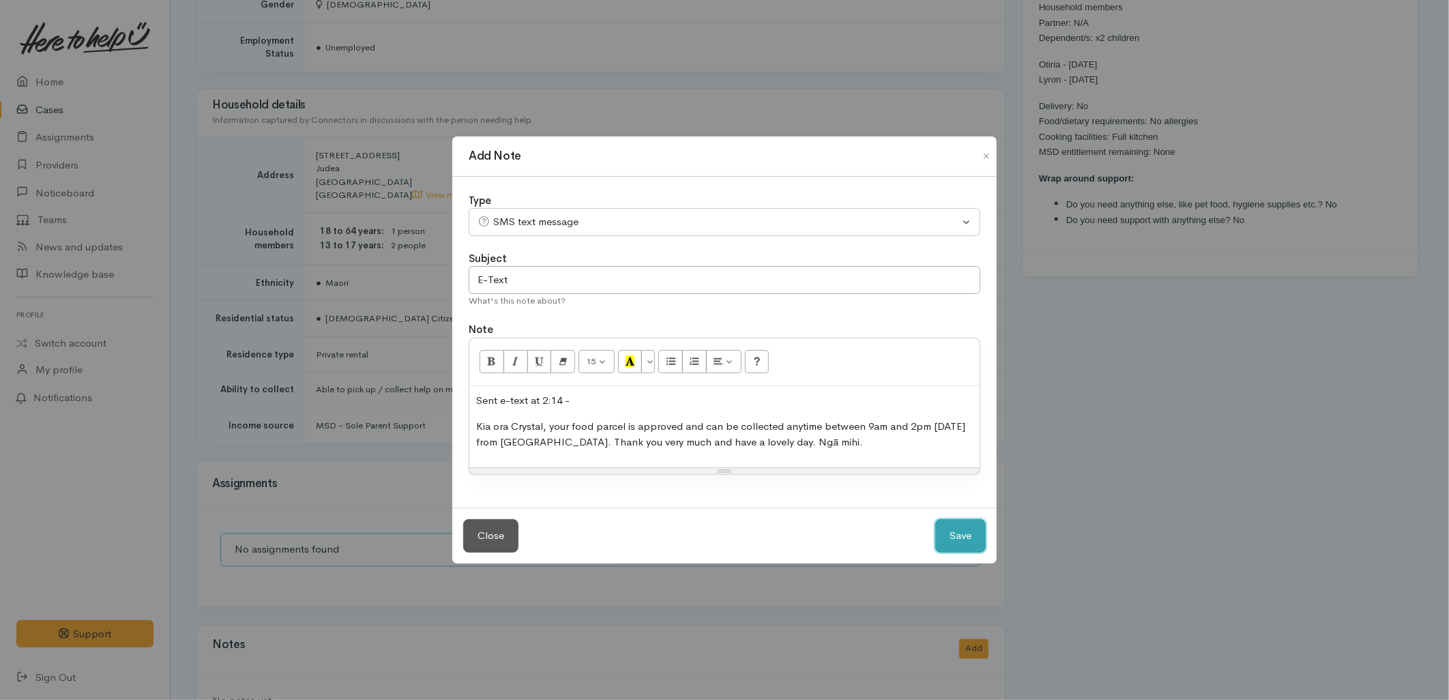
click at [959, 536] on button "Save" at bounding box center [961, 535] width 50 height 33
select select "1"
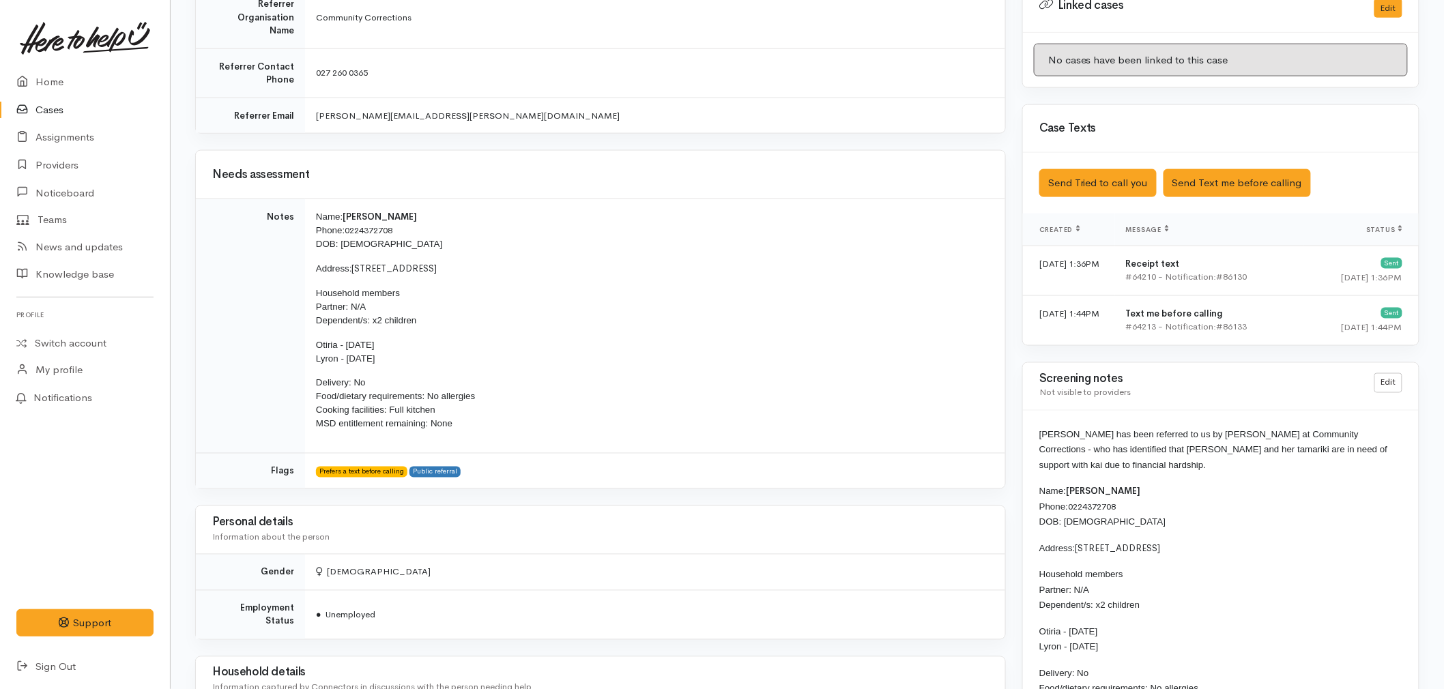
scroll to position [665, 0]
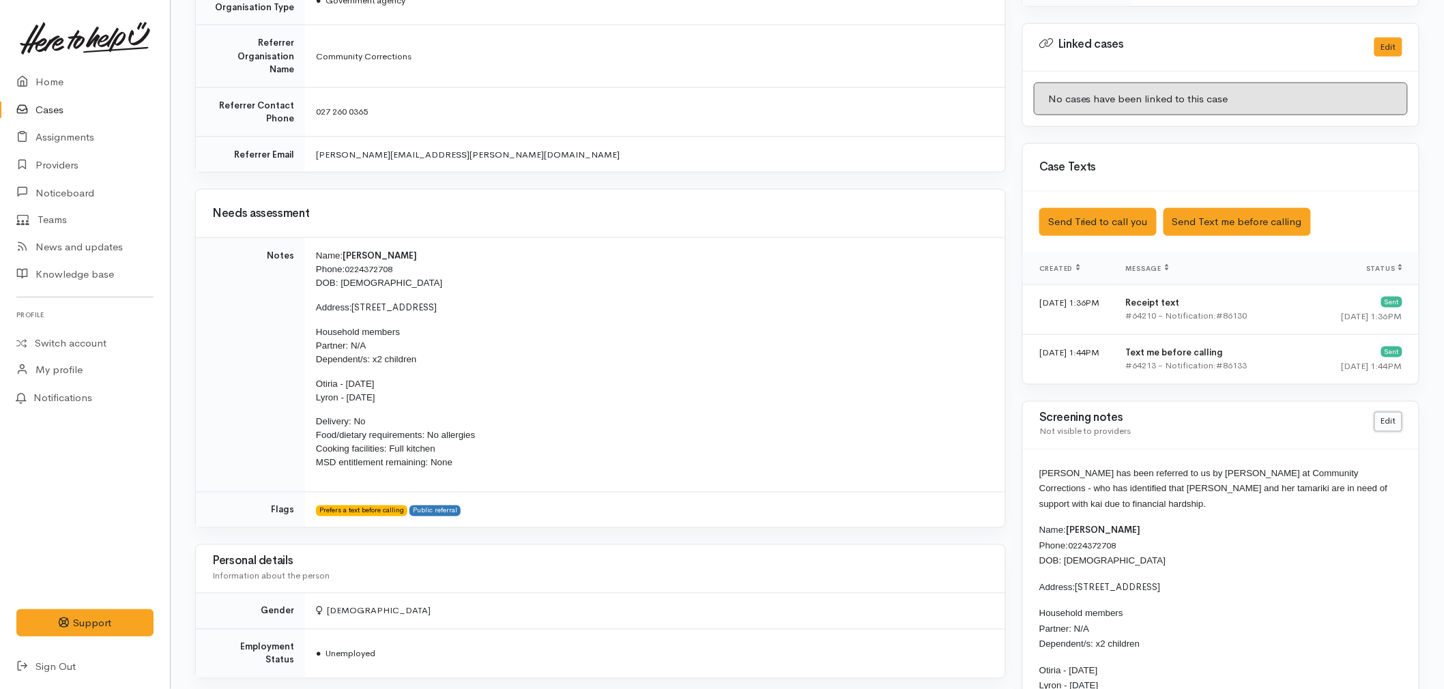
click at [1380, 422] on link "Edit" at bounding box center [1388, 422] width 28 height 20
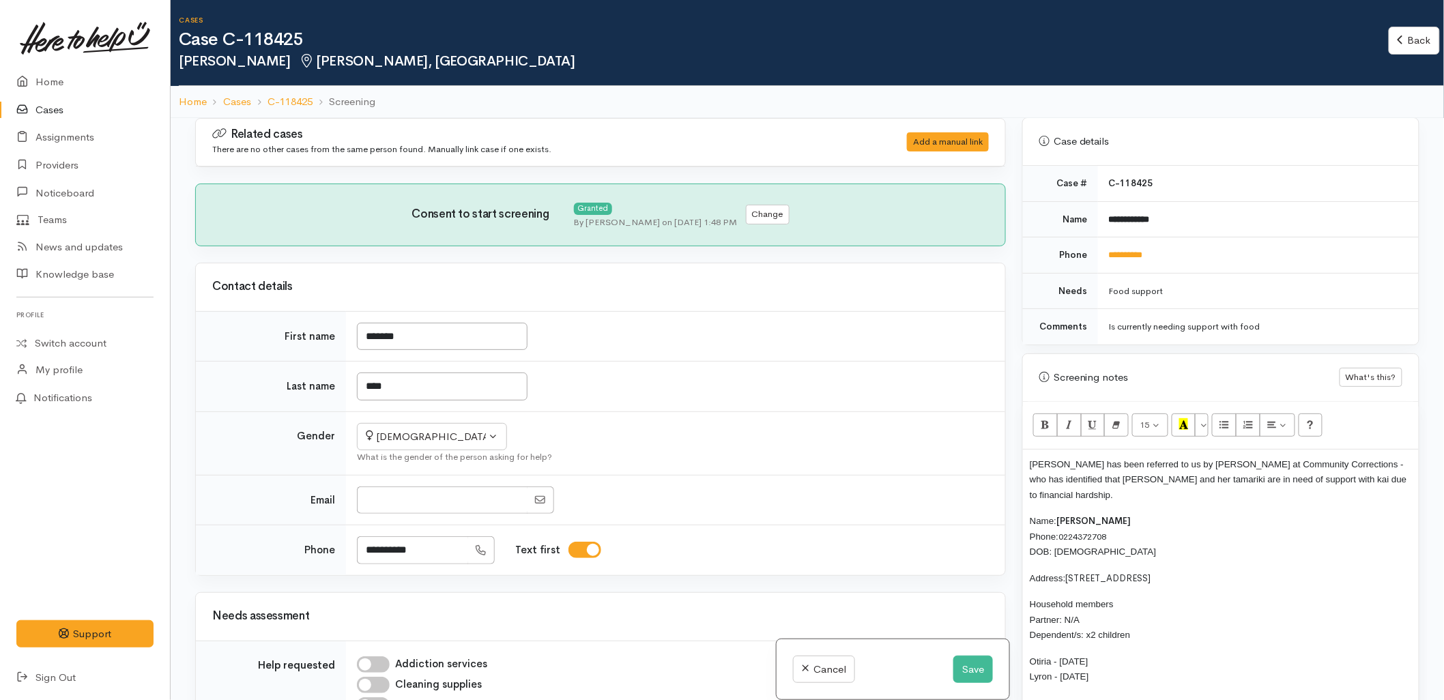
scroll to position [606, 0]
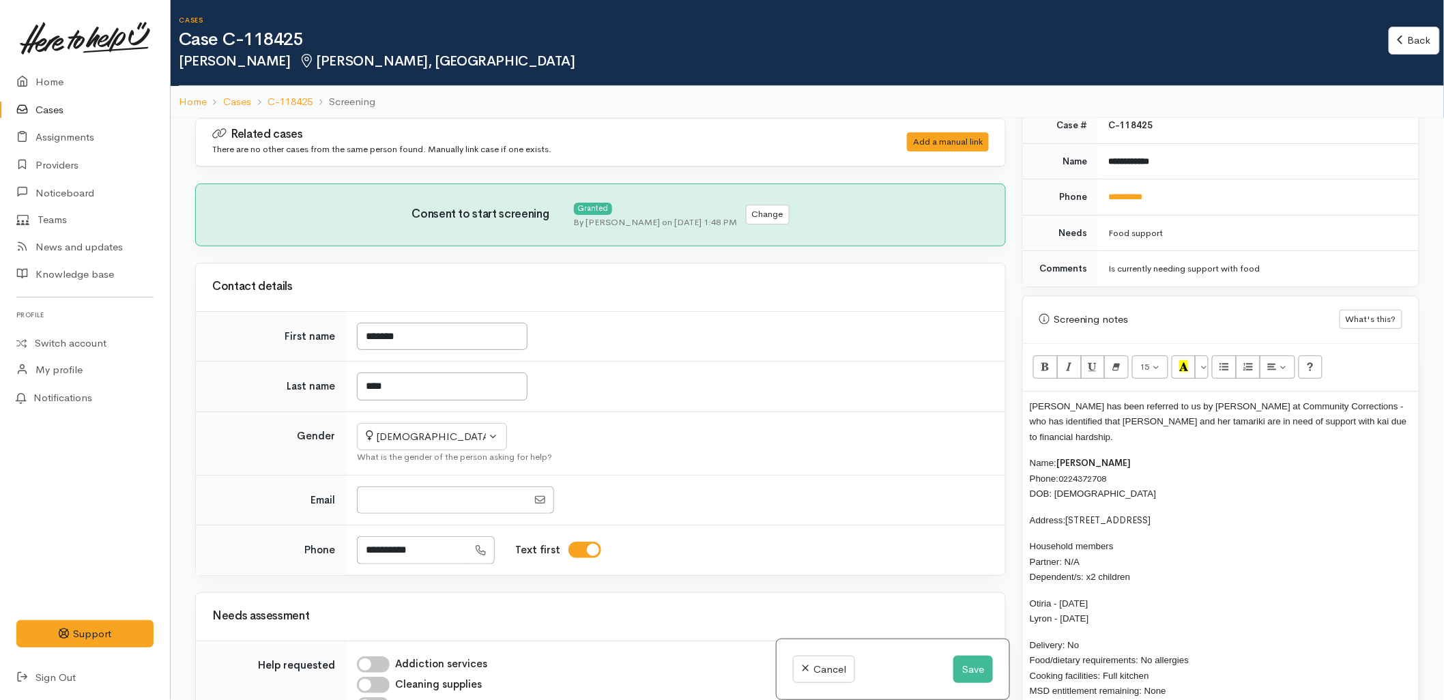
click at [1026, 408] on div "[PERSON_NAME] has been referred to us by [PERSON_NAME] at Community Corrections…" at bounding box center [1221, 588] width 396 height 393
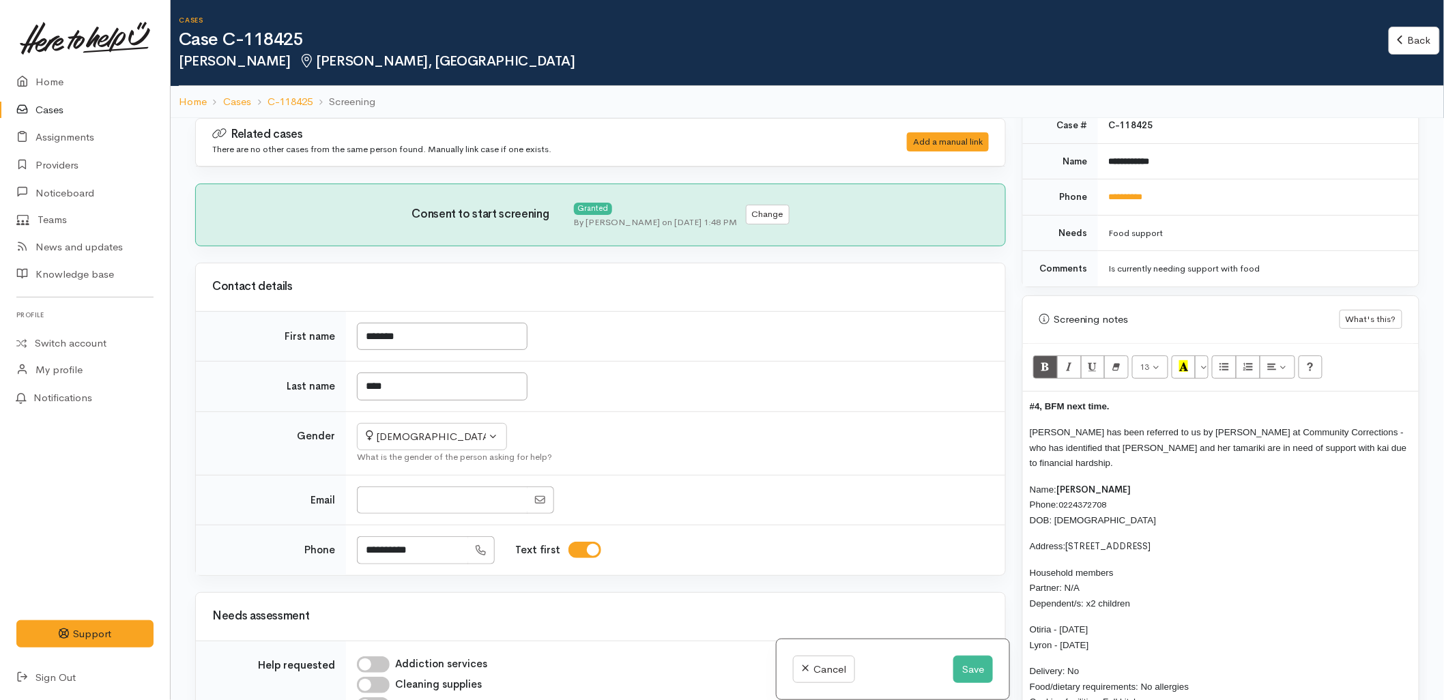
click at [1093, 461] on p "[PERSON_NAME] has been referred to us by [PERSON_NAME] at Community Corrections…" at bounding box center [1221, 447] width 382 height 46
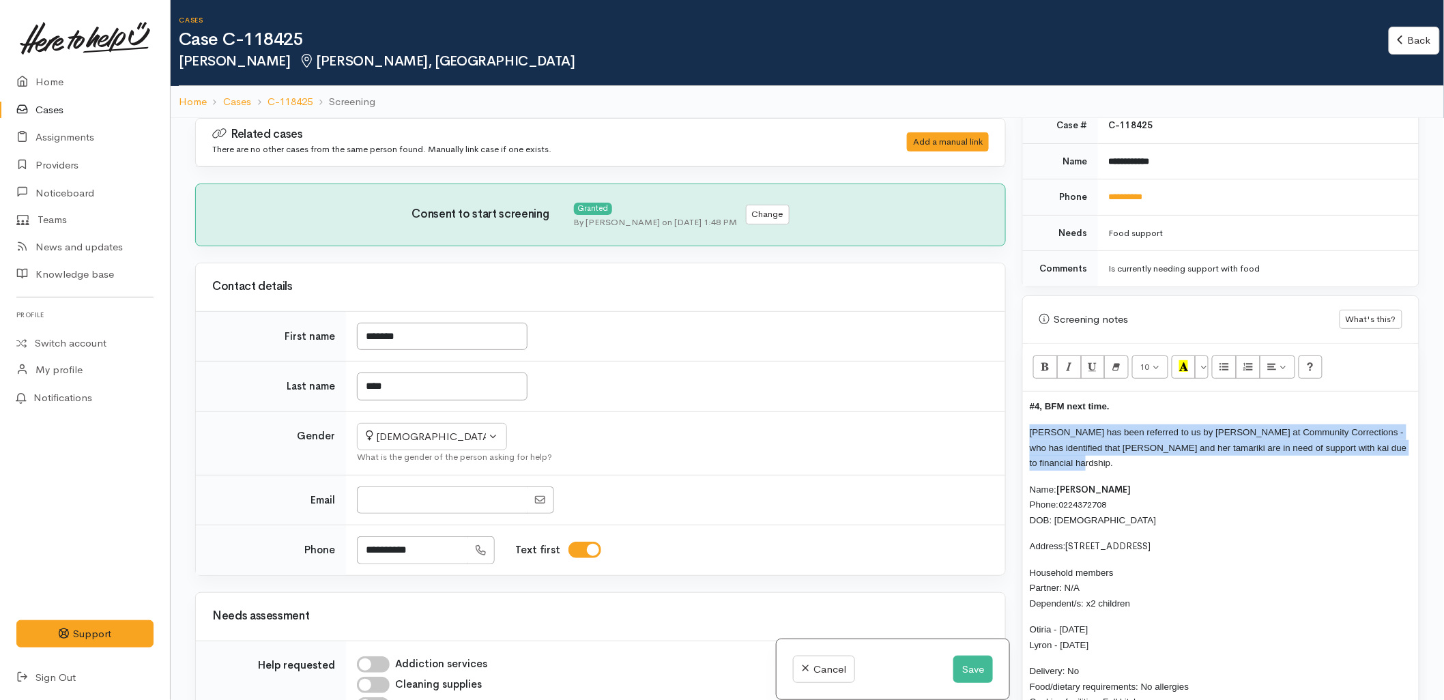
drag, startPoint x: 1082, startPoint y: 463, endPoint x: 1009, endPoint y: 428, distance: 81.5
click at [1009, 428] on div "Related cases There are no other cases from the same person found. Manually lin…" at bounding box center [807, 468] width 1241 height 700
copy span "[PERSON_NAME] has been referred to us by [PERSON_NAME] at Community Corrections…"
click at [967, 659] on button "Save" at bounding box center [973, 670] width 40 height 28
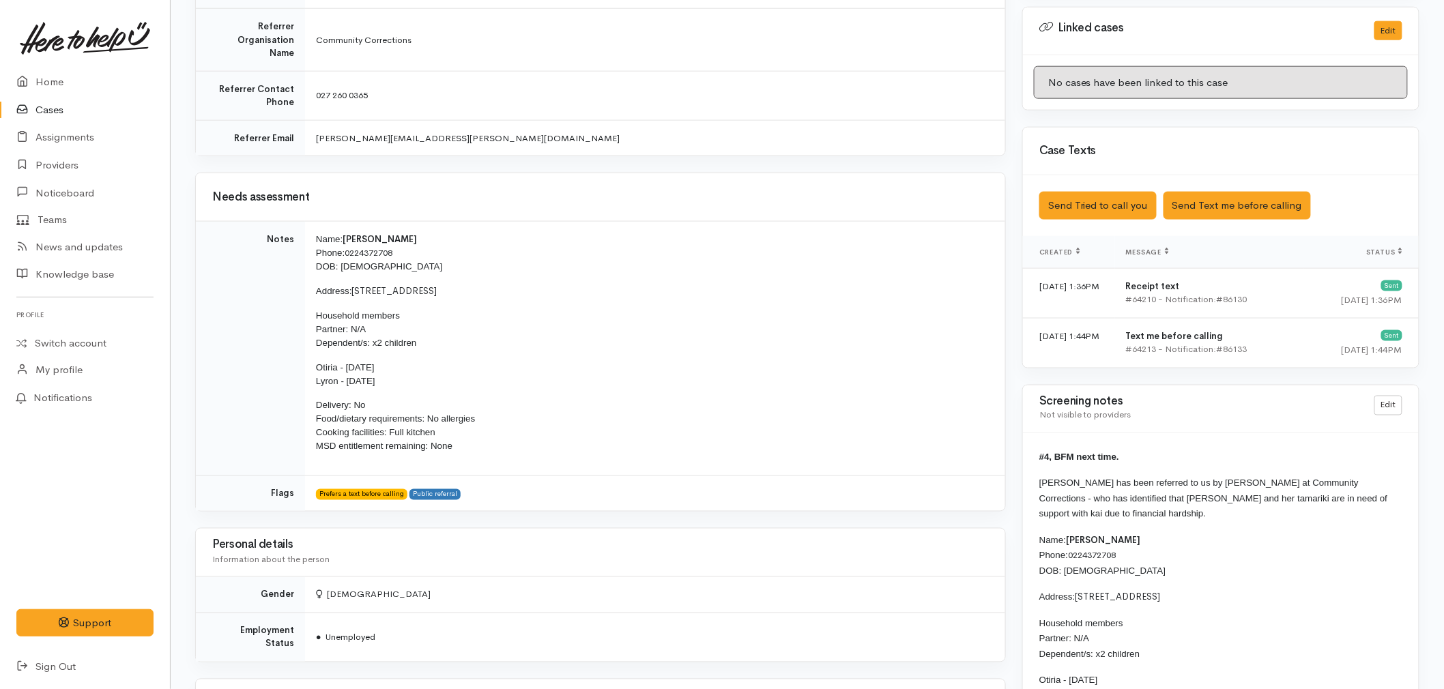
scroll to position [682, 0]
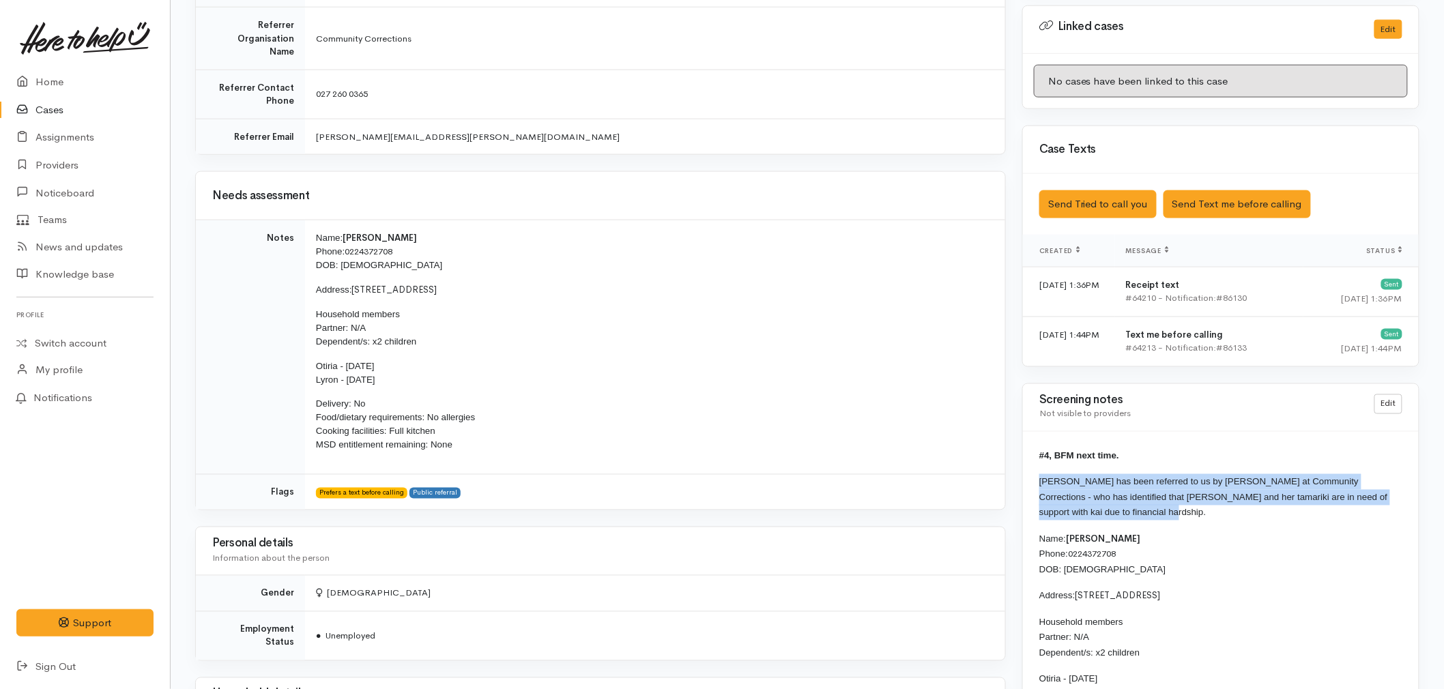
drag, startPoint x: 1088, startPoint y: 513, endPoint x: 1042, endPoint y: 487, distance: 53.5
click at [1042, 487] on p "Crystal has been referred to us by Priscilla Johnson at Community Corrections -…" at bounding box center [1220, 497] width 363 height 46
copy span "Crystal has been referred to us by Priscilla Johnson at Community Corrections -…"
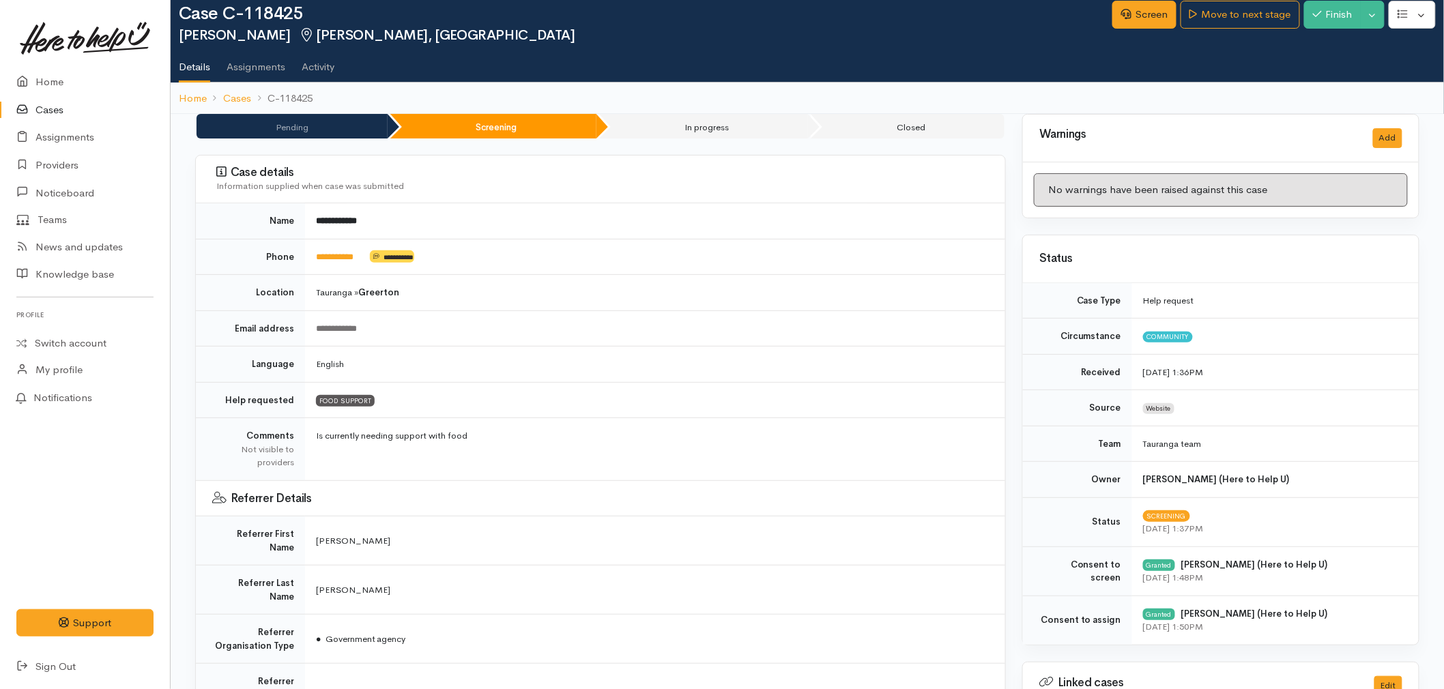
scroll to position [0, 0]
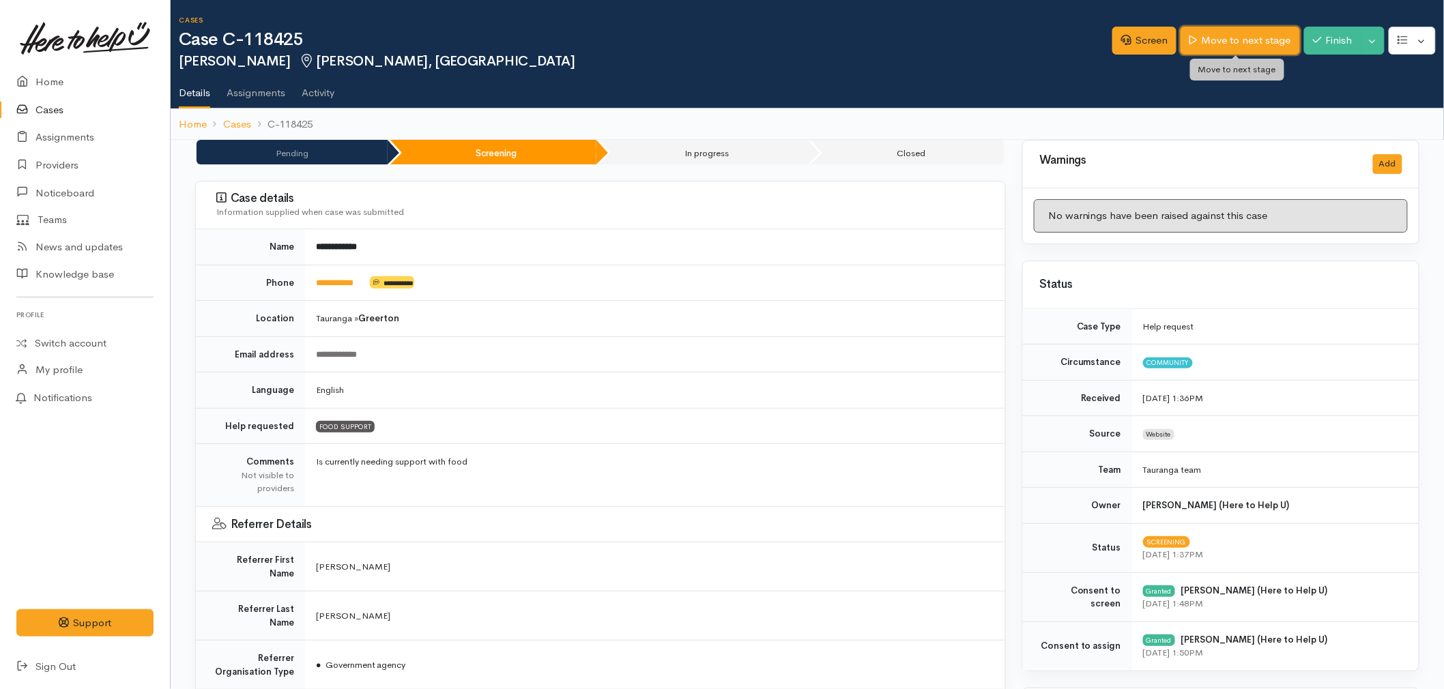
click at [1245, 30] on link "Move to next stage" at bounding box center [1240, 41] width 119 height 28
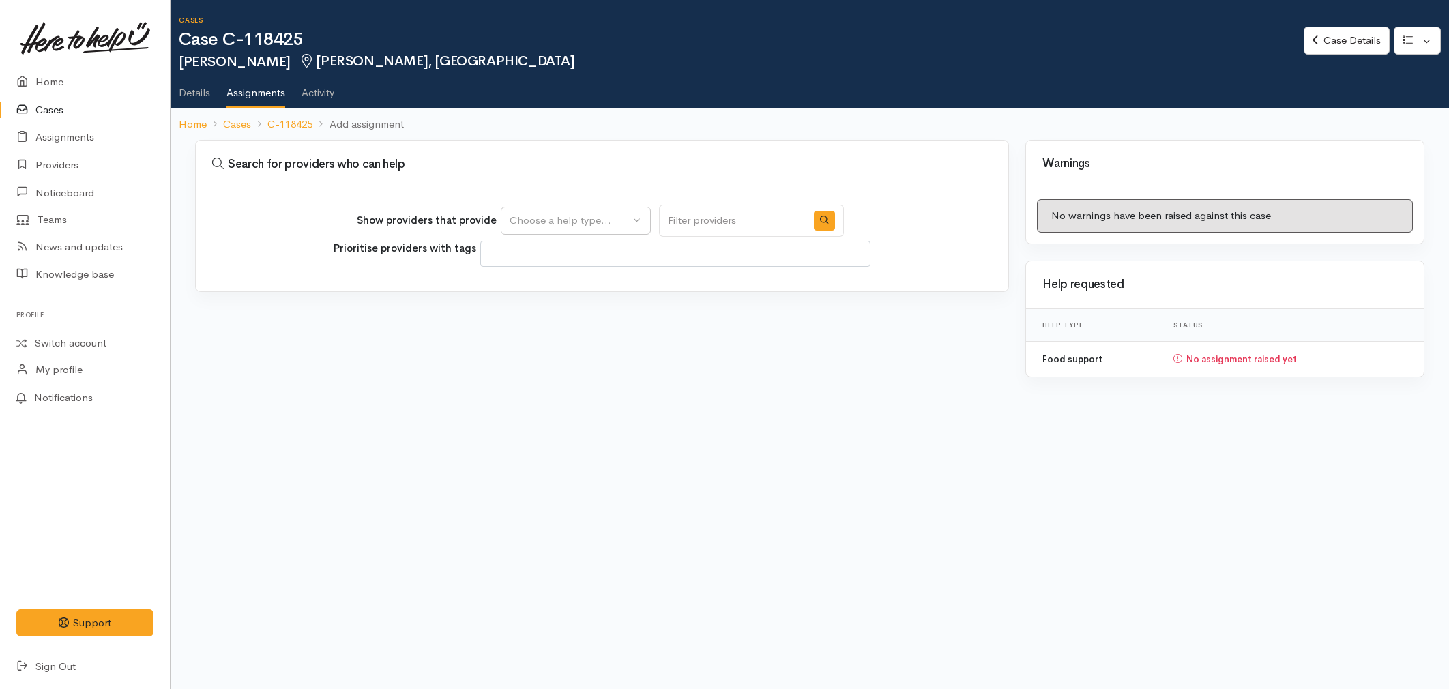
select select
click at [568, 222] on div "Choose a help type..." at bounding box center [570, 221] width 120 height 16
click at [547, 294] on link "Food support" at bounding box center [576, 285] width 149 height 21
select select "3"
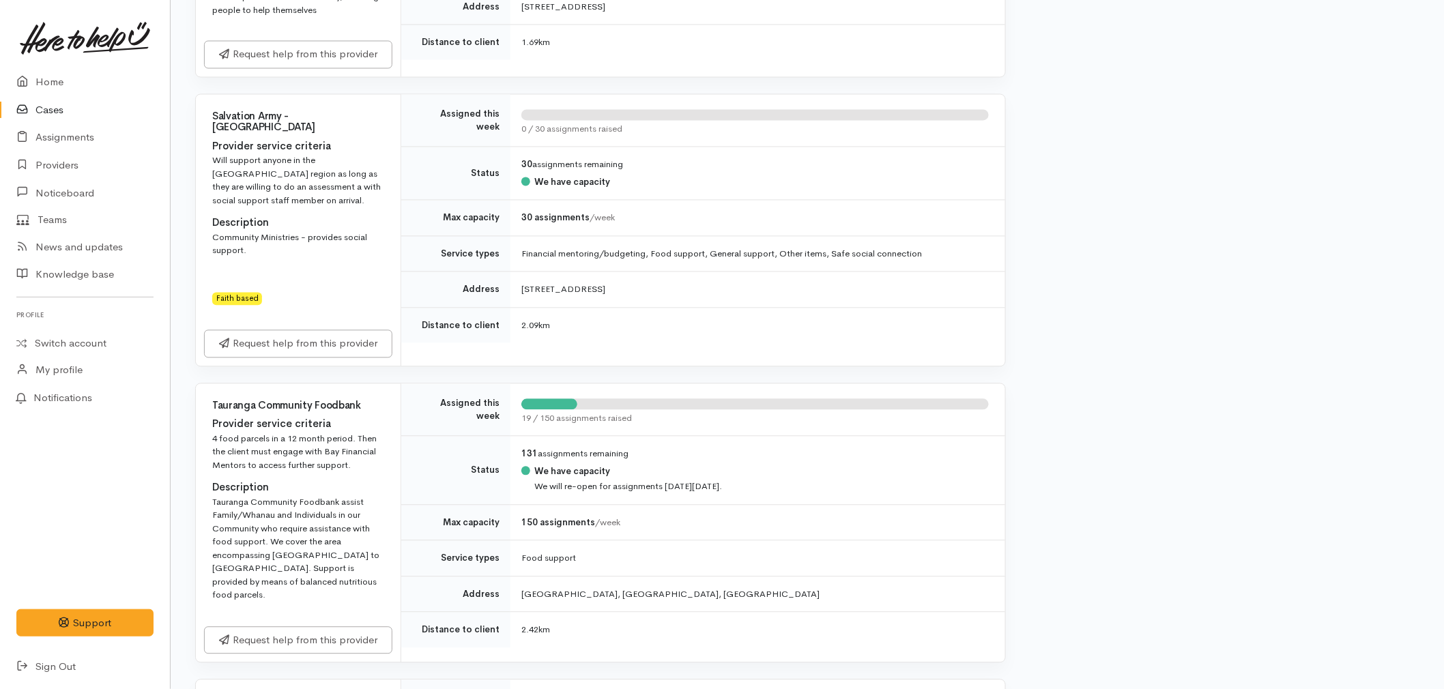
scroll to position [1061, 0]
click at [284, 624] on link "Request help from this provider" at bounding box center [298, 638] width 188 height 28
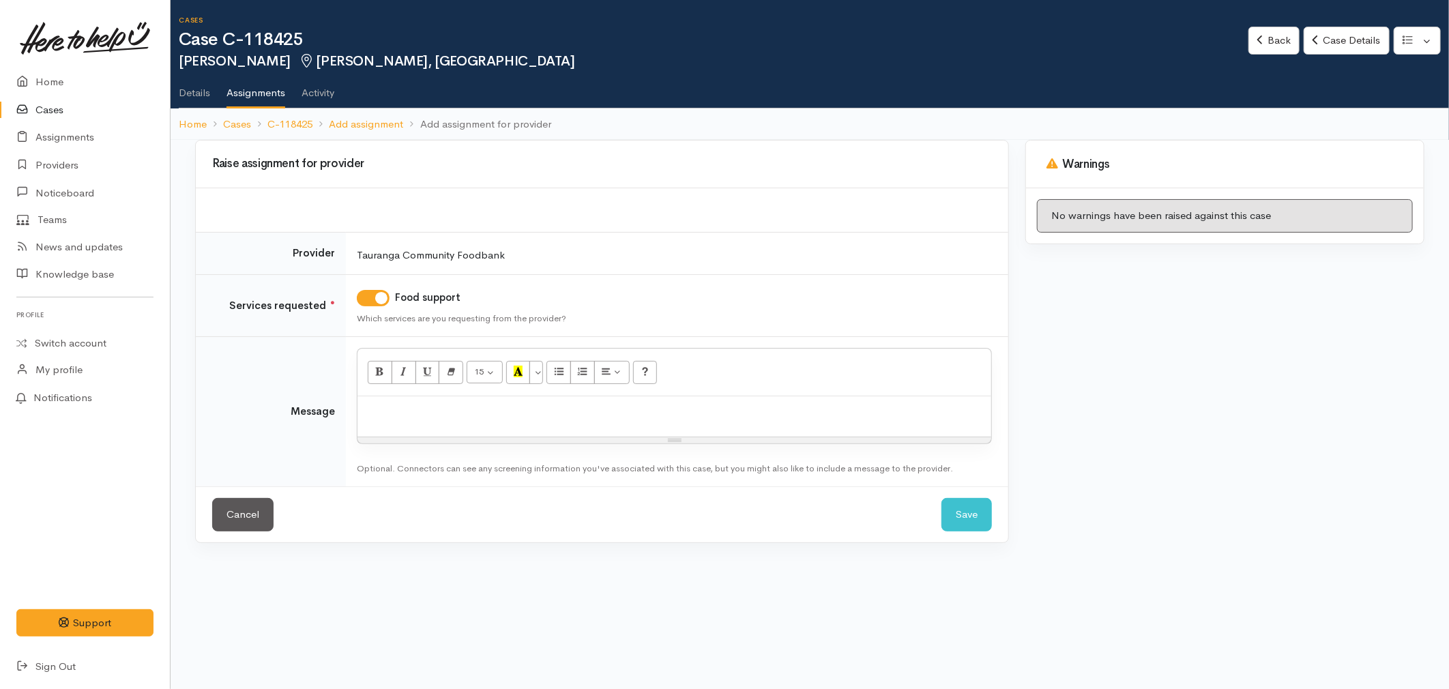
click at [456, 421] on div at bounding box center [675, 416] width 634 height 40
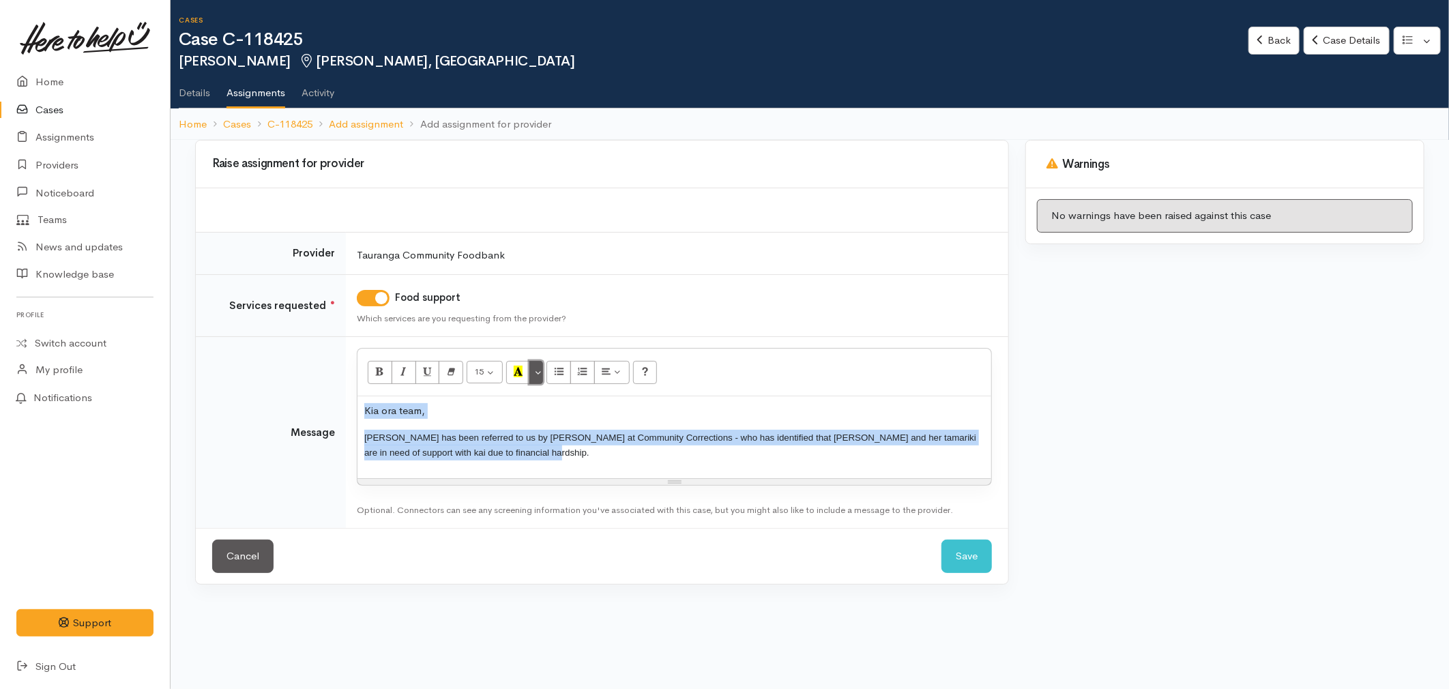
click at [535, 372] on button "More Color" at bounding box center [537, 372] width 14 height 23
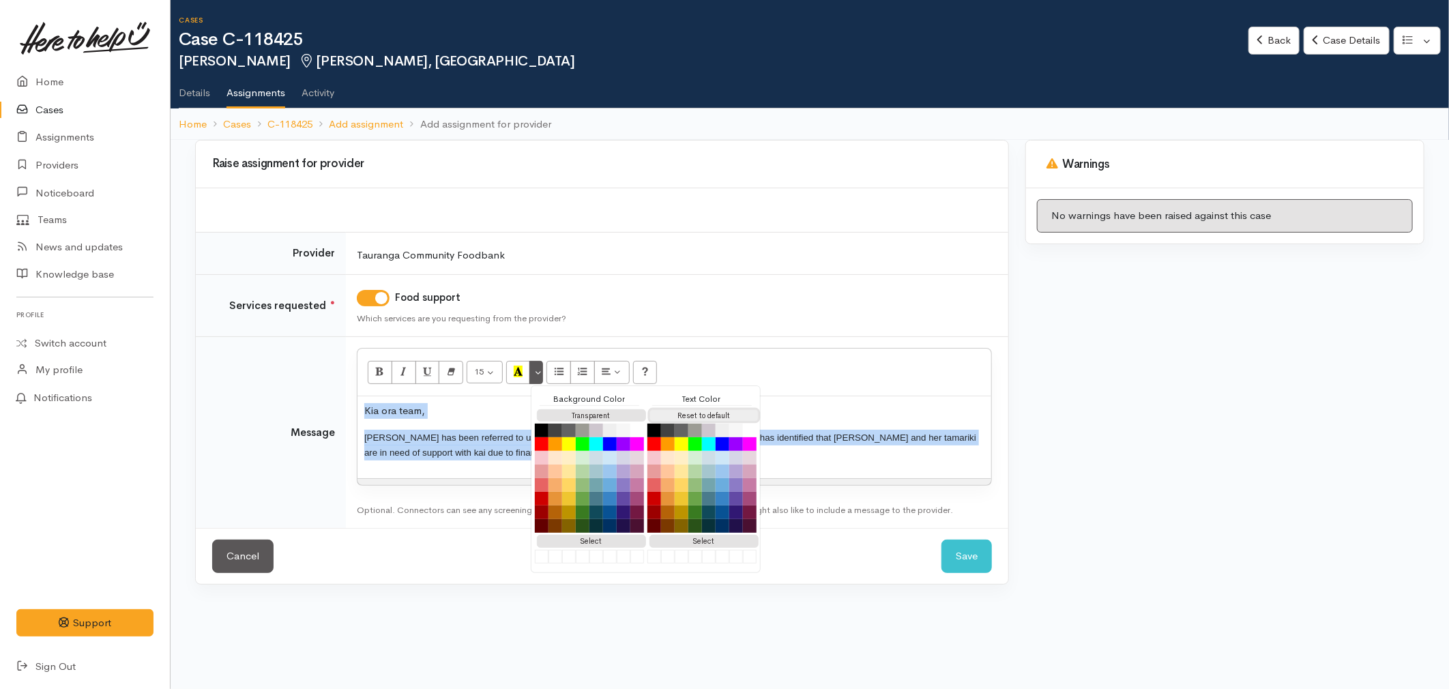
click at [670, 416] on button "Reset to default" at bounding box center [704, 415] width 109 height 13
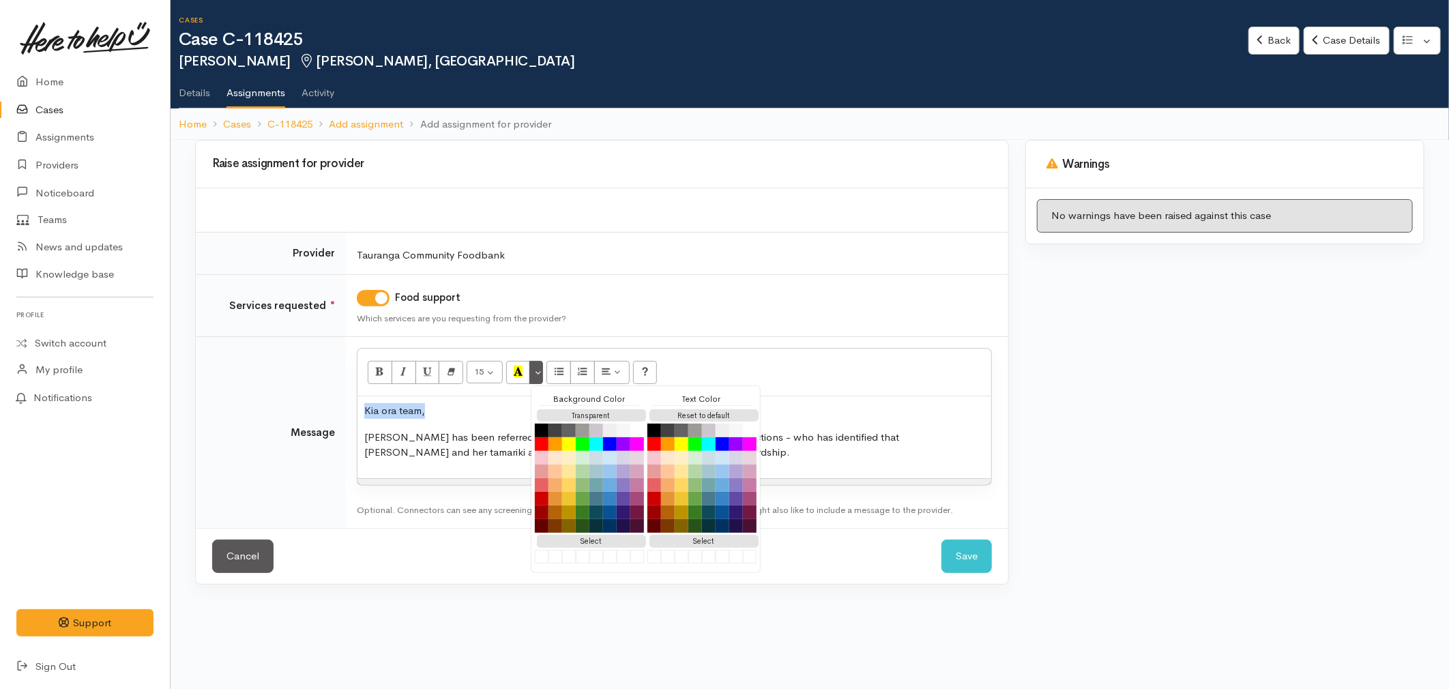
click at [514, 446] on p "Crystal has been referred to us by Priscilla Johnson at Community Corrections -…" at bounding box center [674, 445] width 620 height 31
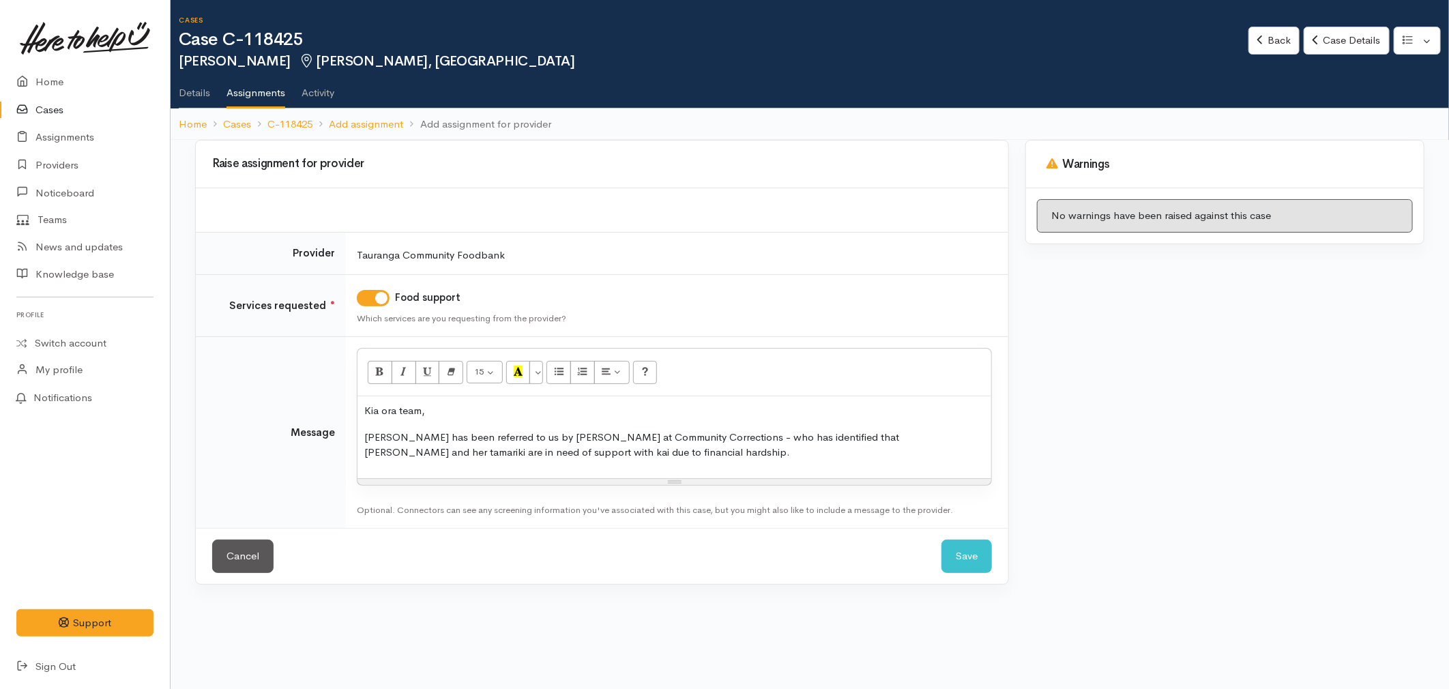
click at [653, 458] on p "Crystal has been referred to us by Priscilla Johnson at Community Corrections -…" at bounding box center [674, 445] width 620 height 31
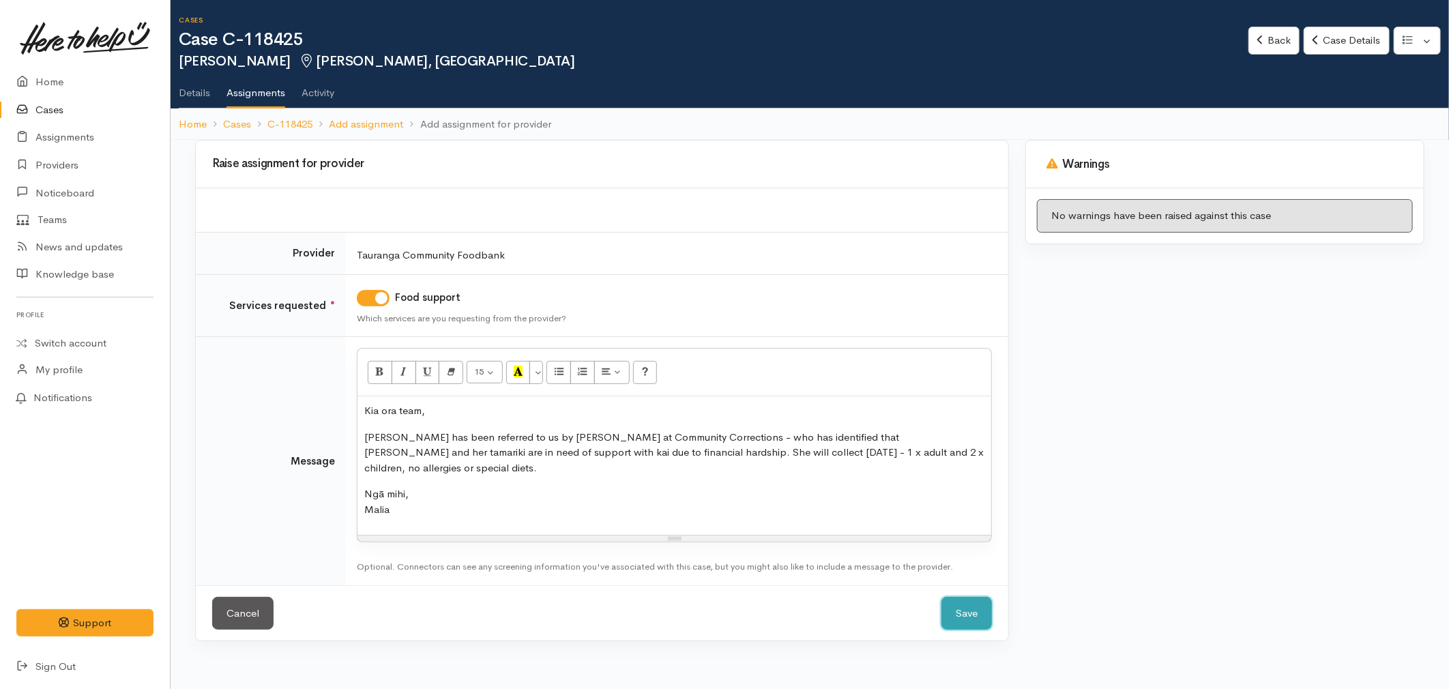
click at [960, 603] on button "Save" at bounding box center [967, 613] width 50 height 33
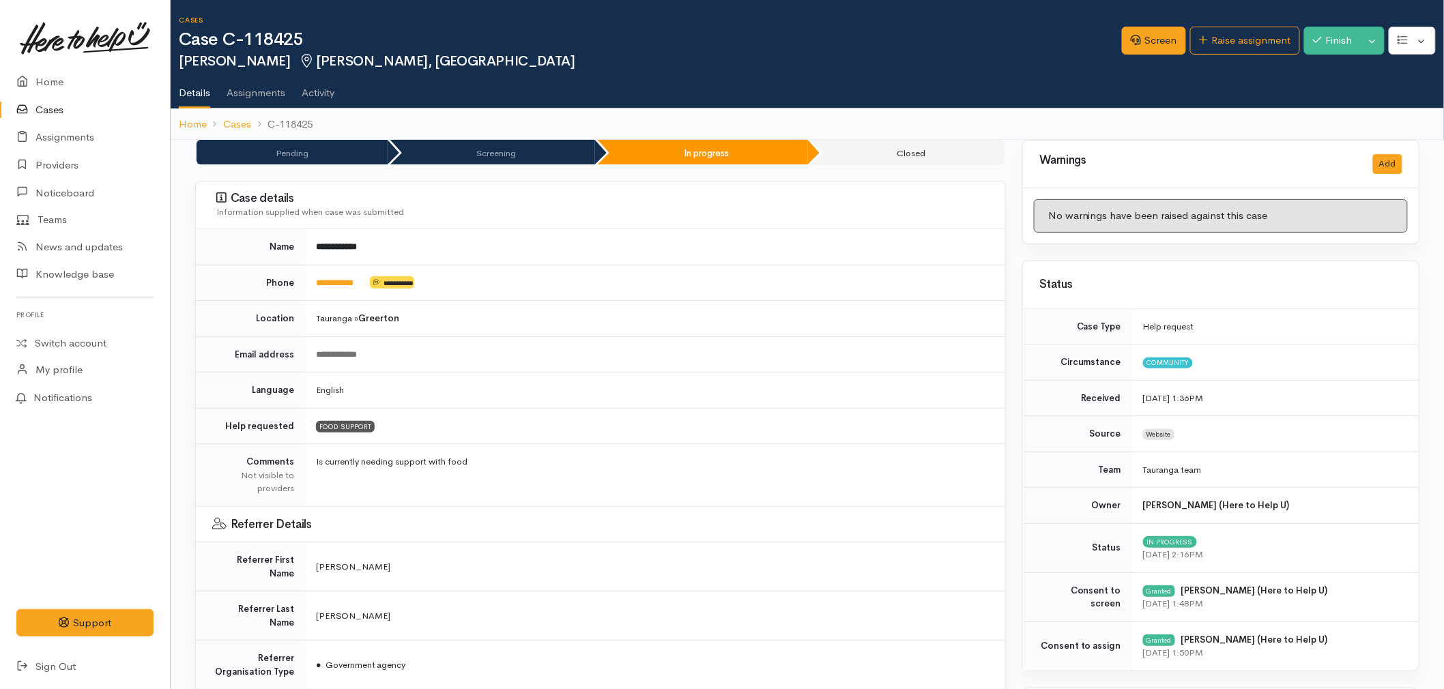
click at [64, 66] on link at bounding box center [84, 38] width 137 height 60
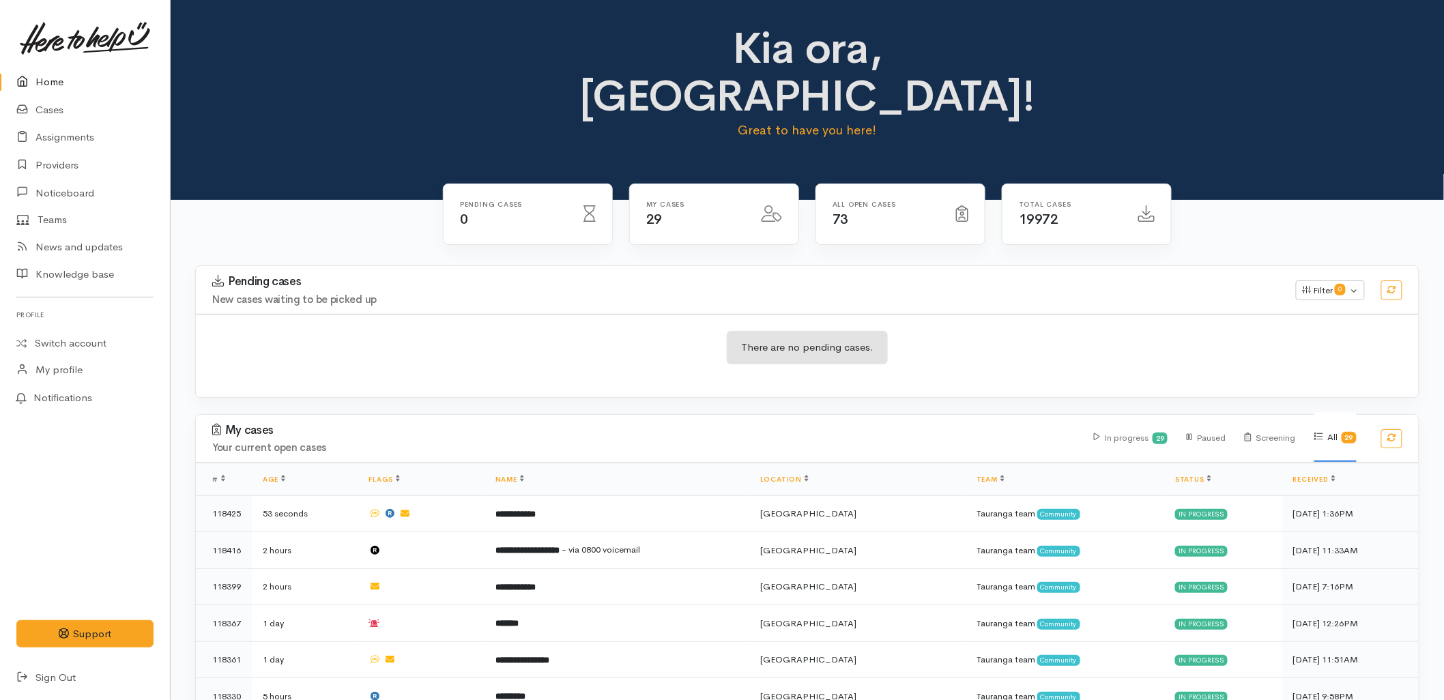
click at [400, 331] on div "There are no pending cases." at bounding box center [807, 356] width 1223 height 50
click at [514, 294] on h4 "New cases waiting to be picked up" at bounding box center [745, 300] width 1067 height 12
click at [379, 149] on div "Kia ora, Malia! Great to have you here!" at bounding box center [807, 100] width 1273 height 200
click at [372, 424] on div "My cases Your current open cases" at bounding box center [645, 439] width 882 height 30
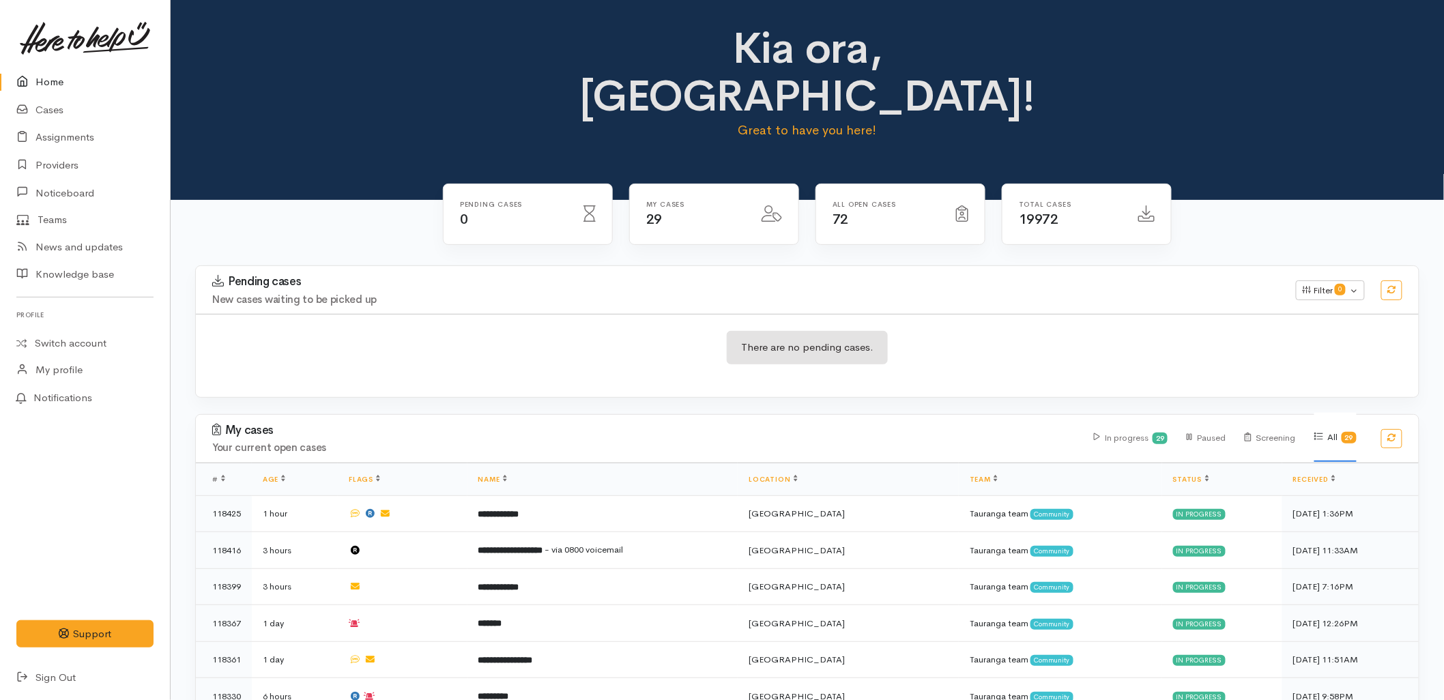
click at [257, 85] on div "Kia ora, [GEOGRAPHIC_DATA]! Great to have you here!" at bounding box center [807, 88] width 1241 height 126
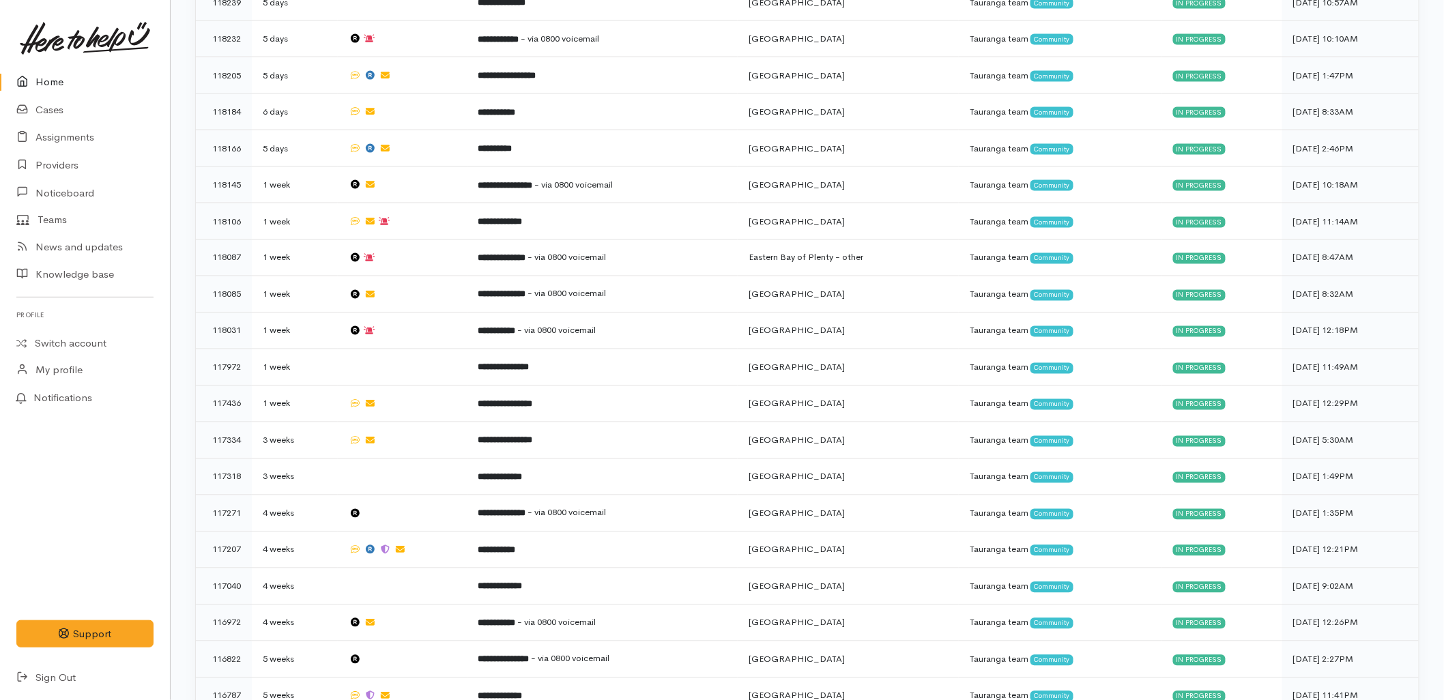
drag, startPoint x: 650, startPoint y: 32, endPoint x: 1142, endPoint y: 701, distance: 830.3
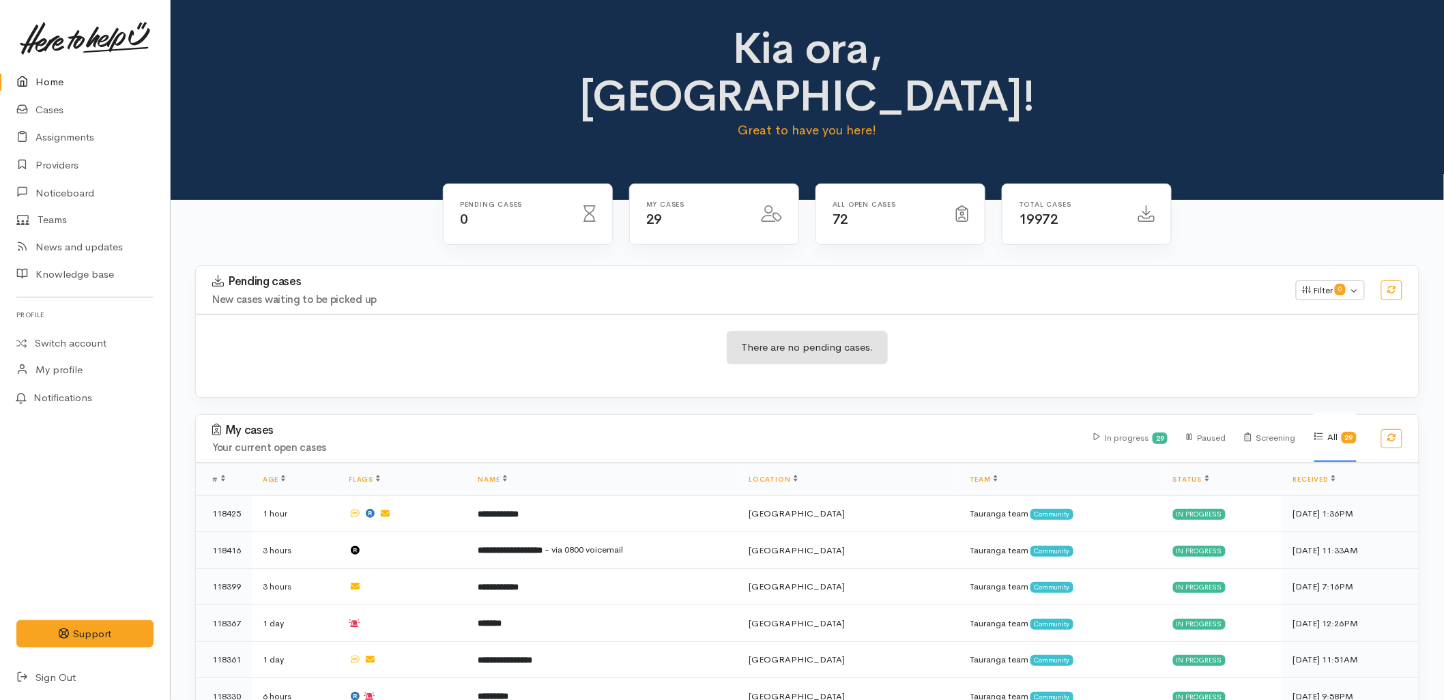
click at [891, 331] on div "There are no pending cases." at bounding box center [807, 356] width 1223 height 50
click at [116, 109] on link "Cases" at bounding box center [85, 110] width 170 height 28
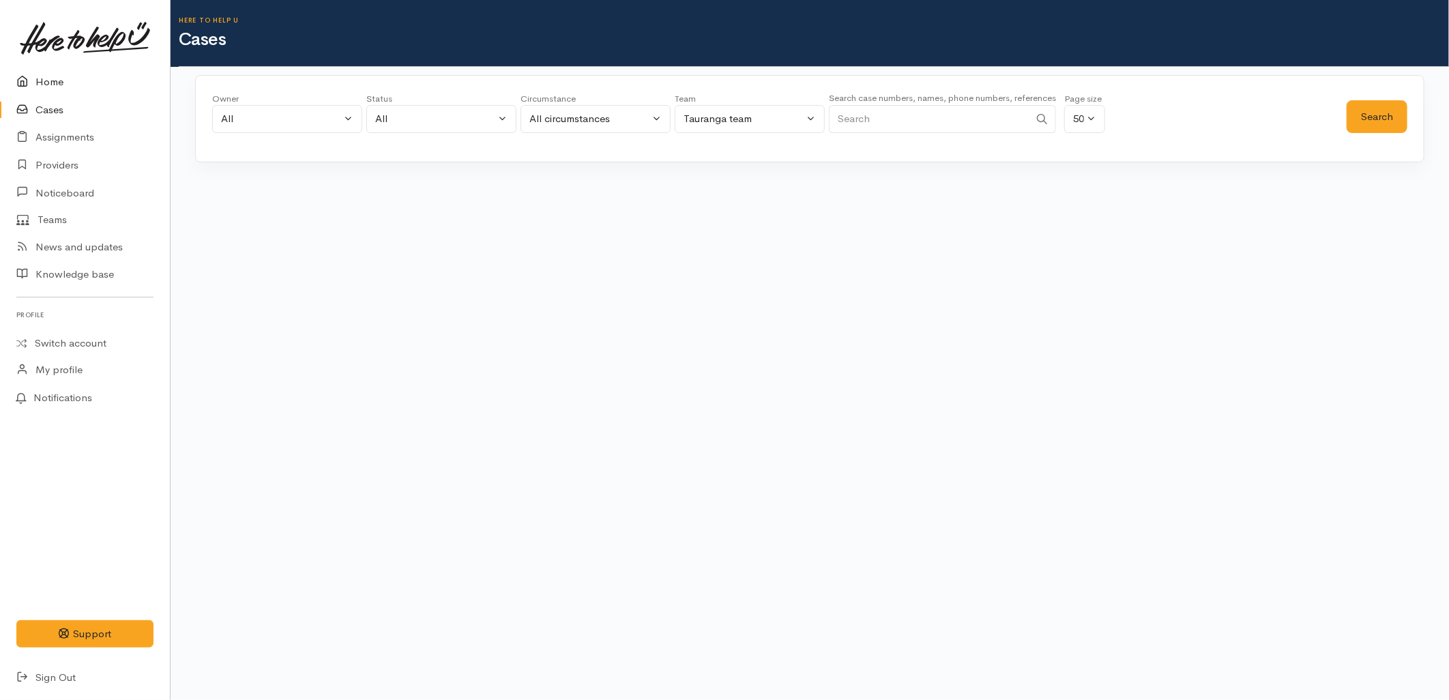
click at [55, 82] on link "Home" at bounding box center [85, 82] width 170 height 28
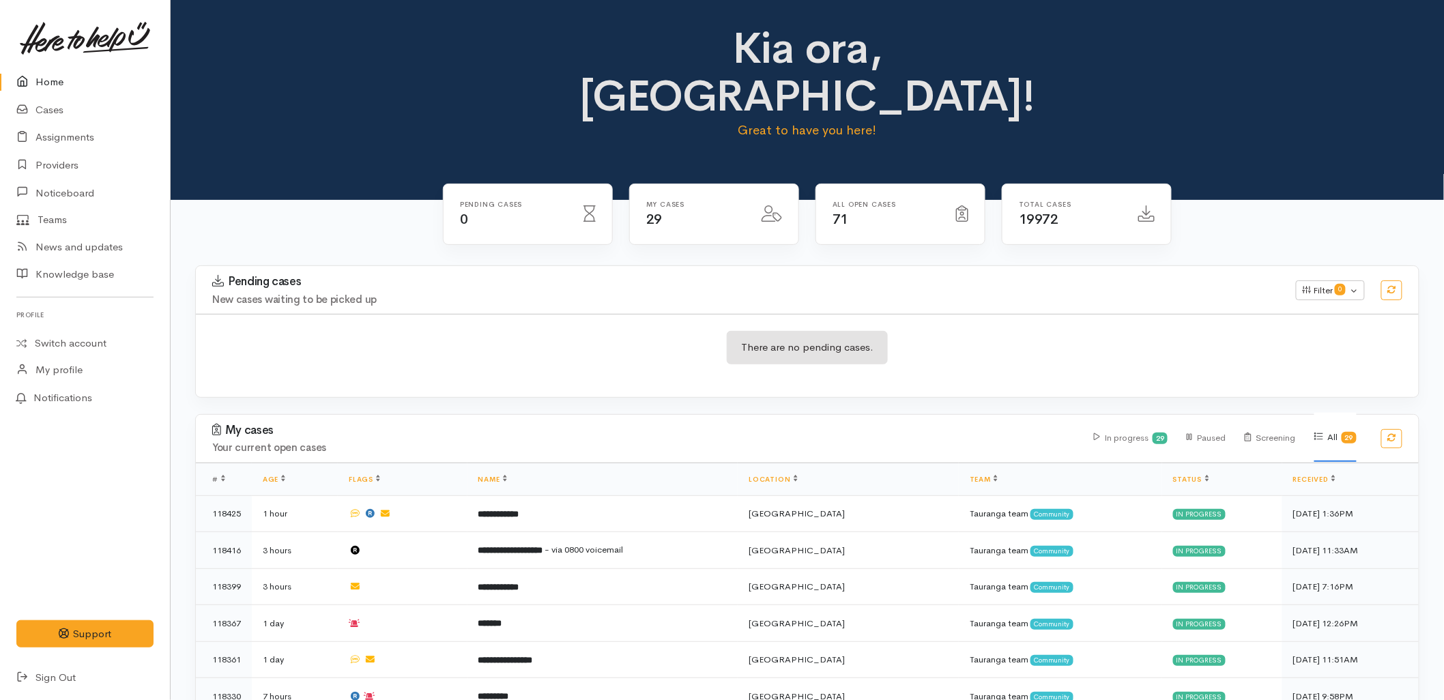
click at [253, 63] on div "Kia ora, [GEOGRAPHIC_DATA]! Great to have you here!" at bounding box center [807, 88] width 1241 height 126
click at [43, 684] on link "Sign Out" at bounding box center [85, 678] width 170 height 28
